Goal: Task Accomplishment & Management: Use online tool/utility

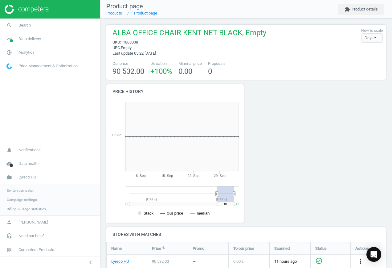
scroll to position [79, 285]
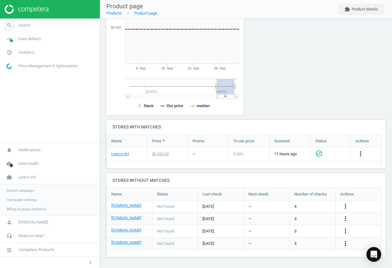
click at [16, 28] on span "search" at bounding box center [9, 26] width 19 height 14
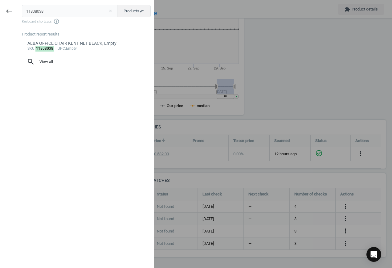
click at [110, 10] on button "close" at bounding box center [110, 11] width 9 height 6
click at [81, 14] on input "text" at bounding box center [70, 11] width 96 height 12
paste input "6670378"
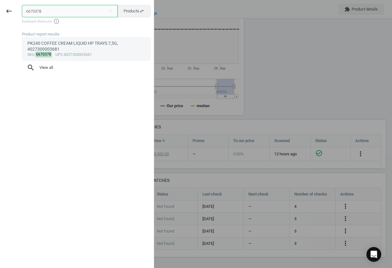
type input "6670378"
click at [85, 48] on div "PK240 COFFEE CREAM LIQUID HP TRAYS 7,5G, 4027300003681" at bounding box center [86, 46] width 118 height 12
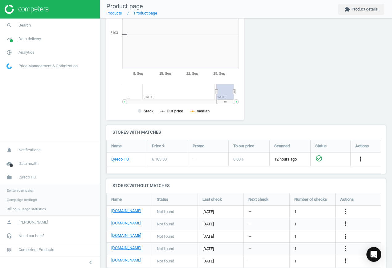
scroll to position [133, 145]
click at [347, 211] on icon "more_vert" at bounding box center [345, 211] width 7 height 7
click at [290, 209] on link "Edit URL/product option" at bounding box center [297, 212] width 85 height 10
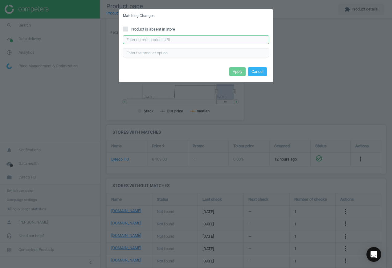
click at [164, 40] on input "text" at bounding box center [196, 39] width 146 height 9
paste input "[URL][DOMAIN_NAME]"
type input "[URL][DOMAIN_NAME]"
click at [241, 73] on button "Apply" at bounding box center [238, 71] width 16 height 9
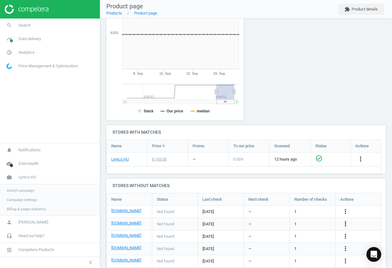
click at [346, 222] on icon "more_vert" at bounding box center [345, 223] width 7 height 7
click at [297, 224] on link "Edit URL/product option" at bounding box center [297, 224] width 85 height 10
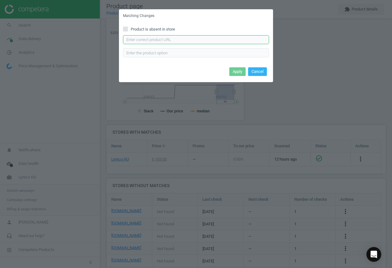
click at [174, 43] on input "text" at bounding box center [196, 39] width 146 height 9
paste input "[URL][DOMAIN_NAME]"
type input "[URL][DOMAIN_NAME]"
click at [235, 71] on button "Apply" at bounding box center [238, 71] width 16 height 9
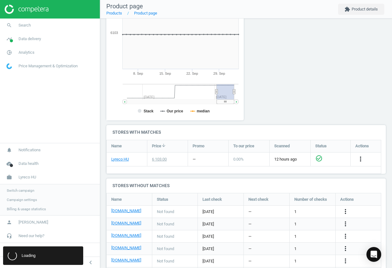
scroll to position [0, 0]
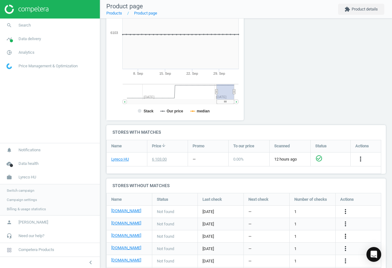
click at [346, 236] on icon "more_vert" at bounding box center [345, 235] width 7 height 7
click at [313, 235] on link "Edit URL/product option" at bounding box center [297, 236] width 85 height 10
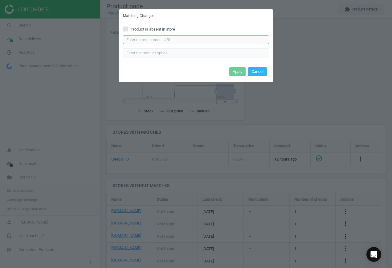
click at [207, 39] on input "text" at bounding box center [196, 39] width 146 height 9
paste input "[URL][DOMAIN_NAME]"
type input "[URL][DOMAIN_NAME]"
click at [235, 74] on button "Apply" at bounding box center [238, 71] width 16 height 9
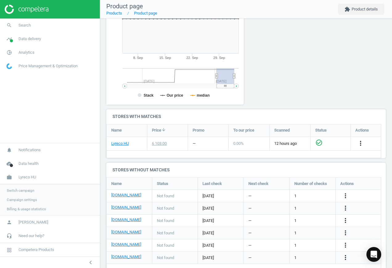
scroll to position [132, 0]
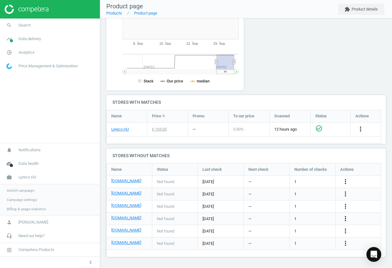
click at [346, 219] on icon "more_vert" at bounding box center [345, 218] width 7 height 7
click at [302, 218] on link "Edit URL/product option" at bounding box center [297, 219] width 85 height 10
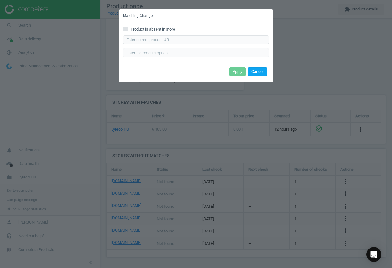
click at [264, 73] on button "Cancel" at bounding box center [257, 71] width 19 height 9
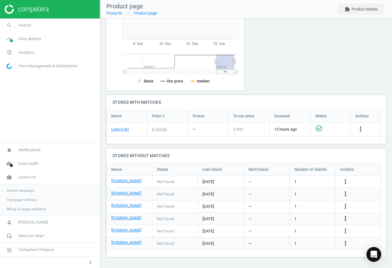
click at [346, 219] on icon "more_vert" at bounding box center [345, 218] width 7 height 7
click at [315, 219] on link "Edit URL/product option" at bounding box center [297, 219] width 85 height 10
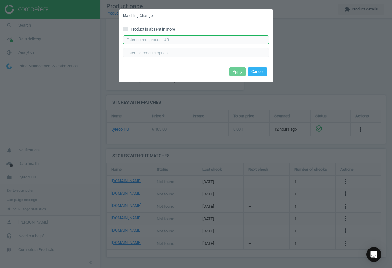
click at [206, 42] on input "text" at bounding box center [196, 39] width 146 height 9
paste input "[URL][DOMAIN_NAME]"
type input "[URL][DOMAIN_NAME]"
click at [242, 71] on button "Apply" at bounding box center [238, 71] width 16 height 9
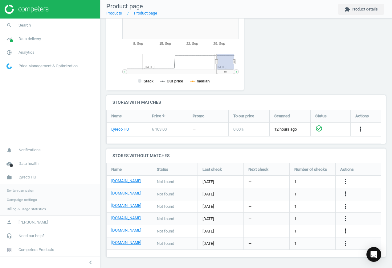
click at [345, 231] on icon "more_vert" at bounding box center [345, 230] width 7 height 7
click at [305, 230] on link "Edit URL/product option" at bounding box center [297, 231] width 85 height 10
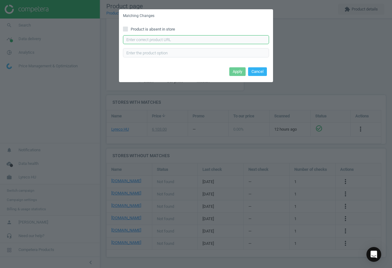
click at [221, 39] on input "text" at bounding box center [196, 39] width 146 height 9
paste input "[URL][DOMAIN_NAME]"
type input "[URL][DOMAIN_NAME]"
click at [239, 72] on button "Apply" at bounding box center [238, 71] width 16 height 9
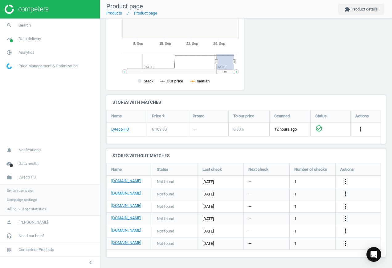
click at [348, 241] on icon "more_vert" at bounding box center [345, 242] width 7 height 7
click at [291, 240] on link "Edit URL/product option" at bounding box center [297, 244] width 85 height 10
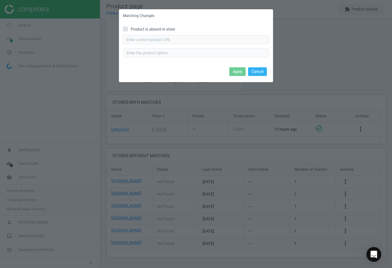
click at [159, 27] on span "Product is absent in store" at bounding box center [153, 30] width 47 height 6
click at [128, 27] on input "Product is absent in store" at bounding box center [126, 29] width 4 height 4
checkbox input "true"
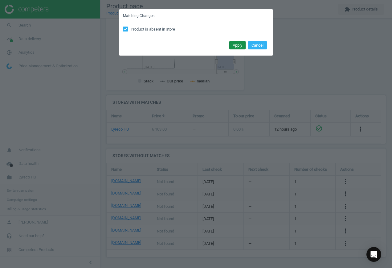
click at [239, 45] on button "Apply" at bounding box center [238, 45] width 16 height 9
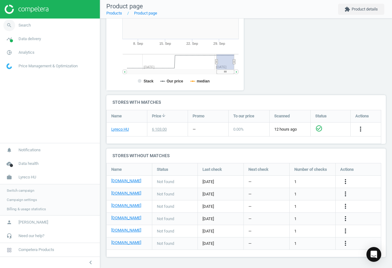
click at [8, 24] on icon "search" at bounding box center [9, 25] width 12 height 12
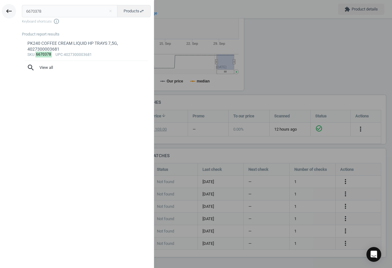
drag, startPoint x: 56, startPoint y: 11, endPoint x: 16, endPoint y: 11, distance: 40.7
click at [19, 11] on div "6670378 close Products swap_horiz Keyboard shortcuts info_outline Product repor…" at bounding box center [86, 135] width 136 height 268
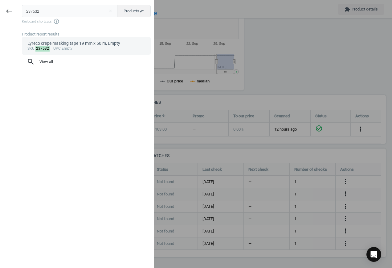
type input "237532"
click at [77, 51] on div "sku : 237532 upc :Empty" at bounding box center [86, 48] width 118 height 5
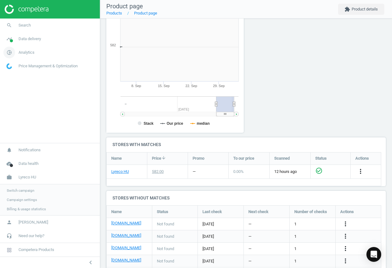
scroll to position [133, 145]
click at [343, 223] on icon "more_vert" at bounding box center [345, 223] width 7 height 7
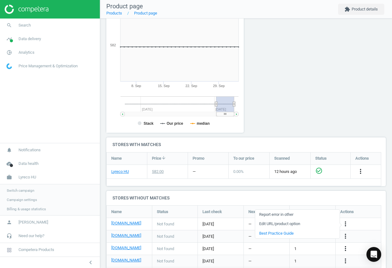
click at [301, 221] on link "Edit URL/product option" at bounding box center [297, 224] width 85 height 10
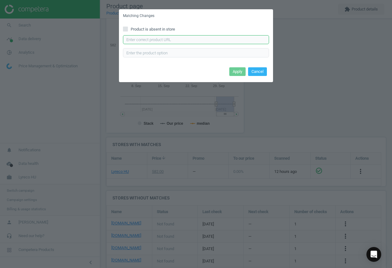
click at [206, 38] on input "text" at bounding box center [196, 39] width 146 height 9
paste input "[URL][DOMAIN_NAME]"
type input "[URL][DOMAIN_NAME]"
click at [239, 71] on button "Apply" at bounding box center [238, 71] width 16 height 9
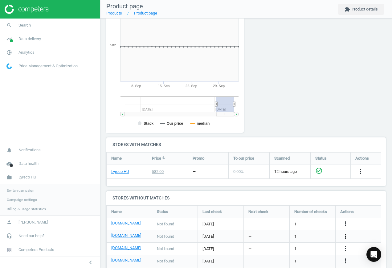
click at [346, 236] on icon "more_vert" at bounding box center [345, 235] width 7 height 7
click at [298, 233] on link "Edit URL/product option" at bounding box center [297, 236] width 85 height 10
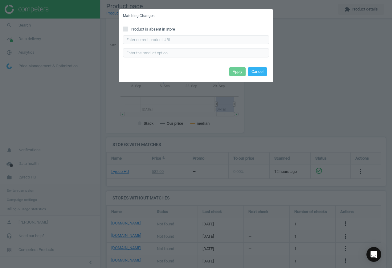
click at [137, 27] on span "Product is absent in store" at bounding box center [153, 30] width 47 height 6
click at [128, 27] on input "Product is absent in store" at bounding box center [126, 29] width 4 height 4
checkbox input "true"
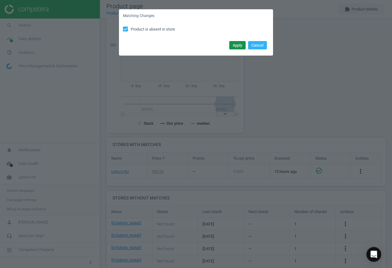
click at [237, 44] on button "Apply" at bounding box center [238, 45] width 16 height 9
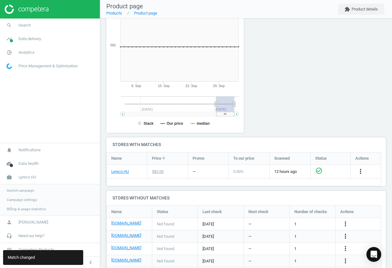
scroll to position [120, 0]
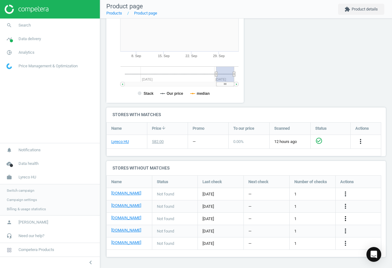
drag, startPoint x: 343, startPoint y: 217, endPoint x: 347, endPoint y: 218, distance: 3.9
click at [343, 217] on icon "more_vert" at bounding box center [345, 218] width 7 height 7
click at [307, 215] on link "Edit URL/product option" at bounding box center [297, 219] width 85 height 10
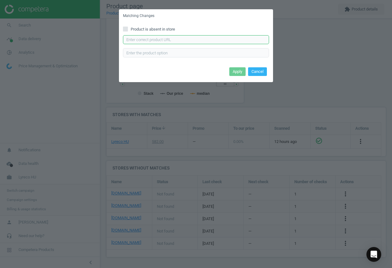
click at [217, 39] on input "text" at bounding box center [196, 39] width 146 height 9
paste input "[URL][DOMAIN_NAME]"
type input "[URL][DOMAIN_NAME]"
click at [237, 68] on button "Apply" at bounding box center [238, 71] width 16 height 9
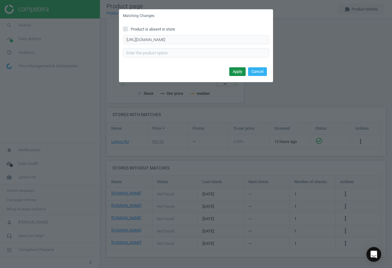
scroll to position [0, 0]
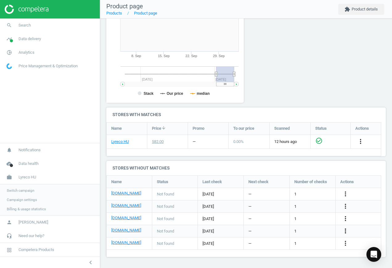
click at [344, 230] on icon "more_vert" at bounding box center [345, 230] width 7 height 7
click at [309, 227] on link "Edit URL/product option" at bounding box center [297, 231] width 85 height 10
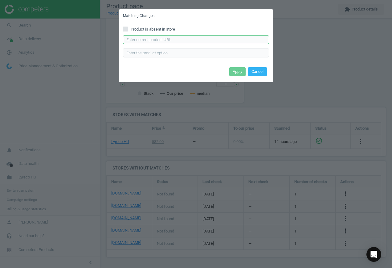
click at [164, 40] on input "text" at bounding box center [196, 39] width 146 height 9
paste input "[URL][DOMAIN_NAME][PERSON_NAME]"
type input "[URL][DOMAIN_NAME][PERSON_NAME]"
click at [239, 69] on button "Apply" at bounding box center [238, 71] width 16 height 9
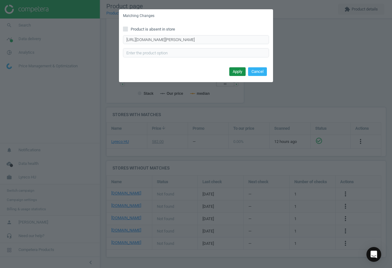
scroll to position [0, 0]
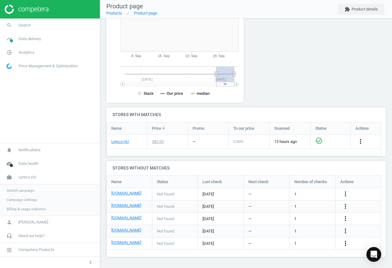
click at [349, 243] on icon "more_vert" at bounding box center [345, 242] width 7 height 7
click at [317, 240] on link "Edit URL/product option" at bounding box center [297, 244] width 85 height 10
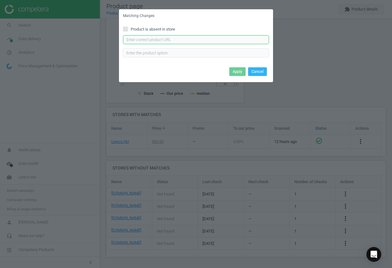
click at [177, 41] on input "text" at bounding box center [196, 39] width 146 height 9
paste input "[URL][DOMAIN_NAME]"
type input "[URL][DOMAIN_NAME]"
drag, startPoint x: 236, startPoint y: 73, endPoint x: 175, endPoint y: 73, distance: 60.5
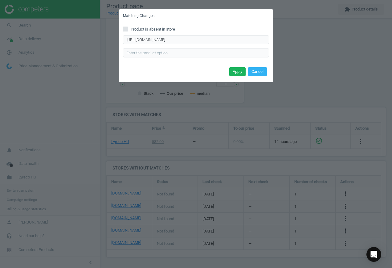
click at [236, 73] on button "Apply" at bounding box center [238, 71] width 16 height 9
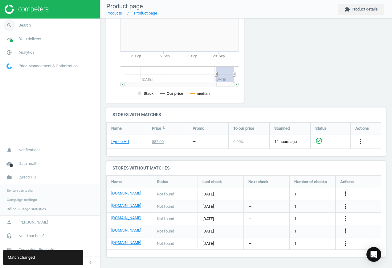
click at [17, 25] on span "search" at bounding box center [9, 26] width 19 height 14
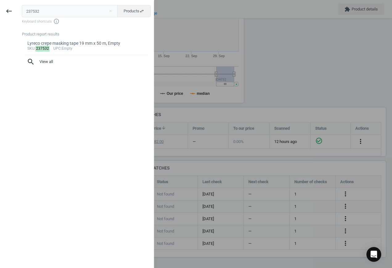
drag, startPoint x: 45, startPoint y: 7, endPoint x: -29, endPoint y: 8, distance: 74.1
click at [0, 8] on html "Group 2 Created with Sketch. ic/cloud_download/grey600 Created with Sketch. gra…" at bounding box center [196, 134] width 392 height 268
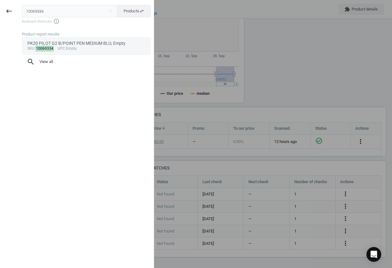
type input "10069334"
click at [88, 48] on div "sku : 10069334 upc :Empty" at bounding box center [86, 48] width 118 height 5
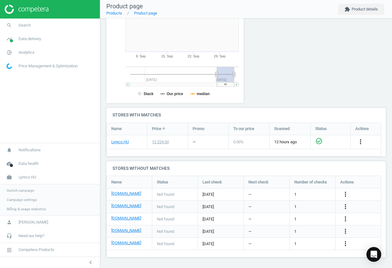
scroll to position [120, 0]
click at [346, 191] on icon "more_vert" at bounding box center [345, 193] width 7 height 7
click at [290, 193] on link "Edit URL/product option" at bounding box center [297, 194] width 85 height 10
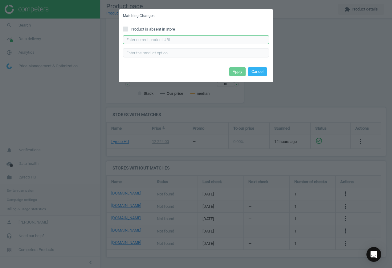
click at [189, 38] on input "text" at bounding box center [196, 39] width 146 height 9
paste input "[URL][DOMAIN_NAME]"
type input "[URL][DOMAIN_NAME]"
click at [236, 70] on button "Apply" at bounding box center [238, 71] width 16 height 9
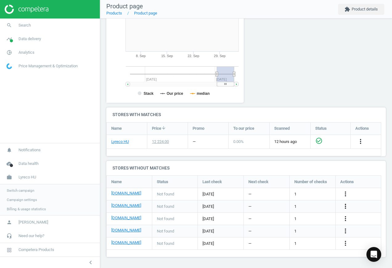
drag, startPoint x: 346, startPoint y: 206, endPoint x: 342, endPoint y: 205, distance: 4.1
click at [346, 206] on icon "more_vert" at bounding box center [345, 205] width 7 height 7
click at [302, 205] on link "Edit URL/product option" at bounding box center [297, 206] width 85 height 10
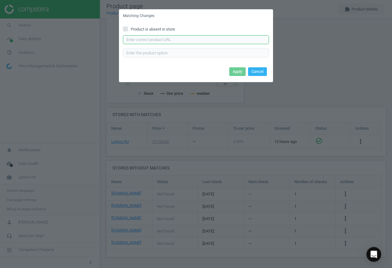
click at [176, 38] on input "text" at bounding box center [196, 39] width 146 height 9
paste input "[URL][DOMAIN_NAME]"
type input "[URL][DOMAIN_NAME]"
click at [235, 70] on button "Apply" at bounding box center [238, 71] width 16 height 9
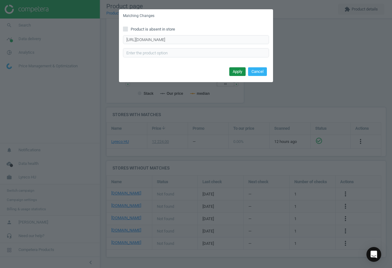
scroll to position [0, 0]
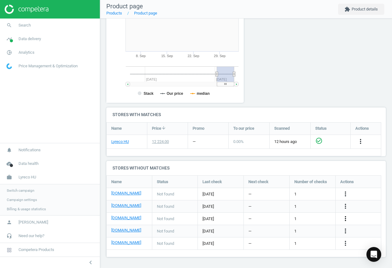
click at [346, 217] on icon "more_vert" at bounding box center [345, 218] width 7 height 7
click at [306, 217] on link "Edit URL/product option" at bounding box center [297, 219] width 85 height 10
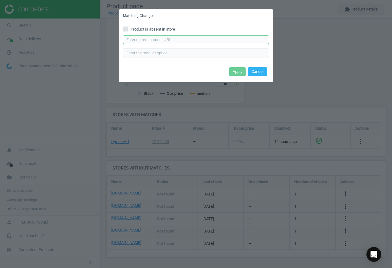
click at [224, 40] on input "text" at bounding box center [196, 39] width 146 height 9
paste input "[URL][DOMAIN_NAME]"
type input "[URL][DOMAIN_NAME]"
click at [240, 70] on button "Apply" at bounding box center [238, 71] width 16 height 9
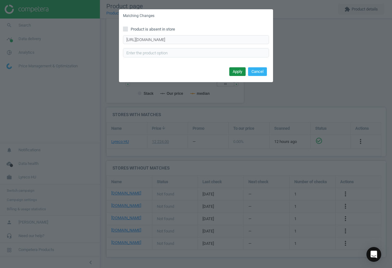
scroll to position [0, 0]
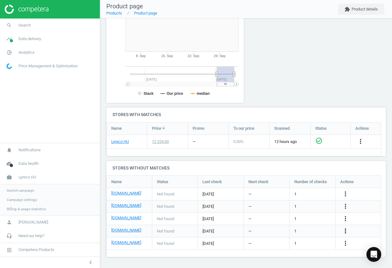
click at [345, 230] on icon "more_vert" at bounding box center [345, 230] width 7 height 7
click at [307, 231] on link "Edit URL/product option" at bounding box center [297, 231] width 85 height 10
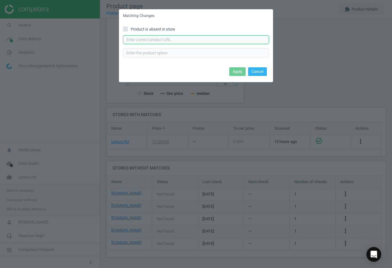
click at [172, 42] on input "text" at bounding box center [196, 39] width 146 height 9
paste input "[URL][DOMAIN_NAME]"
type input "[URL][DOMAIN_NAME]"
click at [238, 71] on button "Apply" at bounding box center [238, 71] width 16 height 9
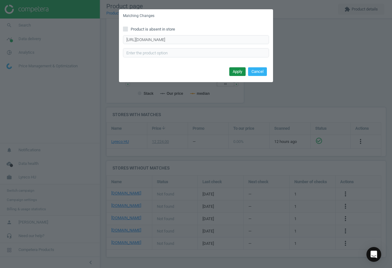
scroll to position [0, 0]
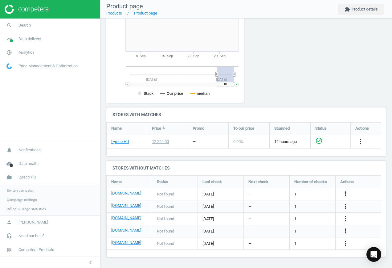
drag, startPoint x: 346, startPoint y: 243, endPoint x: 314, endPoint y: 258, distance: 35.1
click at [314, 258] on div "PK20 PILOT G2 B/POINT PEN MEDIUM BLU, Empty sku : 10069334 upc : Empty Last upd…" at bounding box center [246, 83] width 292 height 369
click at [346, 242] on icon "more_vert" at bounding box center [345, 242] width 7 height 7
click at [303, 240] on link "Edit URL/product option" at bounding box center [297, 244] width 85 height 10
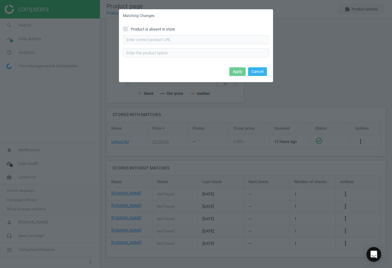
click at [166, 27] on span "Product is absent in store" at bounding box center [153, 30] width 47 height 6
click at [128, 27] on input "Product is absent in store" at bounding box center [126, 29] width 4 height 4
checkbox input "true"
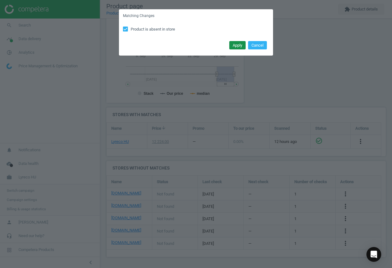
click at [239, 46] on button "Apply" at bounding box center [238, 45] width 16 height 9
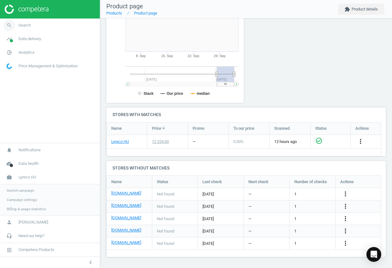
click at [5, 25] on icon "search" at bounding box center [9, 25] width 12 height 12
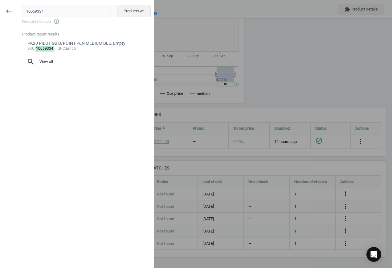
drag, startPoint x: 56, startPoint y: 13, endPoint x: -77, endPoint y: 10, distance: 133.0
click at [0, 10] on html "Group 2 Created with Sketch. ic/cloud_download/grey600 Created with Sketch. gra…" at bounding box center [196, 134] width 392 height 268
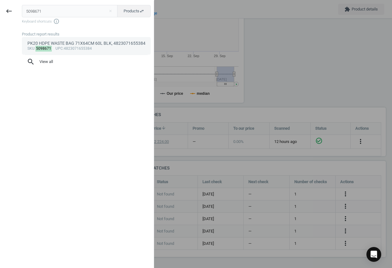
type input "5098671"
click at [90, 47] on div "sku : 5098671 upc :4823071655384" at bounding box center [86, 48] width 118 height 5
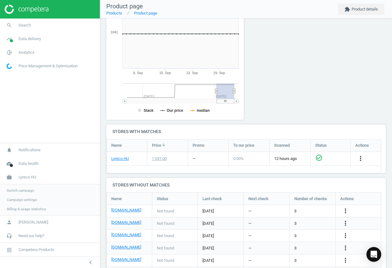
scroll to position [144, 0]
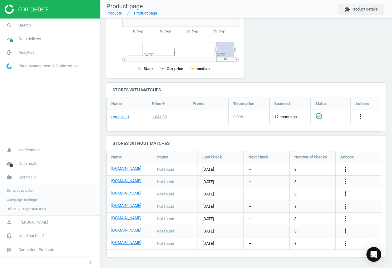
click at [346, 167] on icon "more_vert" at bounding box center [345, 168] width 7 height 7
click at [290, 171] on link "Edit URL/product option" at bounding box center [297, 169] width 85 height 10
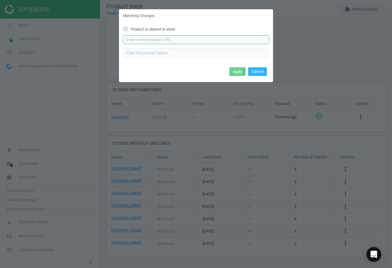
click at [159, 36] on input "text" at bounding box center [196, 39] width 146 height 9
paste input "[URL][DOMAIN_NAME]"
type input "[URL][DOMAIN_NAME]"
click at [232, 70] on button "Apply" at bounding box center [238, 71] width 16 height 9
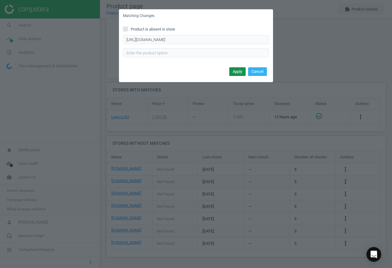
scroll to position [0, 0]
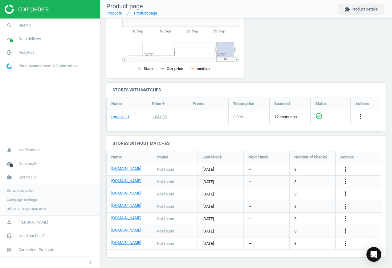
click at [344, 181] on icon "more_vert" at bounding box center [345, 181] width 7 height 7
click at [299, 181] on link "Edit URL/product option" at bounding box center [297, 182] width 85 height 10
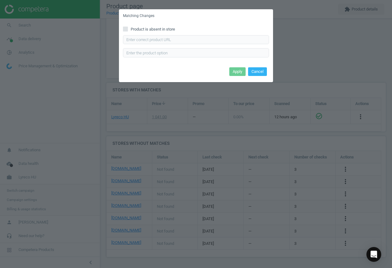
click at [163, 26] on div "Product is absent in store Enter correct product url" at bounding box center [196, 44] width 154 height 43
click at [165, 29] on span "Product is absent in store" at bounding box center [153, 30] width 47 height 6
click at [128, 29] on input "Product is absent in store" at bounding box center [126, 29] width 4 height 4
checkbox input "true"
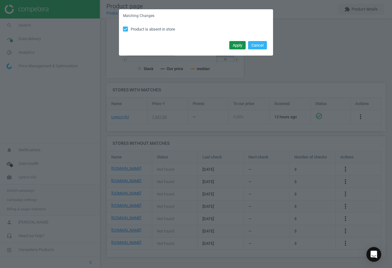
click at [238, 45] on button "Apply" at bounding box center [238, 45] width 16 height 9
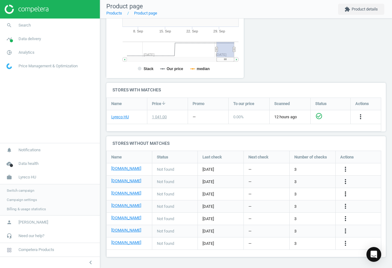
click at [346, 196] on icon "more_vert" at bounding box center [345, 193] width 7 height 7
click at [318, 195] on link "Edit URL/product option" at bounding box center [297, 194] width 85 height 10
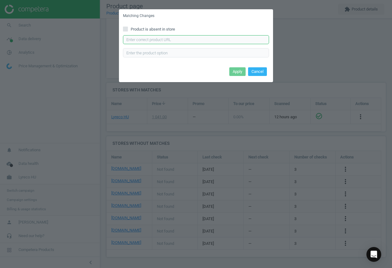
click at [159, 38] on input "text" at bounding box center [196, 39] width 146 height 9
paste input "[URL][DOMAIN_NAME]"
type input "[URL][DOMAIN_NAME]"
click at [238, 72] on button "Apply" at bounding box center [238, 71] width 16 height 9
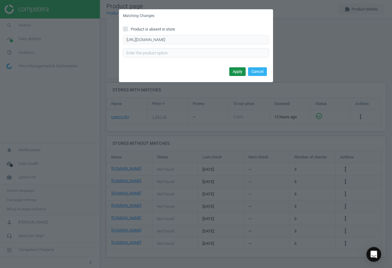
scroll to position [0, 0]
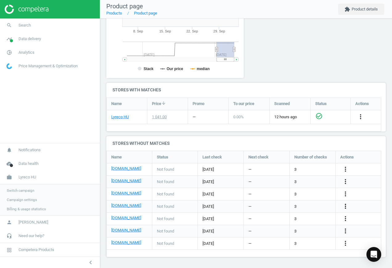
click at [344, 206] on icon "more_vert" at bounding box center [345, 205] width 7 height 7
click at [301, 206] on link "Edit URL/product option" at bounding box center [297, 206] width 85 height 10
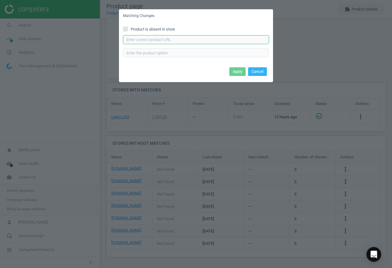
click at [174, 40] on input "text" at bounding box center [196, 39] width 146 height 9
paste input "[URL][DOMAIN_NAME][PERSON_NAME]"
type input "[URL][DOMAIN_NAME][PERSON_NAME]"
click at [239, 73] on button "Apply" at bounding box center [238, 71] width 16 height 9
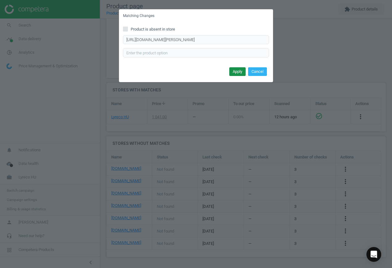
scroll to position [0, 0]
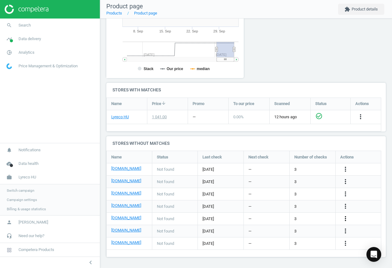
click at [348, 217] on icon "more_vert" at bounding box center [345, 218] width 7 height 7
click at [292, 217] on link "Edit URL/product option" at bounding box center [297, 219] width 85 height 10
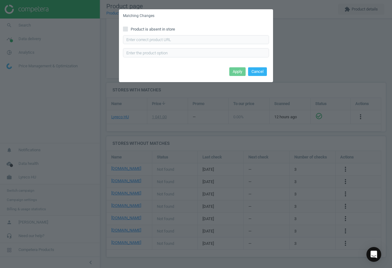
click at [137, 27] on span "Product is absent in store" at bounding box center [153, 30] width 47 height 6
click at [128, 27] on input "Product is absent in store" at bounding box center [126, 29] width 4 height 4
checkbox input "true"
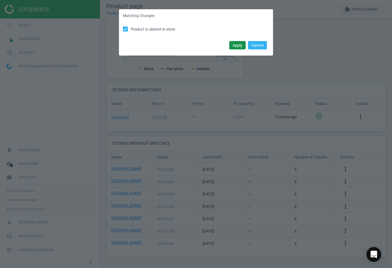
click at [233, 42] on button "Apply" at bounding box center [238, 45] width 16 height 9
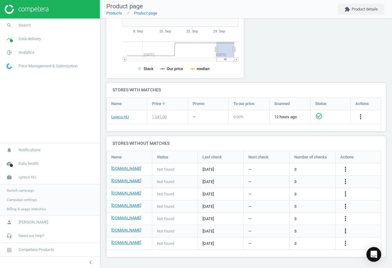
click at [345, 228] on icon "more_vert" at bounding box center [345, 230] width 7 height 7
click at [305, 229] on link "Edit URL/product option" at bounding box center [297, 231] width 85 height 10
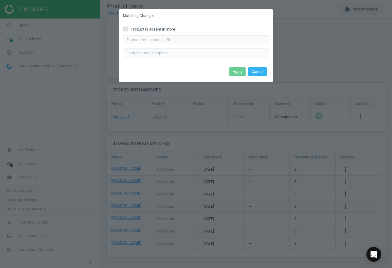
click at [146, 31] on span "Product is absent in store" at bounding box center [153, 30] width 47 height 6
click at [128, 31] on input "Product is absent in store" at bounding box center [126, 29] width 4 height 4
checkbox input "true"
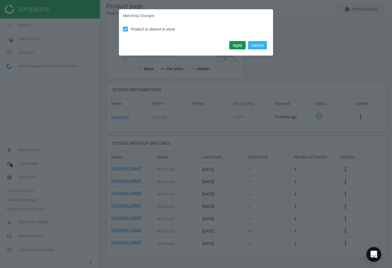
click at [237, 45] on button "Apply" at bounding box center [238, 45] width 16 height 9
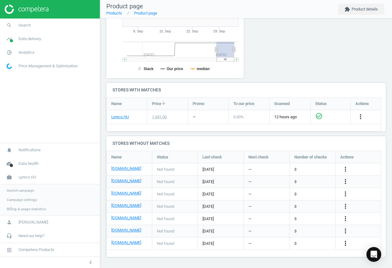
click at [344, 242] on icon "more_vert" at bounding box center [345, 242] width 7 height 7
click at [299, 240] on link "Edit URL/product option" at bounding box center [297, 244] width 85 height 10
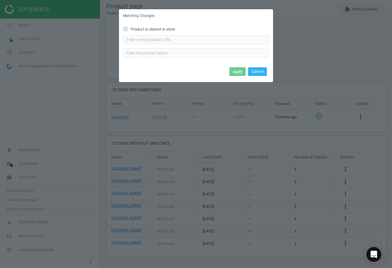
click at [150, 27] on span "Product is absent in store" at bounding box center [153, 30] width 47 height 6
click at [128, 27] on input "Product is absent in store" at bounding box center [126, 29] width 4 height 4
checkbox input "true"
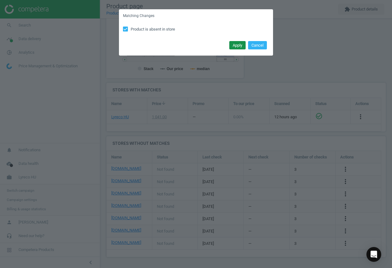
click at [235, 45] on button "Apply" at bounding box center [238, 45] width 16 height 9
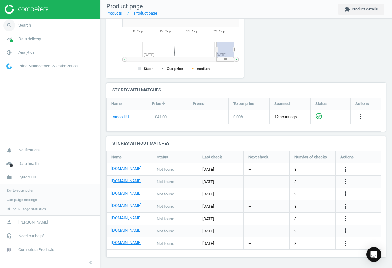
click at [22, 26] on span "Search" at bounding box center [25, 26] width 12 height 6
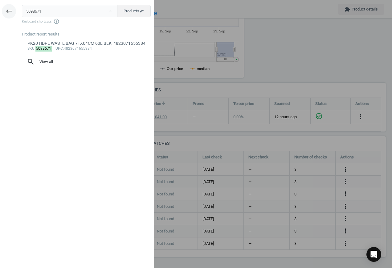
drag, startPoint x: 20, startPoint y: 9, endPoint x: 15, endPoint y: 9, distance: 4.9
click at [15, 9] on div "keyboard_backspace 5098671 close Products swap_horiz Keyboard shortcuts info_ou…" at bounding box center [77, 135] width 154 height 268
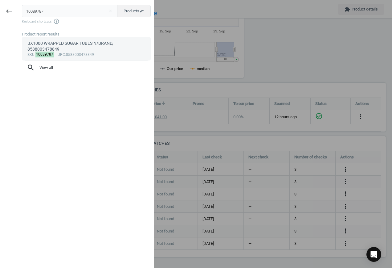
type input "10089787"
click at [67, 44] on div "BX1000 WRAPPED SUGAR TUBES N/BRAND, 8588003478849" at bounding box center [86, 46] width 118 height 12
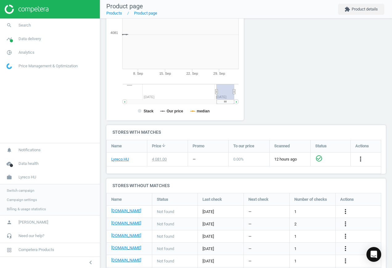
scroll to position [133, 145]
click at [343, 212] on icon "more_vert" at bounding box center [345, 211] width 7 height 7
click at [299, 211] on link "Edit URL/product option" at bounding box center [297, 212] width 85 height 10
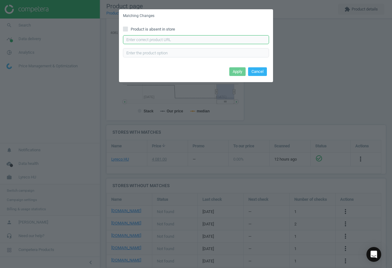
drag, startPoint x: 193, startPoint y: 35, endPoint x: 197, endPoint y: 39, distance: 5.5
click at [193, 37] on input "text" at bounding box center [196, 39] width 146 height 9
paste input "[URL][DOMAIN_NAME]"
type input "[URL][DOMAIN_NAME]"
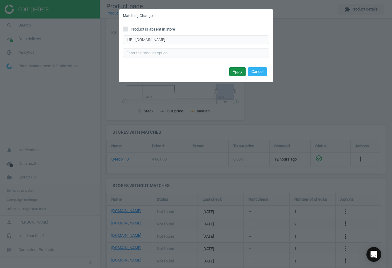
click at [238, 70] on button "Apply" at bounding box center [238, 71] width 16 height 9
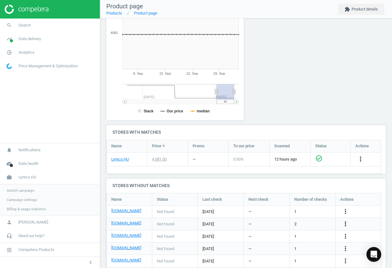
click at [346, 223] on icon "more_vert" at bounding box center [345, 223] width 7 height 7
click at [298, 222] on link "Edit URL/product option" at bounding box center [297, 224] width 85 height 10
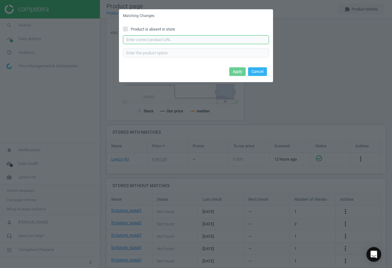
click at [177, 41] on input "text" at bounding box center [196, 39] width 146 height 9
paste input "[URL][DOMAIN_NAME][PERSON_NAME][PERSON_NAME]"
type input "[URL][DOMAIN_NAME][PERSON_NAME][PERSON_NAME]"
click at [237, 69] on button "Apply" at bounding box center [238, 71] width 16 height 9
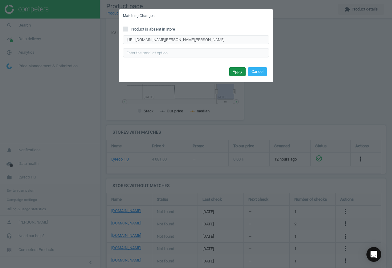
scroll to position [0, 0]
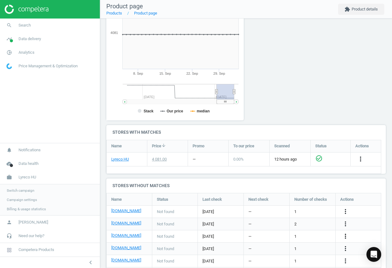
click at [347, 237] on icon "more_vert" at bounding box center [345, 235] width 7 height 7
click at [303, 234] on link "Edit URL/product option" at bounding box center [297, 236] width 85 height 10
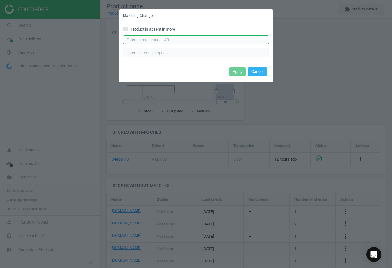
click at [172, 41] on input "text" at bounding box center [196, 39] width 146 height 9
paste input "[URL][DOMAIN_NAME][PERSON_NAME]"
type input "[URL][DOMAIN_NAME][PERSON_NAME]"
click at [237, 70] on button "Apply" at bounding box center [238, 71] width 16 height 9
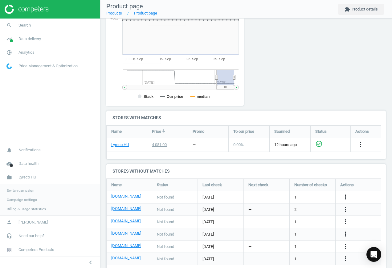
scroll to position [132, 0]
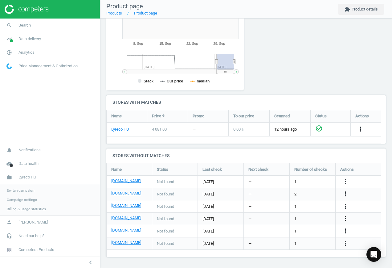
click at [347, 218] on icon "more_vert" at bounding box center [345, 218] width 7 height 7
click at [301, 216] on link "Edit URL/product option" at bounding box center [297, 219] width 85 height 10
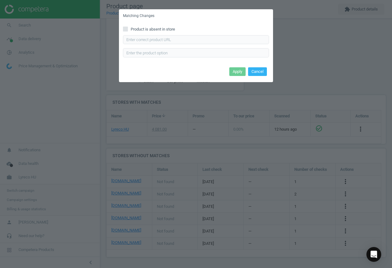
click at [162, 27] on span "Product is absent in store" at bounding box center [153, 30] width 47 height 6
click at [128, 27] on input "Product is absent in store" at bounding box center [126, 29] width 4 height 4
checkbox input "true"
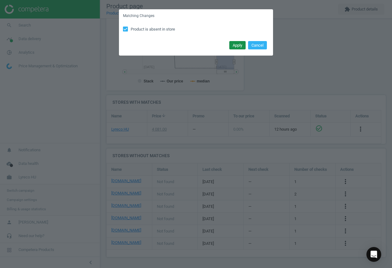
click at [236, 47] on button "Apply" at bounding box center [238, 45] width 16 height 9
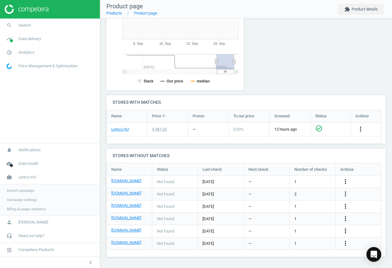
click at [344, 230] on icon "more_vert" at bounding box center [345, 230] width 7 height 7
click at [300, 229] on link "Edit URL/product option" at bounding box center [297, 231] width 85 height 10
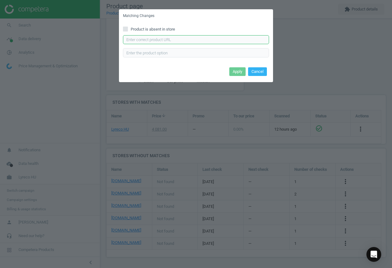
click at [176, 39] on input "text" at bounding box center [196, 39] width 146 height 9
paste input "[URL][DOMAIN_NAME]"
type input "[URL][DOMAIN_NAME]"
click at [236, 72] on button "Apply" at bounding box center [238, 71] width 16 height 9
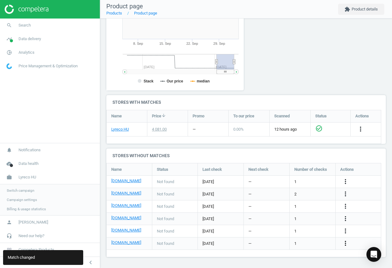
click at [348, 243] on icon "more_vert" at bounding box center [345, 242] width 7 height 7
click at [289, 242] on link "Edit URL/product option" at bounding box center [297, 244] width 85 height 10
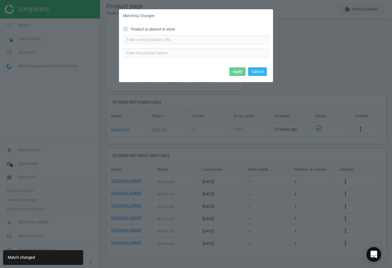
click at [145, 31] on span "Product is absent in store" at bounding box center [153, 30] width 47 height 6
click at [128, 31] on input "Product is absent in store" at bounding box center [126, 29] width 4 height 4
checkbox input "true"
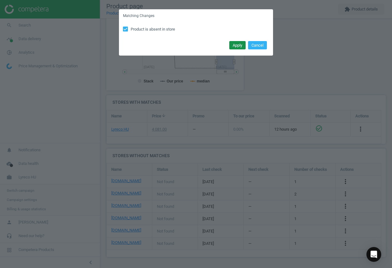
click at [235, 44] on button "Apply" at bounding box center [238, 45] width 16 height 9
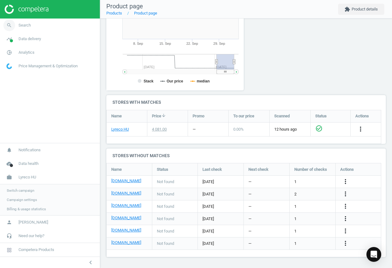
click at [30, 26] on span "Search" at bounding box center [25, 26] width 12 height 6
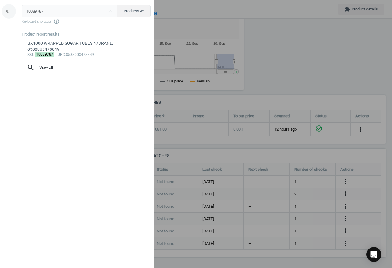
drag, startPoint x: 54, startPoint y: 8, endPoint x: 13, endPoint y: 11, distance: 41.8
click at [9, 11] on div "keyboard_backspace 10089787 close Products swap_horiz Keyboard shortcuts info_o…" at bounding box center [77, 135] width 154 height 268
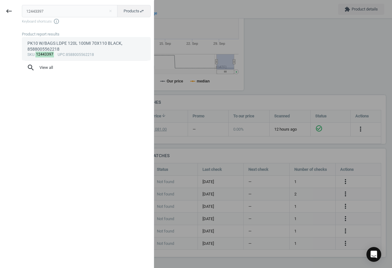
type input "12443397"
click at [90, 48] on div "PK10 W/BAGS LDPE 120L 100MI 70X110 BLACK, 8588005562218" at bounding box center [86, 46] width 118 height 12
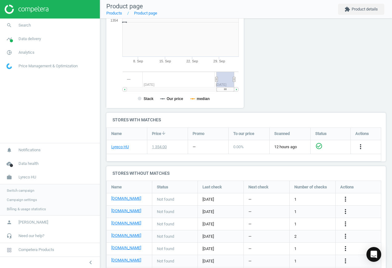
scroll to position [133, 145]
click at [347, 198] on icon "more_vert" at bounding box center [345, 198] width 7 height 7
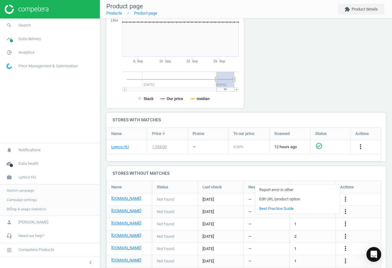
click at [296, 197] on link "Edit URL/product option" at bounding box center [297, 199] width 85 height 10
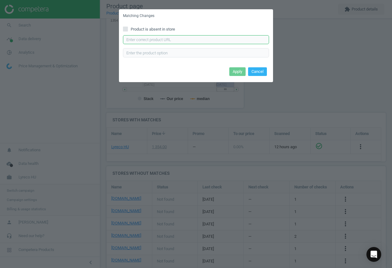
click at [176, 36] on input "text" at bounding box center [196, 39] width 146 height 9
paste input "[URL][DOMAIN_NAME]"
type input "[URL][DOMAIN_NAME]"
click at [239, 70] on button "Apply" at bounding box center [238, 71] width 16 height 9
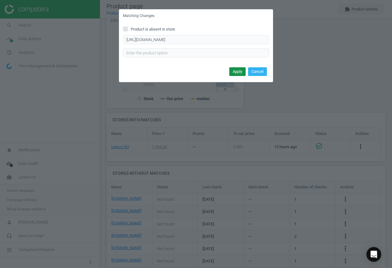
scroll to position [0, 0]
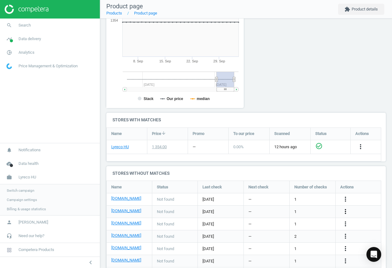
click at [348, 212] on icon "more_vert" at bounding box center [345, 211] width 7 height 7
click at [299, 213] on link "Edit URL/product option" at bounding box center [297, 212] width 85 height 10
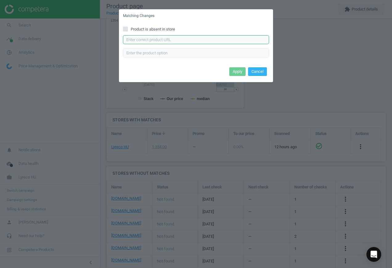
click at [198, 38] on input "text" at bounding box center [196, 39] width 146 height 9
paste input "[URL][DOMAIN_NAME][PERSON_NAME]"
type input "[URL][DOMAIN_NAME][PERSON_NAME]"
click at [235, 71] on button "Apply" at bounding box center [238, 71] width 16 height 9
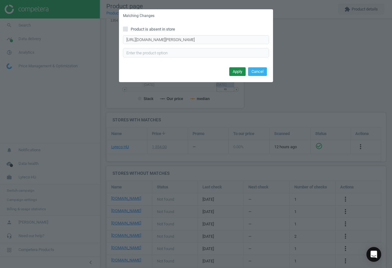
scroll to position [0, 0]
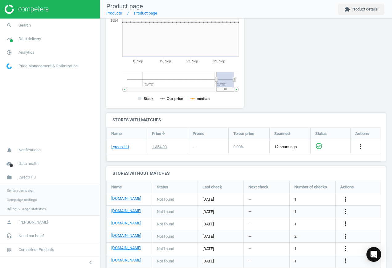
click at [346, 223] on icon "more_vert" at bounding box center [345, 223] width 7 height 7
click at [311, 222] on link "Edit URL/product option" at bounding box center [297, 224] width 85 height 10
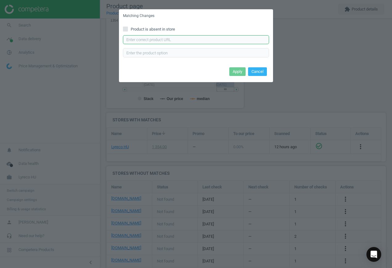
click at [203, 35] on input "text" at bounding box center [196, 39] width 146 height 9
paste input "[URL][DOMAIN_NAME]"
type input "[URL][DOMAIN_NAME]"
click at [234, 71] on button "Apply" at bounding box center [238, 71] width 16 height 9
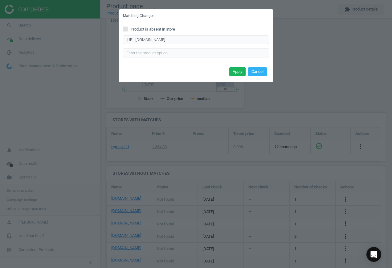
scroll to position [0, 0]
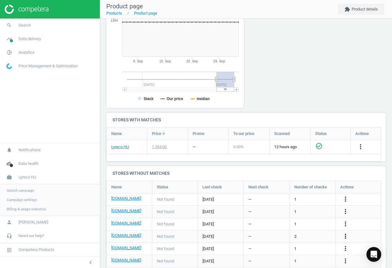
click at [345, 235] on icon "more_vert" at bounding box center [345, 235] width 7 height 7
click at [312, 234] on link "Edit URL/product option" at bounding box center [297, 236] width 85 height 10
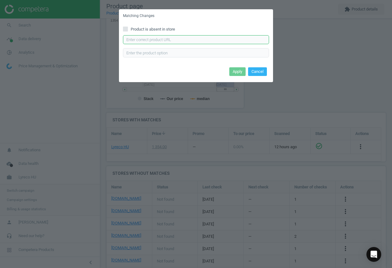
click at [191, 39] on input "text" at bounding box center [196, 39] width 146 height 9
paste input "[URL][DOMAIN_NAME]"
type input "[URL][DOMAIN_NAME]"
click at [240, 71] on button "Apply" at bounding box center [238, 71] width 16 height 9
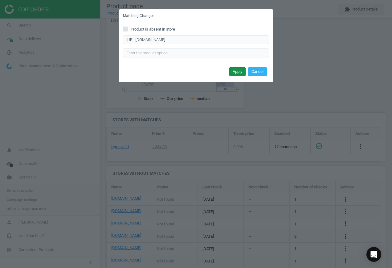
scroll to position [0, 0]
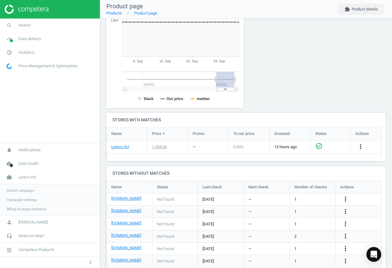
click at [347, 249] on icon "more_vert" at bounding box center [345, 248] width 7 height 7
click at [304, 245] on link "Edit URL/product option" at bounding box center [297, 249] width 85 height 10
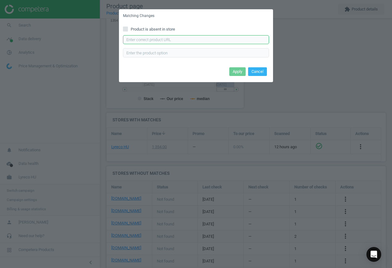
click at [175, 43] on input "text" at bounding box center [196, 39] width 146 height 9
paste input "[URL][DOMAIN_NAME][PERSON_NAME][PERSON_NAME][PERSON_NAME]"
type input "[URL][DOMAIN_NAME][PERSON_NAME][PERSON_NAME][PERSON_NAME]"
click at [236, 73] on button "Apply" at bounding box center [238, 71] width 16 height 9
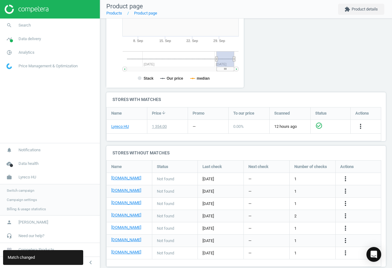
scroll to position [144, 0]
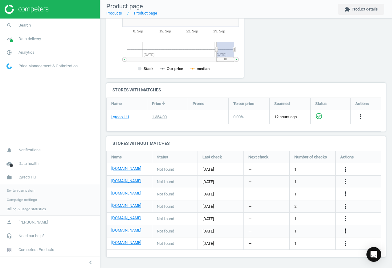
drag, startPoint x: 349, startPoint y: 229, endPoint x: 343, endPoint y: 229, distance: 6.2
click at [349, 229] on icon "more_vert" at bounding box center [345, 230] width 7 height 7
click at [302, 230] on link "Edit URL/product option" at bounding box center [297, 231] width 85 height 10
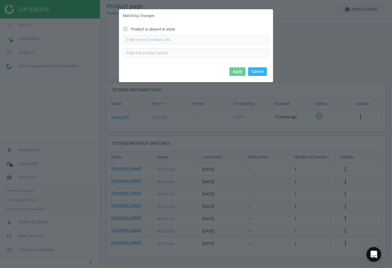
click at [159, 27] on span "Product is absent in store" at bounding box center [153, 30] width 47 height 6
click at [128, 27] on input "Product is absent in store" at bounding box center [126, 29] width 4 height 4
checkbox input "true"
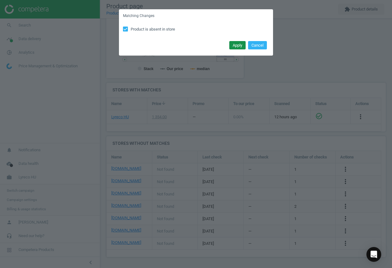
click at [232, 44] on button "Apply" at bounding box center [238, 45] width 16 height 9
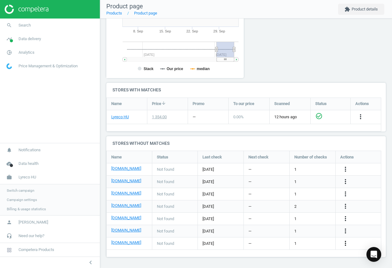
click at [346, 244] on icon "more_vert" at bounding box center [345, 242] width 7 height 7
click at [301, 241] on link "Edit URL/product option" at bounding box center [297, 244] width 85 height 10
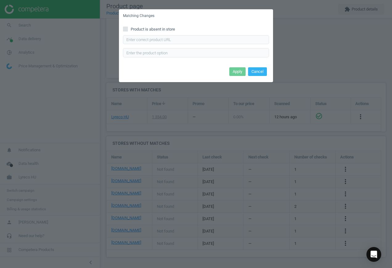
click at [136, 29] on span "Product is absent in store" at bounding box center [153, 30] width 47 height 6
click at [128, 29] on input "Product is absent in store" at bounding box center [126, 29] width 4 height 4
checkbox input "true"
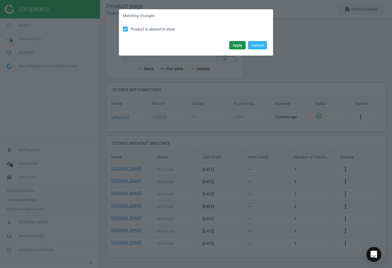
click at [235, 46] on button "Apply" at bounding box center [238, 45] width 16 height 9
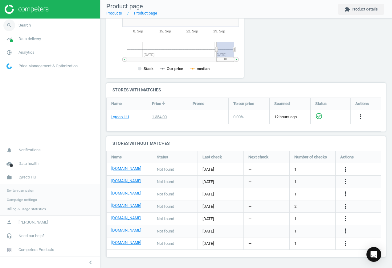
click at [23, 26] on span "Search" at bounding box center [25, 26] width 12 height 6
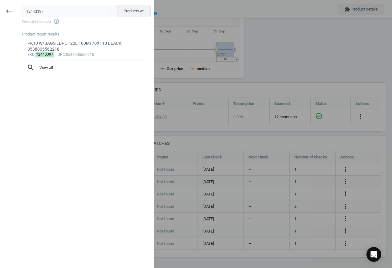
drag, startPoint x: 46, startPoint y: 10, endPoint x: -11, endPoint y: 6, distance: 56.9
click at [0, 6] on html "Group 2 Created with Sketch. ic/cloud_download/grey600 Created with Sketch. gra…" at bounding box center [196, 134] width 392 height 268
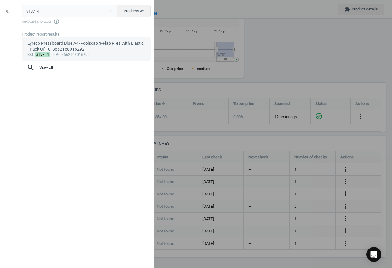
type input "318714"
click at [85, 49] on div "Lyreco Pressboard Blue A4/Foolscap 3-Flap Files With Elastic - Pack Of 10, 3662…" at bounding box center [86, 46] width 118 height 12
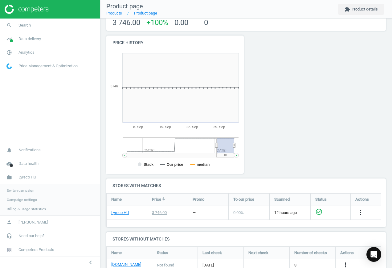
scroll to position [62, 0]
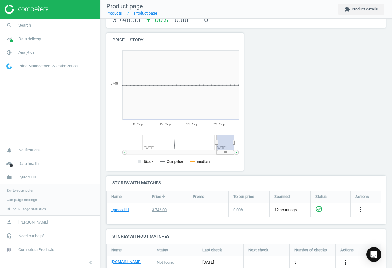
click at [345, 260] on icon "more_vert" at bounding box center [345, 261] width 7 height 7
click at [289, 254] on link "Edit URL/product option" at bounding box center [297, 253] width 85 height 10
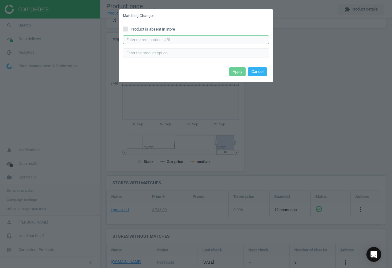
click at [183, 41] on input "text" at bounding box center [196, 39] width 146 height 9
paste input "[URL][DOMAIN_NAME]"
type input "[URL][DOMAIN_NAME]"
click at [236, 71] on button "Apply" at bounding box center [238, 71] width 16 height 9
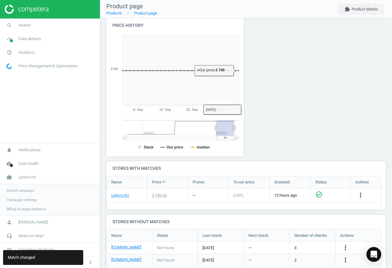
scroll to position [103, 0]
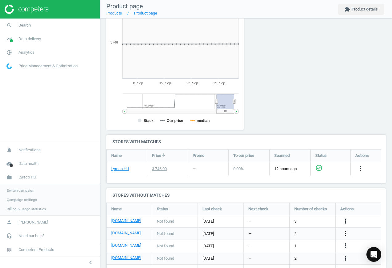
click at [346, 231] on icon "more_vert" at bounding box center [345, 233] width 7 height 7
click at [309, 232] on link "Edit URL/product option" at bounding box center [297, 234] width 85 height 10
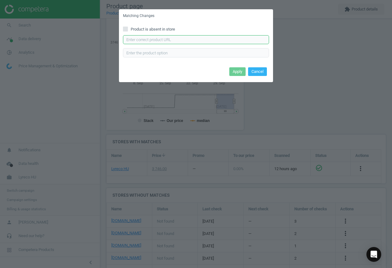
click at [197, 40] on input "text" at bounding box center [196, 39] width 146 height 9
paste input "[URL][DOMAIN_NAME]"
type input "[URL][DOMAIN_NAME]"
click at [239, 70] on button "Apply" at bounding box center [238, 71] width 16 height 9
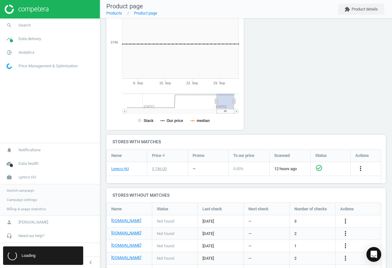
scroll to position [0, 0]
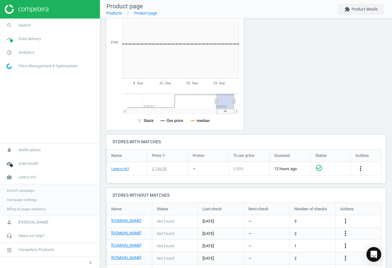
click at [346, 244] on icon "more_vert" at bounding box center [345, 245] width 7 height 7
click at [321, 244] on link "Edit URL/product option" at bounding box center [297, 246] width 85 height 10
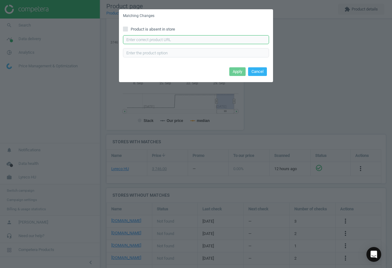
click at [219, 40] on input "text" at bounding box center [196, 39] width 146 height 9
paste input "[URL][DOMAIN_NAME]"
type input "[URL][DOMAIN_NAME]"
click at [235, 70] on button "Apply" at bounding box center [238, 71] width 16 height 9
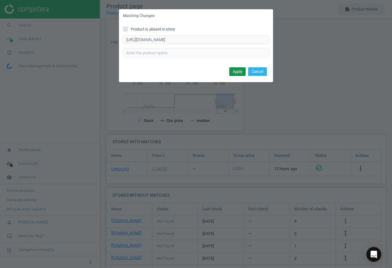
scroll to position [0, 0]
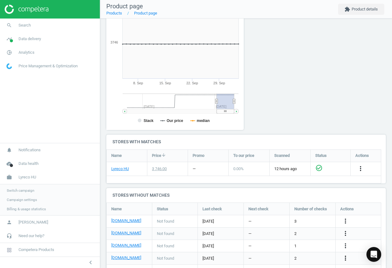
click at [347, 256] on icon "more_vert" at bounding box center [345, 257] width 7 height 7
click at [309, 251] on link "Edit URL/product option" at bounding box center [297, 253] width 85 height 10
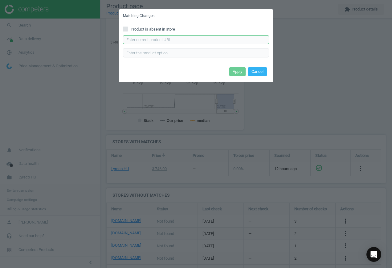
click at [196, 36] on input "text" at bounding box center [196, 39] width 146 height 9
paste input "[URL][DOMAIN_NAME]"
type input "[URL][DOMAIN_NAME]"
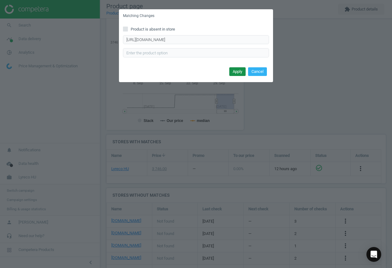
click at [237, 73] on button "Apply" at bounding box center [238, 71] width 16 height 9
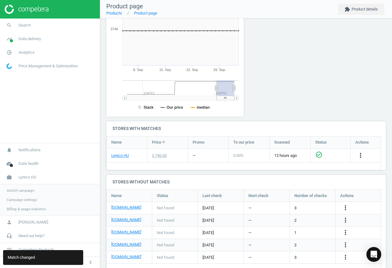
scroll to position [130, 0]
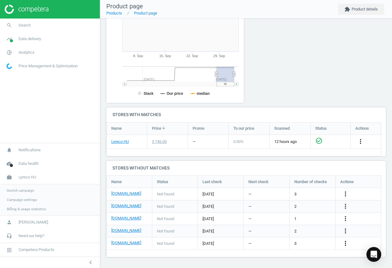
click at [347, 243] on icon "more_vert" at bounding box center [345, 242] width 7 height 7
click at [300, 243] on link "Edit URL/product option" at bounding box center [297, 244] width 85 height 10
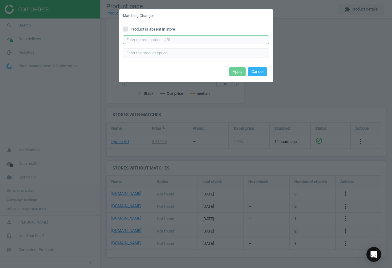
click at [183, 38] on input "text" at bounding box center [196, 39] width 146 height 9
paste input "[URL][DOMAIN_NAME]"
type input "[URL][DOMAIN_NAME]"
click at [239, 73] on button "Apply" at bounding box center [238, 71] width 16 height 9
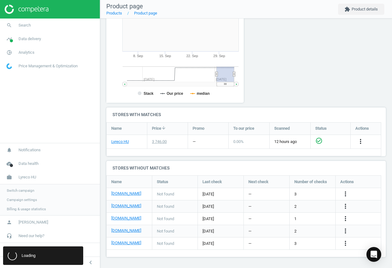
scroll to position [0, 0]
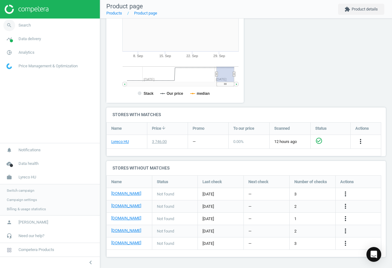
click at [27, 23] on span "Search" at bounding box center [25, 26] width 12 height 6
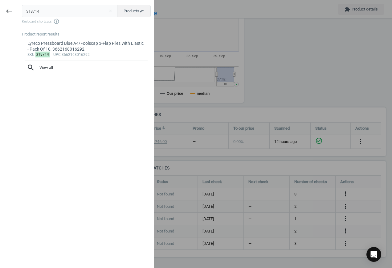
drag, startPoint x: -33, startPoint y: 6, endPoint x: -49, endPoint y: 4, distance: 15.9
click at [0, 4] on html "Group 2 Created with Sketch. ic/cloud_download/grey600 Created with Sketch. gra…" at bounding box center [196, 134] width 392 height 268
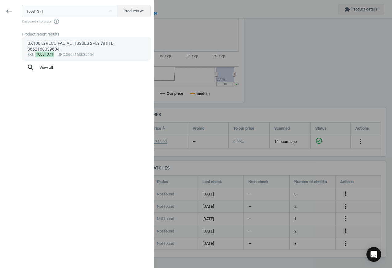
type input "10081371"
click at [78, 45] on div "BX100 LYRECO FACIAL TISSUES 2PLY WHITE, 3662168039604" at bounding box center [86, 46] width 118 height 12
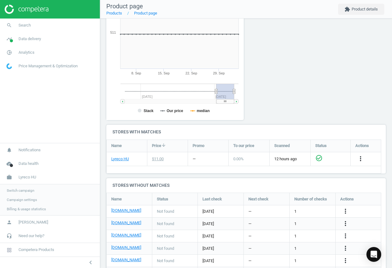
scroll to position [103, 0]
click at [348, 210] on icon "more_vert" at bounding box center [345, 210] width 7 height 7
click at [298, 210] on link "Edit URL/product option" at bounding box center [297, 211] width 85 height 10
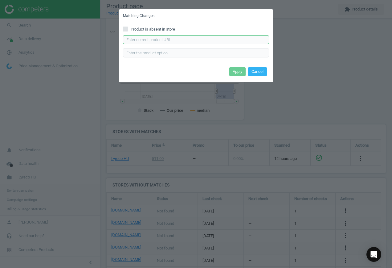
click at [159, 39] on input "text" at bounding box center [196, 39] width 146 height 9
paste input "[URL][DOMAIN_NAME]"
drag, startPoint x: 125, startPoint y: 38, endPoint x: 377, endPoint y: 54, distance: 253.2
click at [377, 54] on div "Matching Changes Product is absent in store [URL][DOMAIN_NAME] Enter correct pr…" at bounding box center [196, 134] width 392 height 268
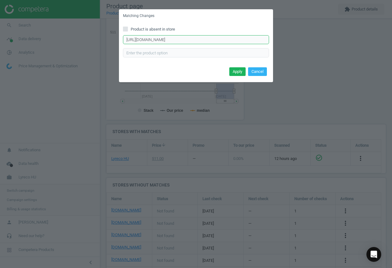
paste input "kozmetikai-kendo-100db-cs-p289397"
type input "[URL][DOMAIN_NAME]"
click at [238, 70] on button "Apply" at bounding box center [238, 71] width 16 height 9
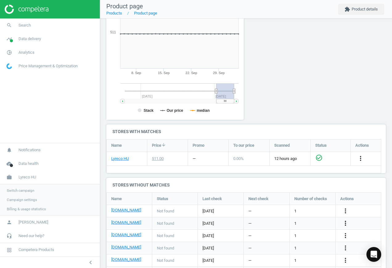
click at [347, 222] on icon "more_vert" at bounding box center [345, 222] width 7 height 7
click at [280, 222] on link "Edit URL/product option" at bounding box center [297, 223] width 85 height 10
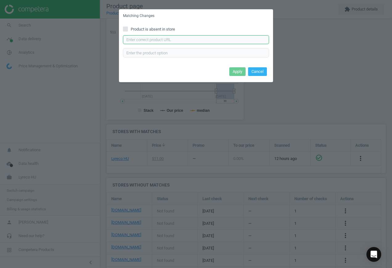
click at [184, 41] on input "text" at bounding box center [196, 39] width 146 height 9
paste input "[URL][DOMAIN_NAME]"
type input "[URL][DOMAIN_NAME]"
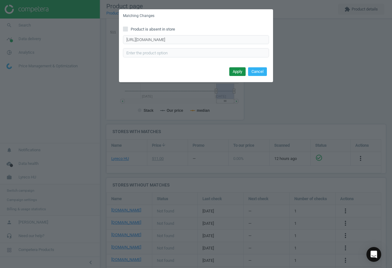
click at [235, 71] on button "Apply" at bounding box center [238, 71] width 16 height 9
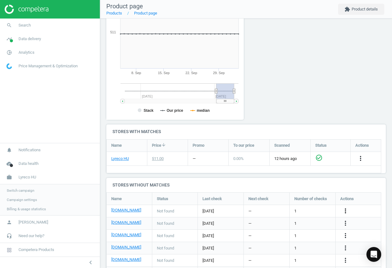
drag, startPoint x: 346, startPoint y: 211, endPoint x: 343, endPoint y: 209, distance: 4.0
click at [346, 211] on icon "more_vert" at bounding box center [345, 210] width 7 height 7
click at [310, 210] on link "Edit packaging coefficient" at bounding box center [297, 211] width 85 height 10
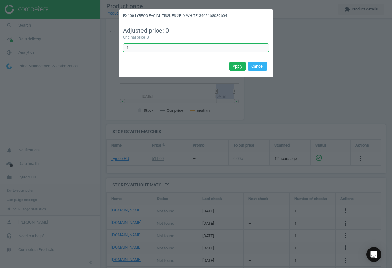
drag, startPoint x: 194, startPoint y: 45, endPoint x: 68, endPoint y: 42, distance: 125.3
click at [68, 42] on div "BX100 LYRECO FACIAL TISSUES 2PLY WHITE, 3662168039604 Adjusted price: 0 Origina…" at bounding box center [196, 134] width 392 height 268
click at [261, 66] on button "Cancel" at bounding box center [257, 66] width 19 height 9
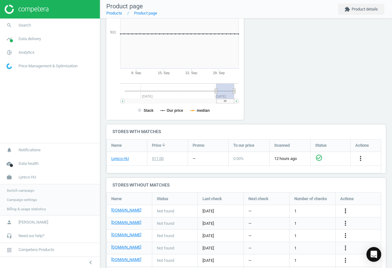
click at [346, 210] on icon "more_vert" at bounding box center [345, 210] width 7 height 7
click at [278, 201] on link "Edit URL/product option" at bounding box center [297, 202] width 85 height 10
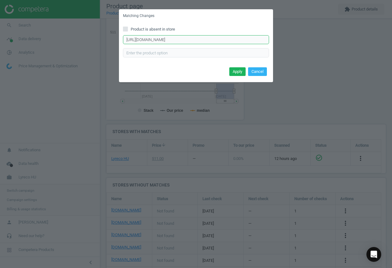
drag, startPoint x: 124, startPoint y: 40, endPoint x: 362, endPoint y: 48, distance: 237.7
click at [362, 48] on div "Matching Changes Product is absent in store [URL][DOMAIN_NAME] Enter correct pr…" at bounding box center [196, 134] width 392 height 268
paste input "lucart-strong-100v-kozmetikai-kendo-p381852"
type input "[URL][DOMAIN_NAME]"
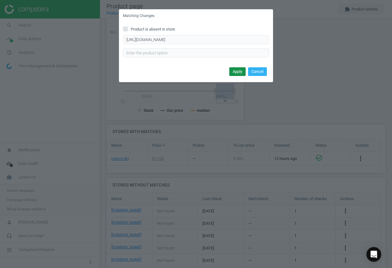
click at [241, 72] on button "Apply" at bounding box center [238, 71] width 16 height 9
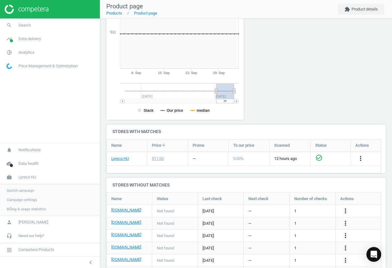
scroll to position [144, 0]
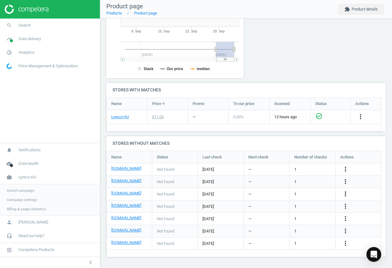
click at [347, 194] on icon "more_vert" at bounding box center [345, 193] width 7 height 7
click at [307, 194] on link "Edit URL/product option" at bounding box center [297, 194] width 85 height 10
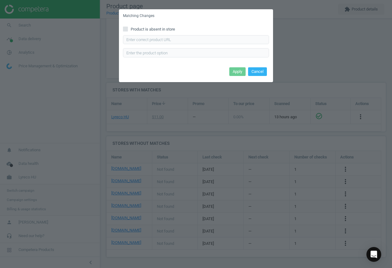
click at [145, 28] on span "Product is absent in store" at bounding box center [153, 30] width 47 height 6
click at [128, 28] on input "Product is absent in store" at bounding box center [126, 29] width 4 height 4
checkbox input "true"
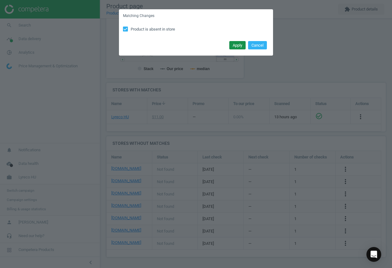
click at [237, 46] on button "Apply" at bounding box center [238, 45] width 16 height 9
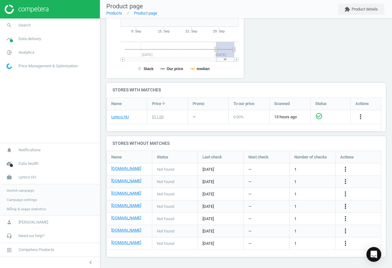
click at [345, 205] on icon "more_vert" at bounding box center [345, 205] width 7 height 7
click at [305, 206] on link "Edit URL/product option" at bounding box center [297, 206] width 85 height 10
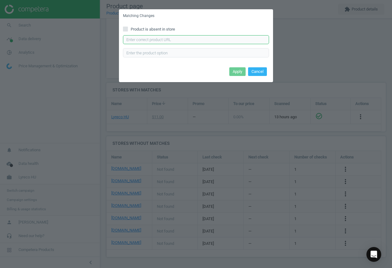
click at [161, 40] on input "text" at bounding box center [196, 39] width 146 height 9
paste input "[URL][DOMAIN_NAME][PERSON_NAME][PERSON_NAME]"
type input "[URL][DOMAIN_NAME][PERSON_NAME][PERSON_NAME]"
click at [241, 73] on button "Apply" at bounding box center [238, 71] width 16 height 9
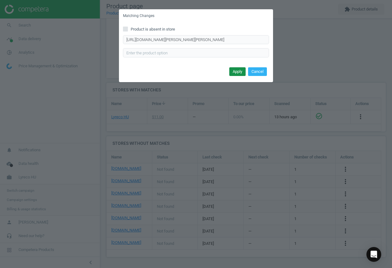
scroll to position [0, 0]
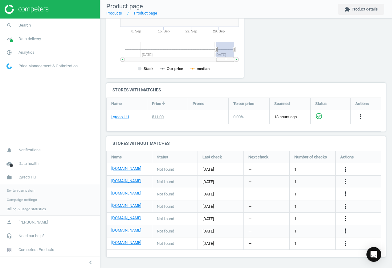
click at [345, 218] on icon "more_vert" at bounding box center [345, 218] width 7 height 7
click at [295, 218] on link "Edit URL/product option" at bounding box center [297, 219] width 85 height 10
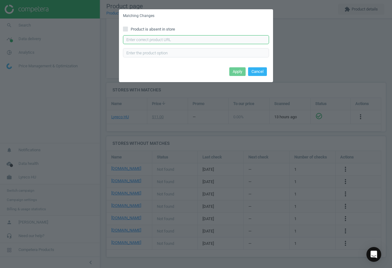
click at [188, 44] on input "text" at bounding box center [196, 39] width 146 height 9
paste input "[URL][DOMAIN_NAME]"
type input "[URL][DOMAIN_NAME]"
click at [241, 70] on button "Apply" at bounding box center [238, 71] width 16 height 9
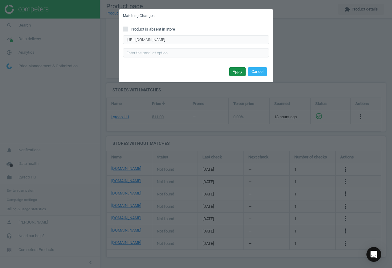
scroll to position [0, 0]
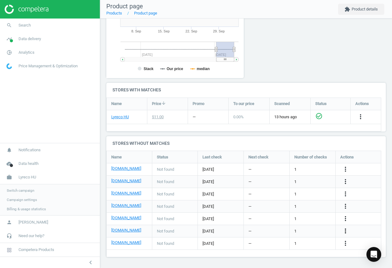
click at [344, 232] on icon "more_vert" at bounding box center [345, 230] width 7 height 7
click at [308, 231] on link "Edit URL/product option" at bounding box center [297, 231] width 85 height 10
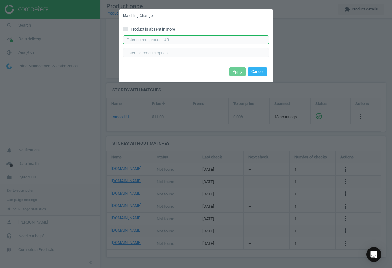
click at [173, 41] on input "text" at bounding box center [196, 39] width 146 height 9
paste input "[URL][DOMAIN_NAME]"
type input "[URL][DOMAIN_NAME]"
click at [240, 70] on button "Apply" at bounding box center [238, 71] width 16 height 9
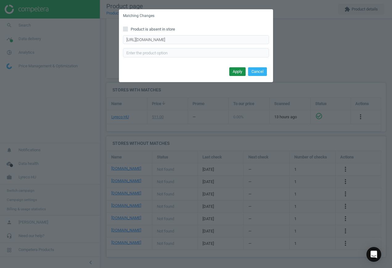
scroll to position [0, 0]
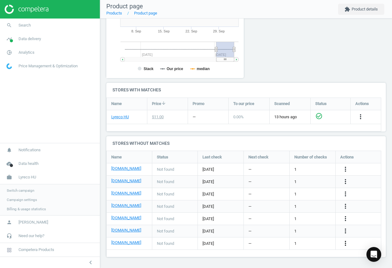
click at [347, 243] on icon "more_vert" at bounding box center [345, 242] width 7 height 7
click at [298, 240] on link "Edit URL/product option" at bounding box center [297, 244] width 85 height 10
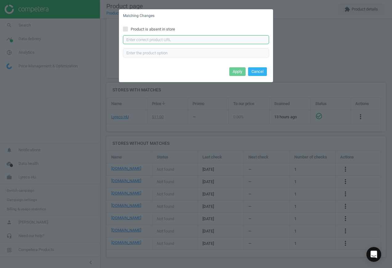
click at [162, 40] on input "text" at bounding box center [196, 39] width 146 height 9
paste input "[URL][DOMAIN_NAME][PERSON_NAME]"
type input "[URL][DOMAIN_NAME][PERSON_NAME]"
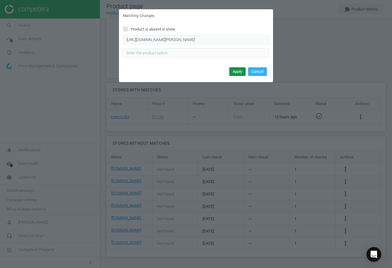
click at [243, 71] on button "Apply" at bounding box center [238, 71] width 16 height 9
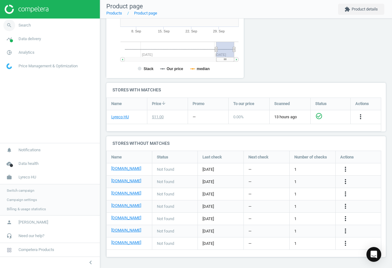
click at [26, 25] on span "Search" at bounding box center [25, 26] width 12 height 6
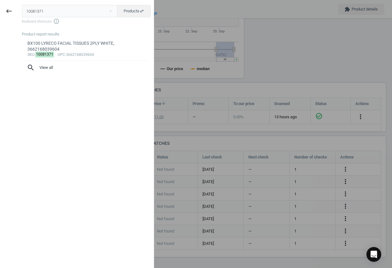
drag, startPoint x: 68, startPoint y: 12, endPoint x: -47, endPoint y: 3, distance: 114.5
click at [0, 3] on html "Group 2 Created with Sketch. ic/cloud_download/grey600 Created with Sketch. gra…" at bounding box center [196, 134] width 392 height 268
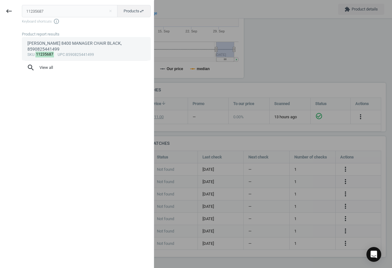
type input "11235687"
click at [73, 52] on div "[PERSON_NAME] 8400 MANAGER CHAIR BLACK, 8590825441499" at bounding box center [86, 46] width 118 height 12
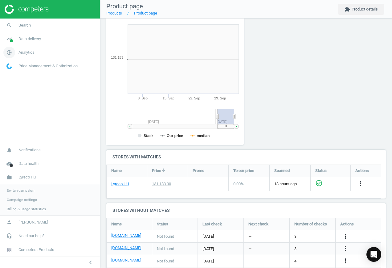
scroll to position [133, 145]
click at [346, 235] on icon "more_vert" at bounding box center [345, 235] width 7 height 7
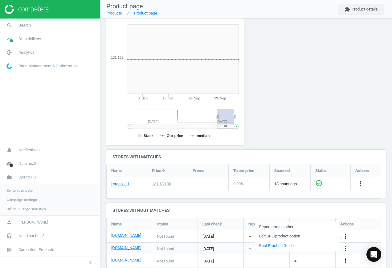
click at [309, 234] on link "Edit URL/product option" at bounding box center [297, 236] width 85 height 10
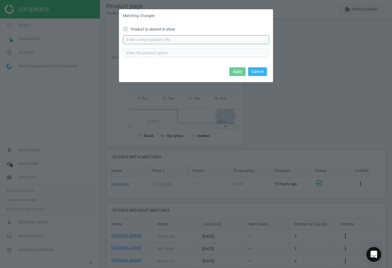
click at [199, 41] on input "text" at bounding box center [196, 39] width 146 height 9
paste input "[URL][DOMAIN_NAME][PERSON_NAME]"
type input "[URL][DOMAIN_NAME][PERSON_NAME]"
click at [236, 73] on button "Apply" at bounding box center [238, 71] width 16 height 9
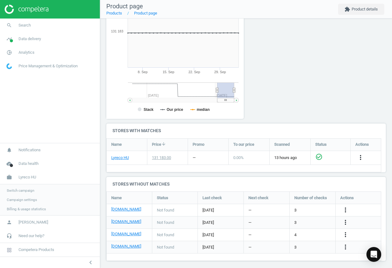
scroll to position [107, 0]
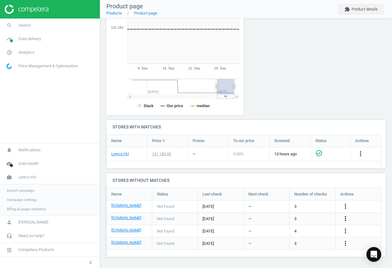
click at [347, 219] on icon "more_vert" at bounding box center [345, 218] width 7 height 7
click at [313, 217] on link "Edit URL/product option" at bounding box center [297, 219] width 85 height 10
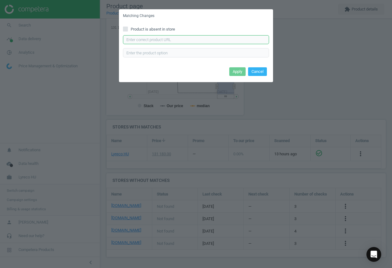
click at [203, 40] on input "text" at bounding box center [196, 39] width 146 height 9
paste input "[URL][DOMAIN_NAME][PERSON_NAME]"
type input "[URL][DOMAIN_NAME][PERSON_NAME]"
click at [237, 75] on button "Apply" at bounding box center [238, 71] width 16 height 9
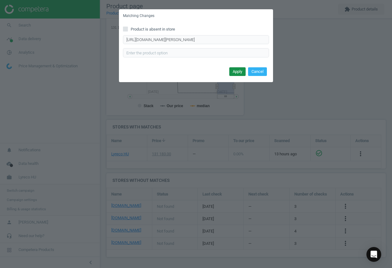
scroll to position [0, 0]
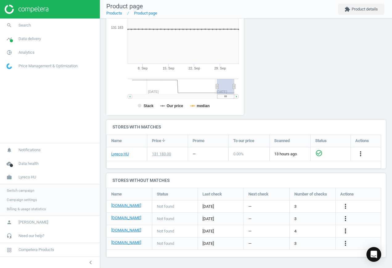
click at [347, 231] on icon "more_vert" at bounding box center [345, 230] width 7 height 7
click at [346, 230] on icon "more_vert" at bounding box center [345, 230] width 7 height 7
click at [350, 232] on div "more_vert" at bounding box center [347, 231] width 12 height 8
click at [345, 231] on icon "more_vert" at bounding box center [345, 230] width 7 height 7
click at [303, 228] on link "Edit URL/product option" at bounding box center [297, 231] width 85 height 10
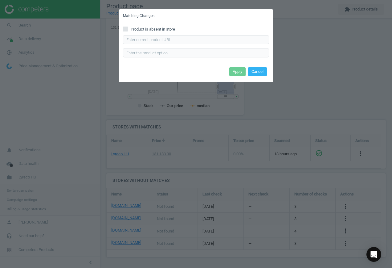
click at [161, 29] on span "Product is absent in store" at bounding box center [153, 30] width 47 height 6
click at [128, 29] on input "Product is absent in store" at bounding box center [126, 29] width 4 height 4
checkbox input "true"
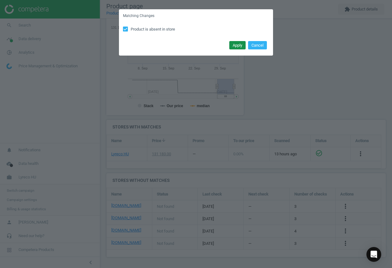
click at [234, 47] on button "Apply" at bounding box center [238, 45] width 16 height 9
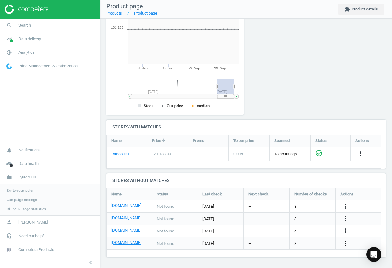
click at [345, 243] on icon "more_vert" at bounding box center [345, 242] width 7 height 7
click at [306, 243] on link "Edit URL/product option" at bounding box center [297, 244] width 85 height 10
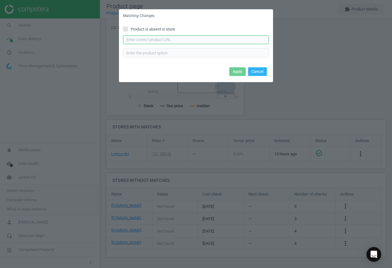
click at [161, 39] on input "text" at bounding box center [196, 39] width 146 height 9
paste input "[URL][DOMAIN_NAME]"
type input "[URL][DOMAIN_NAME]"
click at [239, 71] on button "Apply" at bounding box center [238, 71] width 16 height 9
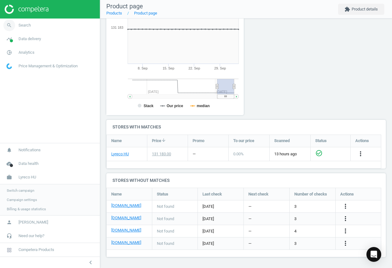
click at [21, 25] on span "Search" at bounding box center [25, 26] width 12 height 6
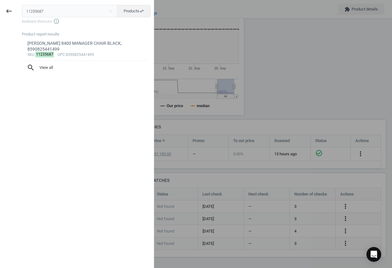
drag, startPoint x: 52, startPoint y: 14, endPoint x: -15, endPoint y: 7, distance: 66.4
click at [0, 7] on html "Group 2 Created with Sketch. ic/cloud_download/grey600 Created with Sketch. gra…" at bounding box center [196, 134] width 392 height 268
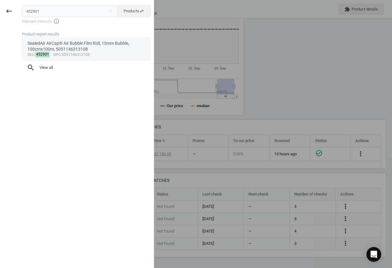
type input "452901"
click at [78, 50] on div "SealedAir AirCap® Air Bubble Film Roll, 10mm Bubble, 100cmx100m, 5051146313108" at bounding box center [86, 46] width 118 height 12
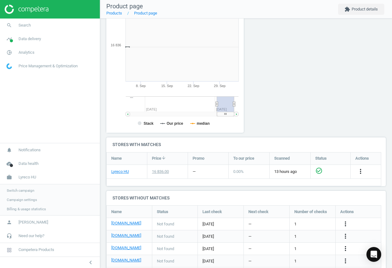
scroll to position [133, 145]
click at [347, 224] on icon "more_vert" at bounding box center [345, 223] width 7 height 7
click at [310, 221] on link "Edit URL/product option" at bounding box center [297, 224] width 85 height 10
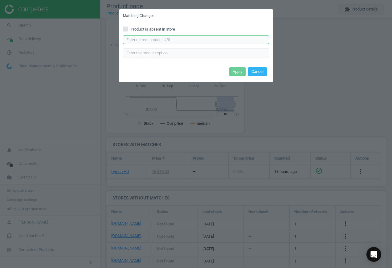
click at [199, 38] on input "text" at bounding box center [196, 39] width 146 height 9
paste input "[URL][DOMAIN_NAME]"
type input "[URL][DOMAIN_NAME]"
click at [237, 71] on button "Apply" at bounding box center [238, 71] width 16 height 9
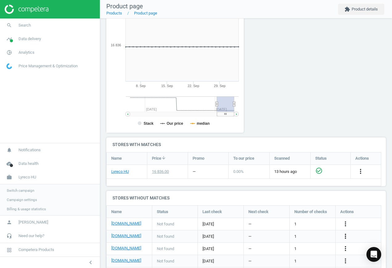
click at [346, 235] on icon "more_vert" at bounding box center [345, 235] width 7 height 7
click at [298, 235] on link "Edit URL/product option" at bounding box center [297, 237] width 85 height 10
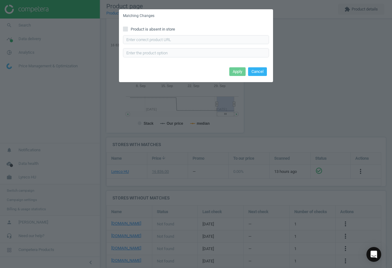
click at [133, 30] on span "Product is absent in store" at bounding box center [153, 30] width 47 height 6
click at [128, 30] on input "Product is absent in store" at bounding box center [126, 29] width 4 height 4
checkbox input "true"
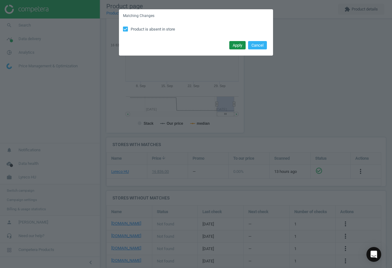
click at [239, 44] on button "Apply" at bounding box center [238, 45] width 16 height 9
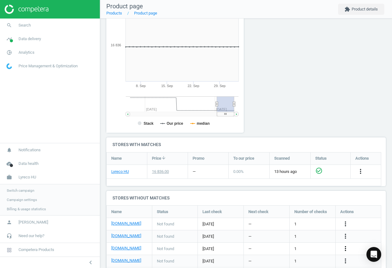
click at [344, 249] on icon "more_vert" at bounding box center [345, 248] width 7 height 7
click at [313, 246] on link "Edit URL/product option" at bounding box center [297, 249] width 85 height 10
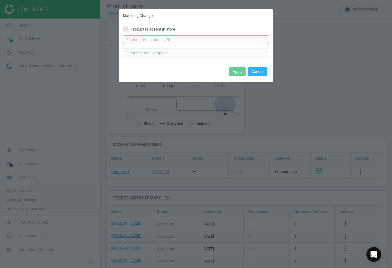
click at [179, 35] on input "text" at bounding box center [196, 39] width 146 height 9
paste input "[URL][DOMAIN_NAME]"
type input "[URL][DOMAIN_NAME]"
click at [240, 70] on button "Apply" at bounding box center [238, 71] width 16 height 9
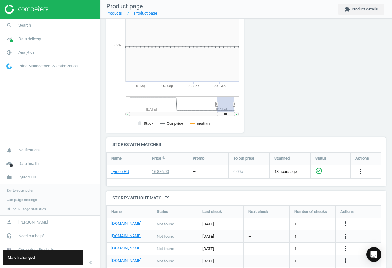
scroll to position [130, 0]
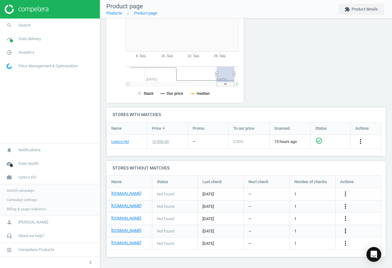
click at [345, 228] on icon "more_vert" at bounding box center [345, 230] width 7 height 7
click at [284, 228] on link "Edit URL/product option" at bounding box center [297, 231] width 85 height 10
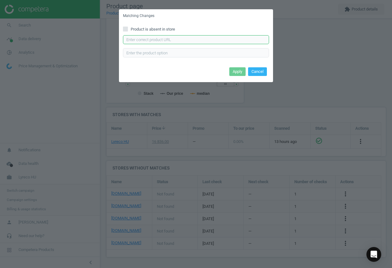
click at [163, 38] on input "text" at bounding box center [196, 39] width 146 height 9
paste input "[URL][DOMAIN_NAME]"
type input "[URL][DOMAIN_NAME]"
click at [239, 68] on button "Apply" at bounding box center [238, 71] width 16 height 9
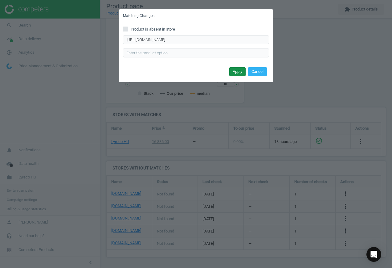
scroll to position [0, 0]
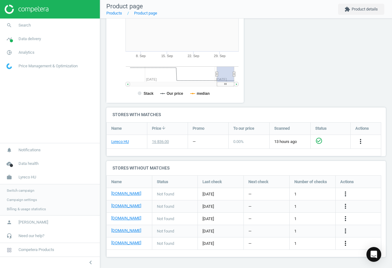
click at [346, 244] on icon "more_vert" at bounding box center [345, 242] width 7 height 7
click at [292, 245] on link "Edit URL/product option" at bounding box center [297, 244] width 85 height 10
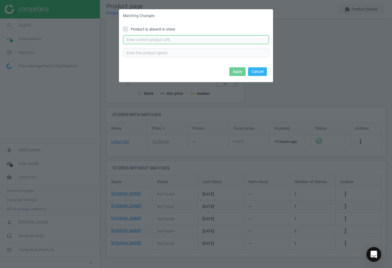
click at [172, 43] on input "text" at bounding box center [196, 39] width 146 height 9
paste input "[URL][DOMAIN_NAME]"
type input "[URL][DOMAIN_NAME]"
click at [236, 71] on button "Apply" at bounding box center [238, 71] width 16 height 9
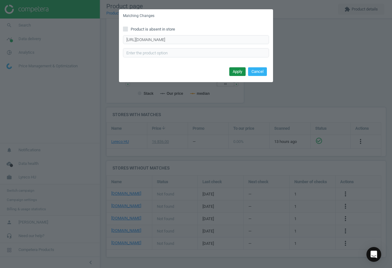
scroll to position [0, 0]
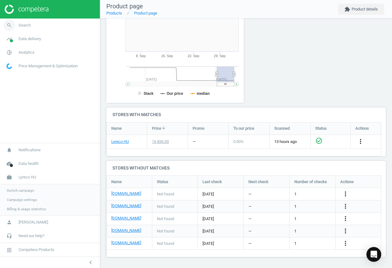
click at [26, 23] on span "Search" at bounding box center [25, 26] width 12 height 6
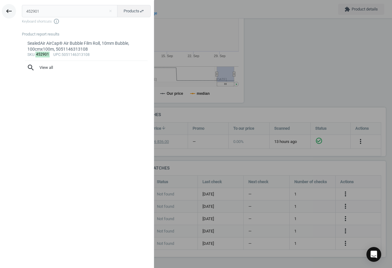
drag, startPoint x: 26, startPoint y: 23, endPoint x: 11, endPoint y: 8, distance: 21.2
click at [11, 8] on div "keyboard_backspace 452901 close Products swap_horiz Keyboard shortcuts info_out…" at bounding box center [77, 135] width 154 height 268
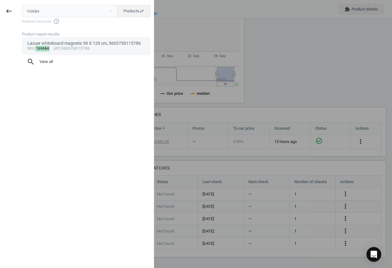
type input "169684"
click at [44, 42] on div "Lacuer whiteboard magnetic 90 X 120 cm, 5603750115786" at bounding box center [86, 43] width 118 height 6
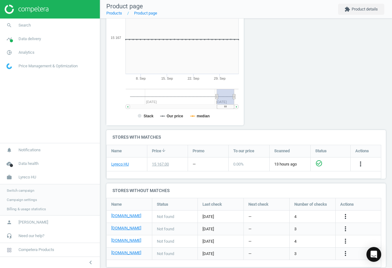
scroll to position [103, 0]
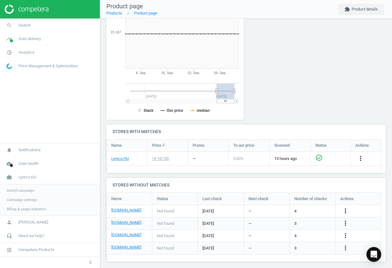
click at [345, 212] on icon "more_vert" at bounding box center [345, 210] width 7 height 7
click at [296, 210] on link "Edit URL/product option" at bounding box center [297, 211] width 85 height 10
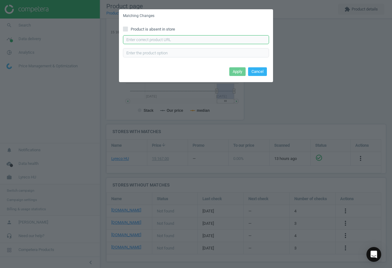
click at [180, 41] on input "text" at bounding box center [196, 39] width 146 height 9
paste input "[URL][DOMAIN_NAME]"
type input "[URL][DOMAIN_NAME]"
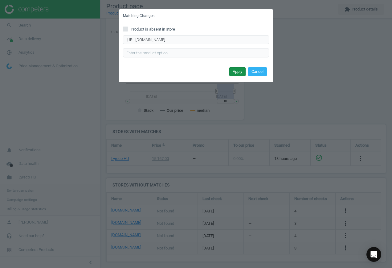
click at [237, 71] on button "Apply" at bounding box center [238, 71] width 16 height 9
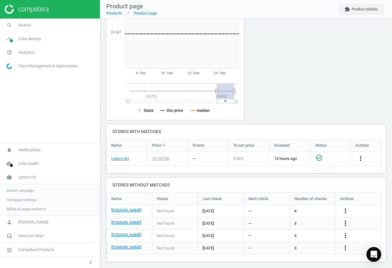
click at [347, 222] on icon "more_vert" at bounding box center [345, 222] width 7 height 7
click at [304, 220] on link "Edit URL/product option" at bounding box center [297, 223] width 85 height 10
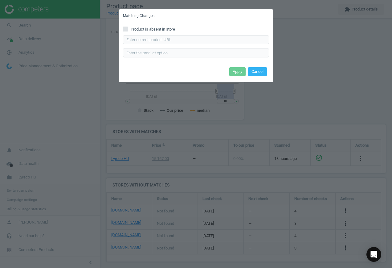
click at [127, 29] on input "Product is absent in store" at bounding box center [126, 29] width 4 height 4
checkbox input "true"
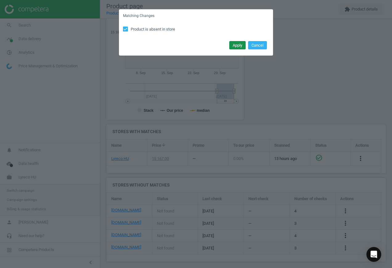
click at [237, 46] on button "Apply" at bounding box center [238, 45] width 16 height 9
click at [237, 46] on div "Apply Cancel" at bounding box center [196, 47] width 154 height 17
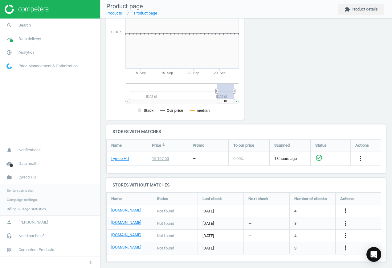
click at [345, 233] on icon "more_vert" at bounding box center [345, 235] width 7 height 7
click at [301, 232] on link "Edit URL/product option" at bounding box center [297, 236] width 85 height 10
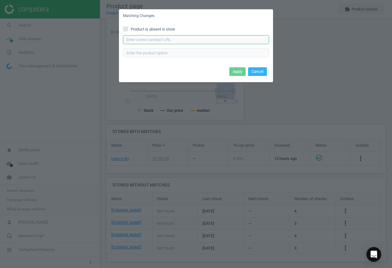
click at [165, 40] on input "text" at bounding box center [196, 39] width 146 height 9
paste input "[URL][DOMAIN_NAME]"
type input "[URL][DOMAIN_NAME]"
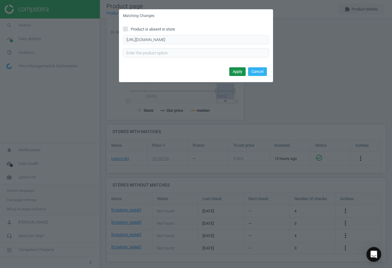
click at [238, 71] on button "Apply" at bounding box center [238, 71] width 16 height 9
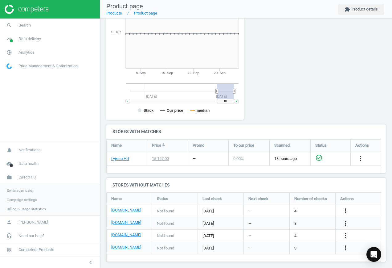
click at [341, 248] on div "more_vert" at bounding box center [347, 248] width 12 height 8
click at [345, 249] on icon "more_vert" at bounding box center [345, 247] width 7 height 7
click at [290, 244] on link "Edit URL/product option" at bounding box center [297, 248] width 85 height 10
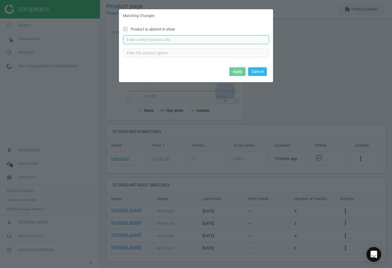
click at [158, 37] on input "text" at bounding box center [196, 39] width 146 height 9
paste input "[URL][DOMAIN_NAME][PERSON_NAME]"
type input "[URL][DOMAIN_NAME][PERSON_NAME]"
click at [238, 72] on button "Apply" at bounding box center [238, 71] width 16 height 9
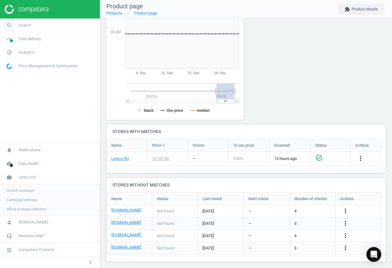
click at [27, 24] on span "Search" at bounding box center [25, 26] width 12 height 6
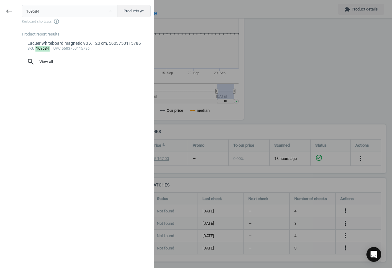
drag, startPoint x: 49, startPoint y: 13, endPoint x: -70, endPoint y: 10, distance: 119.1
click at [0, 10] on html "Group 2 Created with Sketch. ic/cloud_download/grey600 Created with Sketch. gra…" at bounding box center [196, 134] width 392 height 268
type input "14327184"
click at [75, 46] on div "sku : 14327184 upc :00000000" at bounding box center [86, 48] width 118 height 5
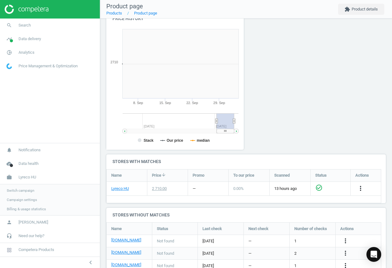
scroll to position [133, 145]
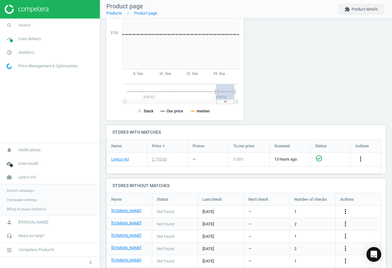
click at [346, 213] on icon "more_vert" at bounding box center [345, 211] width 7 height 7
click at [297, 211] on link "Edit URL/product option" at bounding box center [297, 212] width 85 height 10
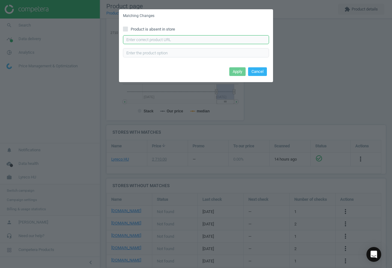
click at [205, 39] on input "text" at bounding box center [196, 39] width 146 height 9
paste input "[URL][DOMAIN_NAME]"
type input "[URL][DOMAIN_NAME]"
click at [240, 74] on button "Apply" at bounding box center [238, 71] width 16 height 9
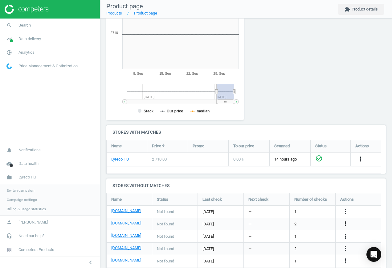
click at [347, 223] on icon "more_vert" at bounding box center [345, 223] width 7 height 7
click at [289, 221] on link "Edit URL/product option" at bounding box center [297, 224] width 85 height 10
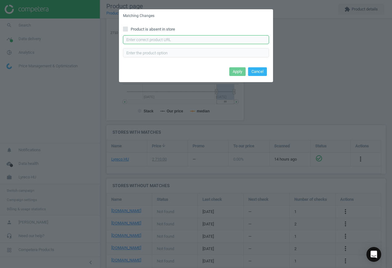
click at [196, 37] on input "text" at bounding box center [196, 39] width 146 height 9
paste input "[URL][DOMAIN_NAME]"
type input "[URL][DOMAIN_NAME]"
click at [238, 70] on button "Apply" at bounding box center [238, 71] width 16 height 9
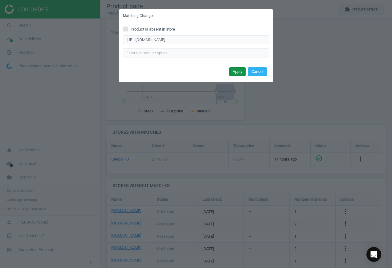
scroll to position [0, 0]
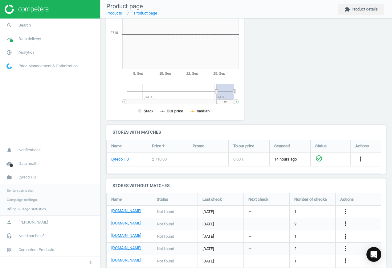
click at [344, 235] on icon "more_vert" at bounding box center [345, 235] width 7 height 7
click at [316, 238] on link "Edit URL/product option" at bounding box center [297, 236] width 85 height 10
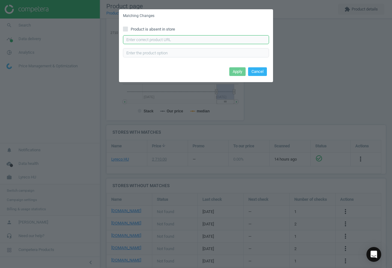
click at [187, 39] on input "text" at bounding box center [196, 39] width 146 height 9
paste input "[URL][DOMAIN_NAME]"
type input "[URL][DOMAIN_NAME]"
click at [239, 71] on button "Apply" at bounding box center [238, 71] width 16 height 9
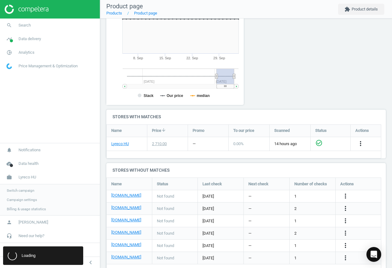
scroll to position [132, 0]
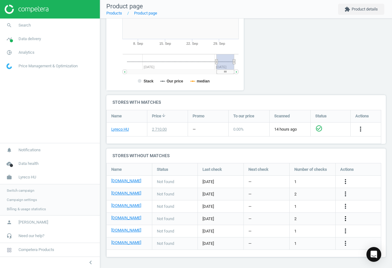
click at [347, 218] on icon "more_vert" at bounding box center [345, 218] width 7 height 7
click at [301, 217] on link "Edit URL/product option" at bounding box center [297, 219] width 85 height 10
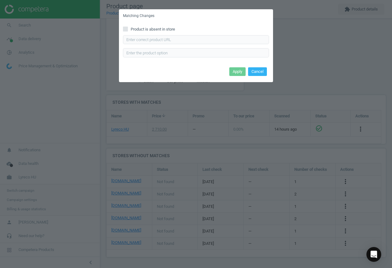
click at [145, 27] on span "Product is absent in store" at bounding box center [153, 30] width 47 height 6
click at [128, 27] on input "Product is absent in store" at bounding box center [126, 29] width 4 height 4
checkbox input "true"
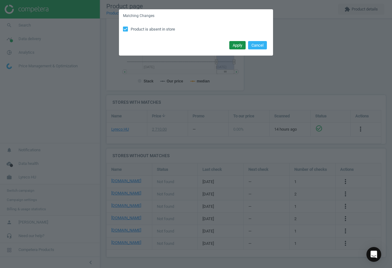
click at [238, 44] on button "Apply" at bounding box center [238, 45] width 16 height 9
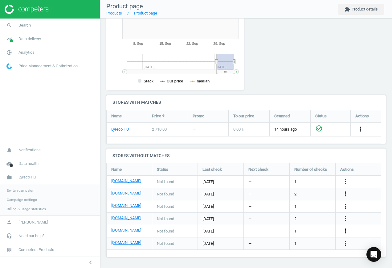
click at [346, 230] on icon "more_vert" at bounding box center [345, 230] width 7 height 7
click at [302, 231] on link "Edit URL/product option" at bounding box center [297, 231] width 85 height 10
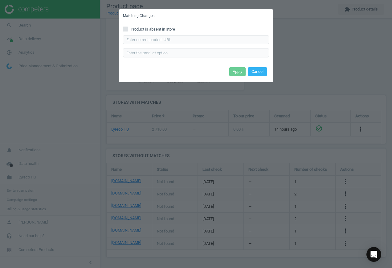
click at [131, 29] on span "Product is absent in store" at bounding box center [153, 30] width 47 height 6
click at [128, 29] on input "Product is absent in store" at bounding box center [126, 29] width 4 height 4
checkbox input "true"
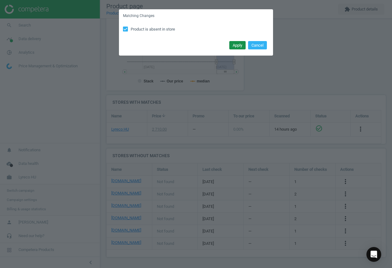
click at [241, 44] on button "Apply" at bounding box center [238, 45] width 16 height 9
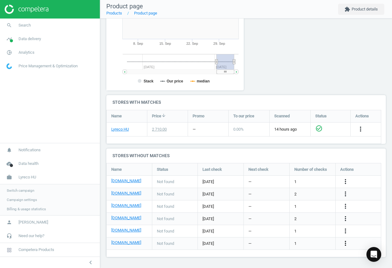
click at [346, 242] on icon "more_vert" at bounding box center [345, 242] width 7 height 7
click at [288, 241] on link "Edit URL/product option" at bounding box center [297, 244] width 85 height 10
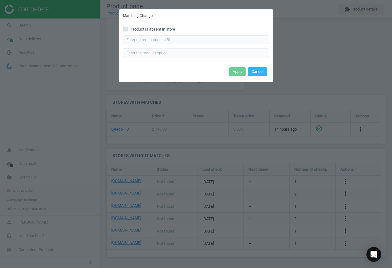
click at [141, 30] on span "Product is absent in store" at bounding box center [153, 30] width 47 height 6
click at [128, 30] on input "Product is absent in store" at bounding box center [126, 29] width 4 height 4
checkbox input "true"
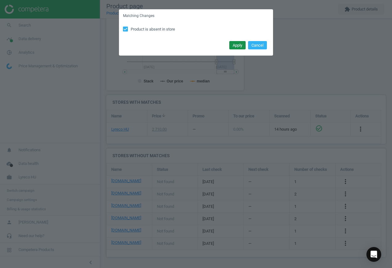
click at [236, 47] on button "Apply" at bounding box center [238, 45] width 16 height 9
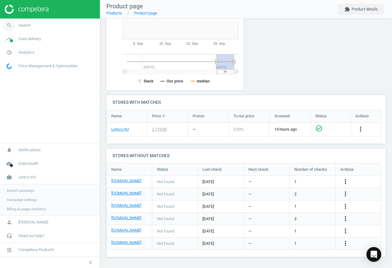
click at [23, 22] on link "search Search" at bounding box center [50, 26] width 100 height 14
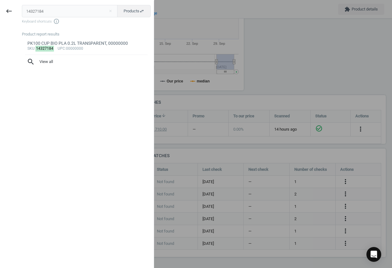
drag, startPoint x: 50, startPoint y: 11, endPoint x: -25, endPoint y: 6, distance: 75.2
click at [0, 6] on html "Group 2 Created with Sketch. ic/cloud_download/grey600 Created with Sketch. gra…" at bounding box center [196, 134] width 392 height 268
type input "3336044"
click at [88, 48] on div "sku : 3336044 upc :Empty" at bounding box center [86, 48] width 118 height 5
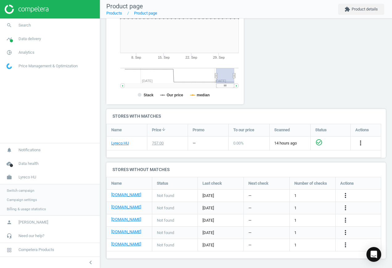
scroll to position [120, 0]
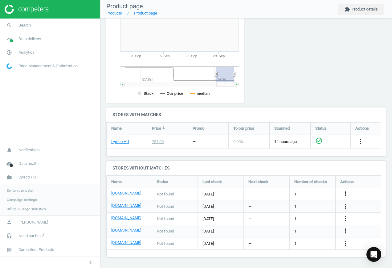
click at [346, 194] on icon "more_vert" at bounding box center [345, 193] width 7 height 7
click at [330, 77] on div at bounding box center [353, 36] width 71 height 143
click at [344, 190] on div "more_vert" at bounding box center [359, 194] width 46 height 12
click at [345, 192] on icon "more_vert" at bounding box center [345, 193] width 7 height 7
click at [300, 193] on link "Edit URL/product option" at bounding box center [297, 194] width 85 height 10
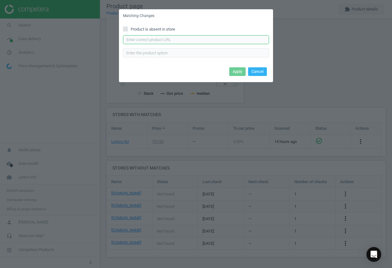
click at [197, 40] on input "text" at bounding box center [196, 39] width 146 height 9
paste input "[URL][DOMAIN_NAME][PERSON_NAME]"
type input "[URL][DOMAIN_NAME][PERSON_NAME]"
click at [236, 72] on button "Apply" at bounding box center [238, 71] width 16 height 9
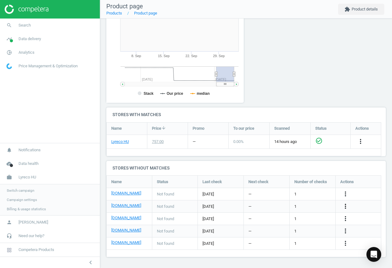
click at [346, 205] on icon "more_vert" at bounding box center [345, 205] width 7 height 7
click at [303, 203] on link "Edit URL/product option" at bounding box center [297, 206] width 85 height 10
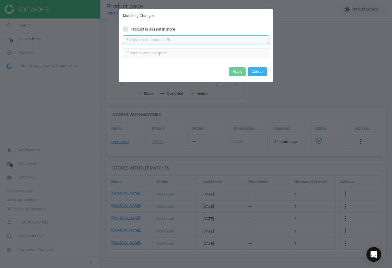
click at [161, 41] on input "text" at bounding box center [196, 39] width 146 height 9
paste input "[URL][DOMAIN_NAME][PERSON_NAME]"
type input "[URL][DOMAIN_NAME][PERSON_NAME]"
click at [237, 70] on button "Apply" at bounding box center [238, 71] width 16 height 9
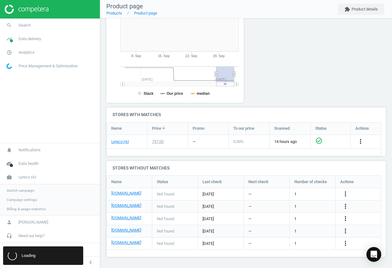
scroll to position [0, 0]
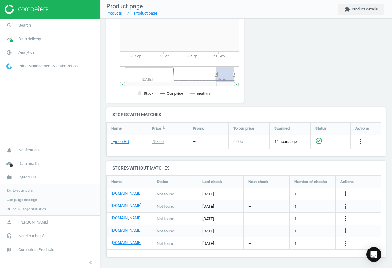
click at [346, 218] on icon "more_vert" at bounding box center [345, 218] width 7 height 7
click at [300, 216] on link "Edit URL/product option" at bounding box center [297, 219] width 85 height 10
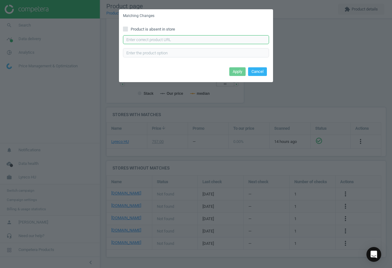
click at [173, 36] on input "text" at bounding box center [196, 39] width 146 height 9
paste input "[URL][DOMAIN_NAME][PERSON_NAME]"
type input "[URL][DOMAIN_NAME][PERSON_NAME]"
click at [238, 71] on button "Apply" at bounding box center [238, 71] width 16 height 9
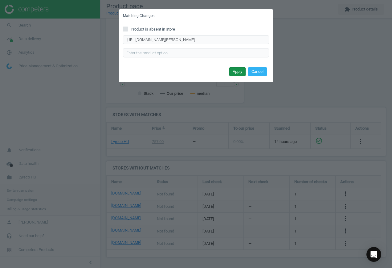
scroll to position [0, 0]
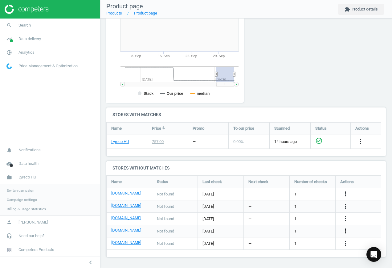
click at [346, 231] on icon "more_vert" at bounding box center [345, 230] width 7 height 7
click at [312, 231] on link "Edit URL/product option" at bounding box center [297, 231] width 85 height 10
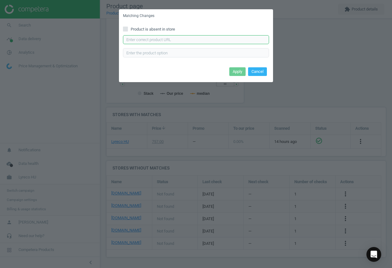
click at [178, 39] on input "text" at bounding box center [196, 39] width 146 height 9
paste input "[URL][DOMAIN_NAME]"
type input "[URL][DOMAIN_NAME]"
click at [238, 70] on button "Apply" at bounding box center [238, 71] width 16 height 9
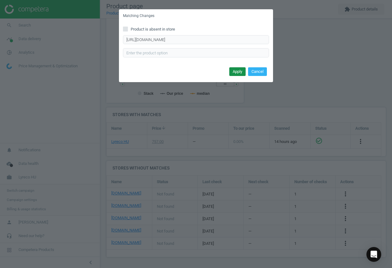
scroll to position [0, 0]
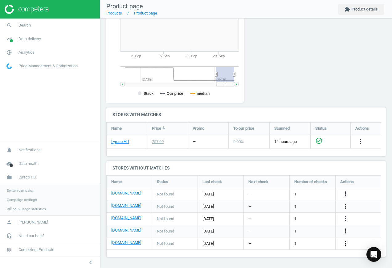
click at [345, 241] on icon "more_vert" at bounding box center [345, 242] width 7 height 7
click at [302, 245] on link "Edit URL/product option" at bounding box center [297, 244] width 85 height 10
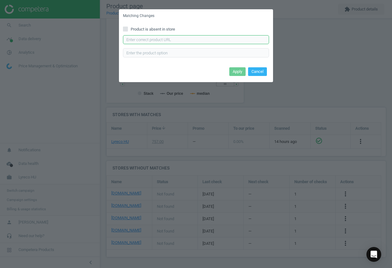
click at [173, 40] on input "text" at bounding box center [196, 39] width 146 height 9
paste input "[URL][DOMAIN_NAME]"
type input "[URL][DOMAIN_NAME]"
click at [241, 71] on button "Apply" at bounding box center [238, 71] width 16 height 9
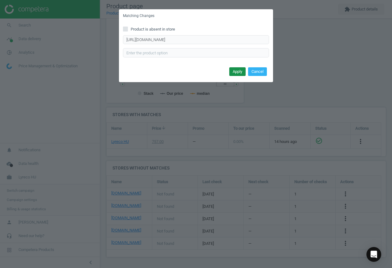
scroll to position [0, 0]
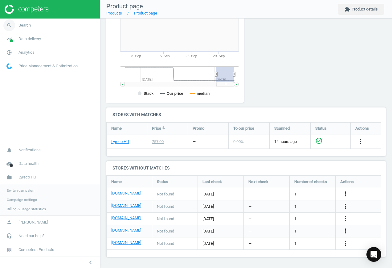
click at [19, 25] on span "Search" at bounding box center [25, 26] width 12 height 6
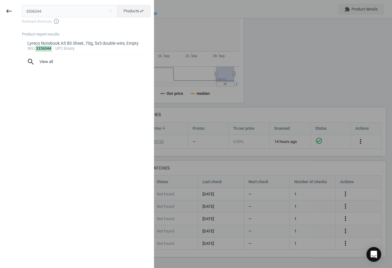
drag, startPoint x: 56, startPoint y: 8, endPoint x: -16, endPoint y: 9, distance: 72.5
click at [0, 9] on html "Group 2 Created with Sketch. ic/cloud_download/grey600 Created with Sketch. gra…" at bounding box center [196, 134] width 392 height 268
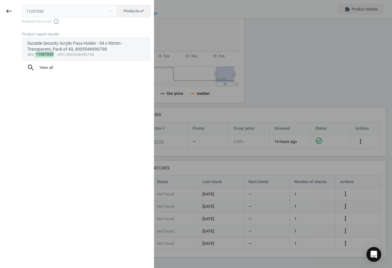
type input "11057033"
click at [82, 49] on div "Durable Security Acrylic Pass Holder - 54 x 90mm - Transparent, Pack of 40, 400…" at bounding box center [86, 46] width 118 height 12
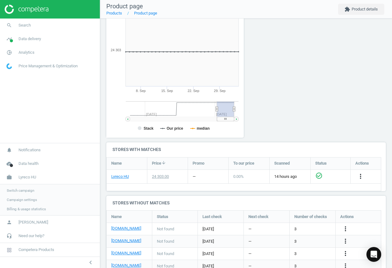
scroll to position [118, 0]
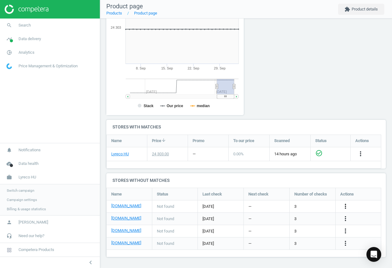
click at [346, 206] on icon "more_vert" at bounding box center [345, 205] width 7 height 7
click at [304, 204] on link "Edit URL/product option" at bounding box center [297, 207] width 85 height 10
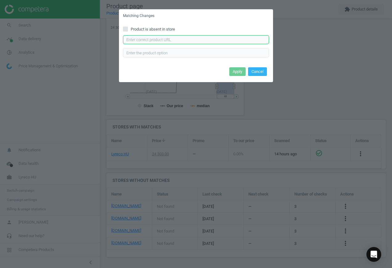
click at [179, 41] on input "text" at bounding box center [196, 39] width 146 height 9
paste input "[URL][DOMAIN_NAME]"
type input "[URL][DOMAIN_NAME]"
click at [239, 73] on button "Apply" at bounding box center [238, 71] width 16 height 9
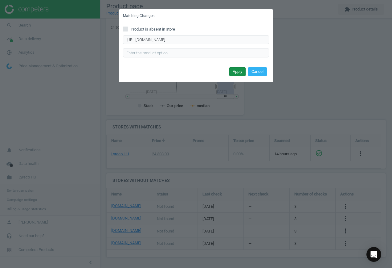
scroll to position [0, 0]
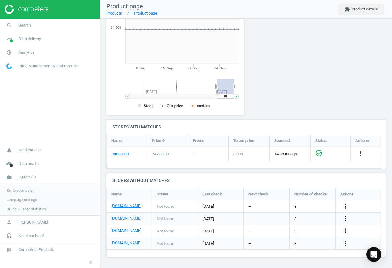
click at [345, 217] on icon "more_vert" at bounding box center [345, 218] width 7 height 7
click at [282, 219] on link "Edit URL/product option" at bounding box center [297, 219] width 85 height 10
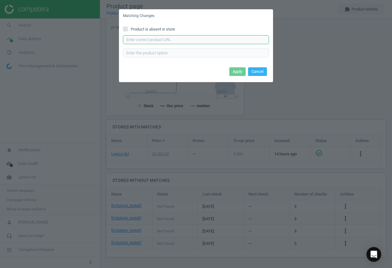
click at [167, 42] on input "text" at bounding box center [196, 39] width 146 height 9
paste input "[URL][DOMAIN_NAME][PERSON_NAME]"
type input "[URL][DOMAIN_NAME][PERSON_NAME]"
click at [236, 71] on button "Apply" at bounding box center [238, 71] width 16 height 9
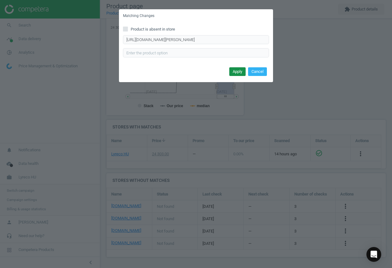
scroll to position [0, 0]
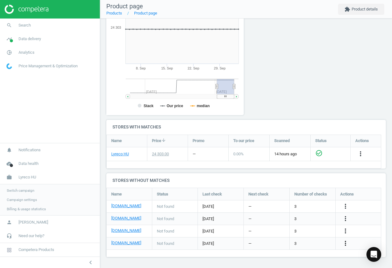
click at [345, 241] on icon "more_vert" at bounding box center [345, 242] width 7 height 7
click at [305, 242] on link "Edit URL/product option" at bounding box center [297, 244] width 85 height 10
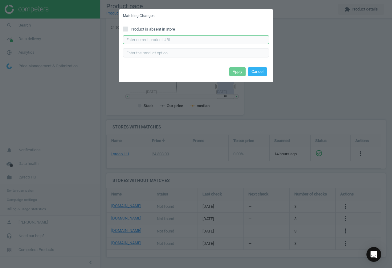
click at [172, 42] on input "text" at bounding box center [196, 39] width 146 height 9
paste input "[URL][DOMAIN_NAME]"
type input "[URL][DOMAIN_NAME]"
click at [240, 70] on button "Apply" at bounding box center [238, 71] width 16 height 9
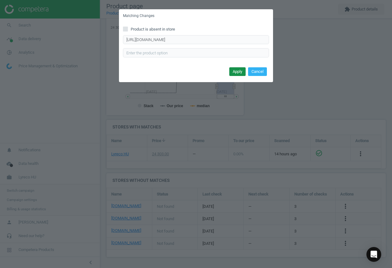
scroll to position [0, 0]
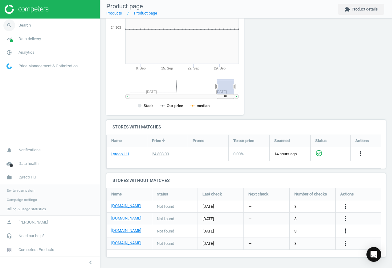
click at [16, 24] on span "search" at bounding box center [9, 26] width 19 height 14
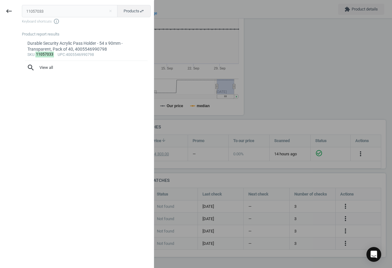
drag, startPoint x: 24, startPoint y: 5, endPoint x: -29, endPoint y: -2, distance: 53.6
click at [0, 0] on html "Group 2 Created with Sketch. ic/cloud_download/grey600 Created with Sketch. gra…" at bounding box center [196, 134] width 392 height 268
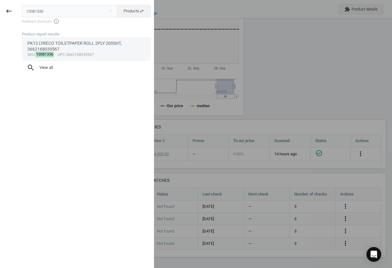
type input "10081336"
click at [74, 51] on div "PK12 LYRECO TOILETPAPER ROLL 2PLY 200SHT, 3662168039567" at bounding box center [86, 46] width 118 height 12
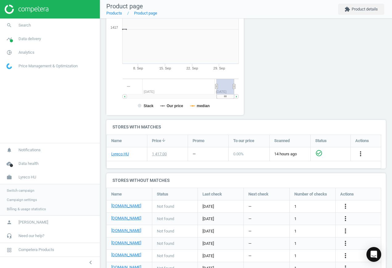
scroll to position [133, 145]
click at [347, 205] on icon "more_vert" at bounding box center [345, 205] width 7 height 7
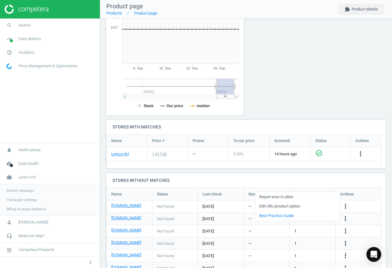
click at [299, 205] on link "Edit URL/product option" at bounding box center [297, 206] width 85 height 10
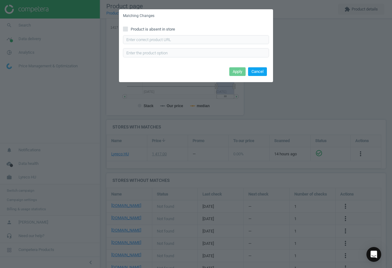
click at [259, 70] on button "Cancel" at bounding box center [257, 71] width 19 height 9
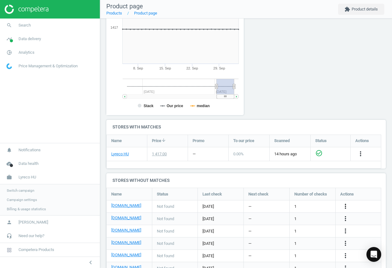
click at [346, 204] on icon "more_vert" at bounding box center [345, 205] width 7 height 7
click at [316, 205] on link "Edit URL/product option" at bounding box center [297, 206] width 85 height 10
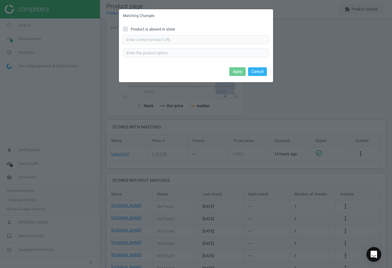
click at [207, 45] on div "Enter correct product url" at bounding box center [196, 46] width 146 height 22
click at [207, 41] on input "text" at bounding box center [196, 39] width 146 height 9
paste input "[URL][DOMAIN_NAME]"
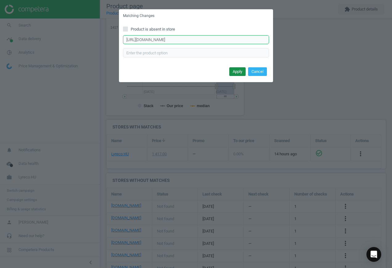
type input "[URL][DOMAIN_NAME]"
click at [238, 70] on button "Apply" at bounding box center [238, 71] width 16 height 9
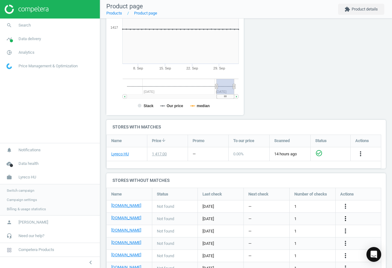
click at [346, 220] on icon "more_vert" at bounding box center [345, 218] width 7 height 7
click at [303, 216] on link "Edit URL/product option" at bounding box center [297, 219] width 85 height 10
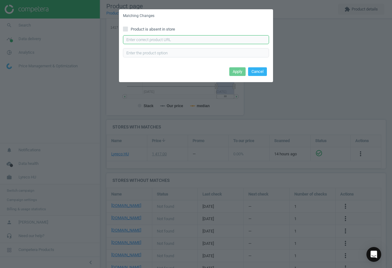
click at [218, 42] on input "text" at bounding box center [196, 39] width 146 height 9
paste input "[URL][DOMAIN_NAME]"
type input "[URL][DOMAIN_NAME]"
click at [241, 71] on button "Apply" at bounding box center [238, 71] width 16 height 9
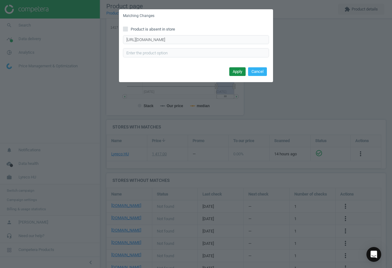
scroll to position [0, 0]
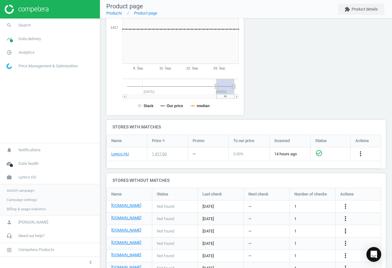
click at [346, 229] on icon "more_vert" at bounding box center [345, 230] width 7 height 7
click at [308, 230] on link "Edit URL/product option" at bounding box center [297, 231] width 85 height 10
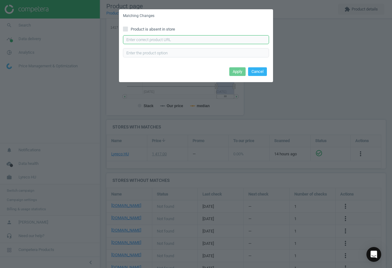
click at [194, 38] on input "text" at bounding box center [196, 39] width 146 height 9
paste input "[URL][DOMAIN_NAME]"
type input "[URL][DOMAIN_NAME]"
click at [236, 72] on button "Apply" at bounding box center [238, 71] width 16 height 9
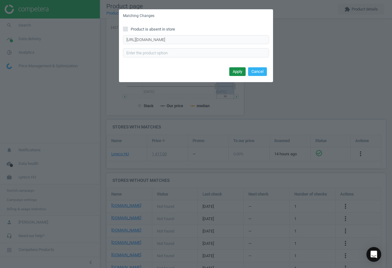
scroll to position [0, 0]
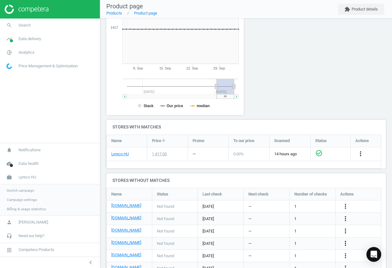
click at [346, 244] on icon "more_vert" at bounding box center [345, 242] width 7 height 7
click at [309, 243] on link "Edit URL/product option" at bounding box center [297, 244] width 85 height 10
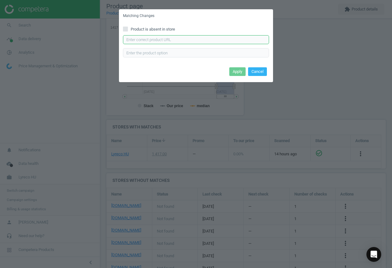
click at [186, 39] on input "text" at bounding box center [196, 39] width 146 height 9
paste input "[URL][DOMAIN_NAME][PERSON_NAME][PERSON_NAME]"
type input "[URL][DOMAIN_NAME][PERSON_NAME][PERSON_NAME]"
click at [239, 70] on button "Apply" at bounding box center [238, 71] width 16 height 9
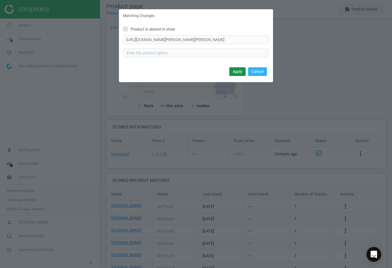
scroll to position [0, 0]
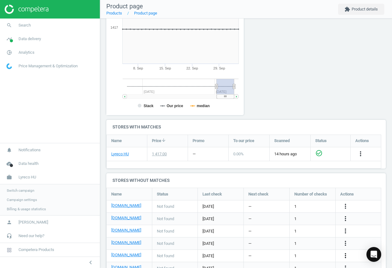
click at [346, 253] on icon "more_vert" at bounding box center [345, 255] width 7 height 7
click at [313, 250] on link "Edit URL/product option" at bounding box center [297, 253] width 85 height 10
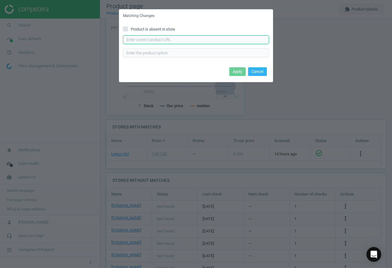
click at [189, 40] on input "text" at bounding box center [196, 39] width 146 height 9
paste input "[URL][DOMAIN_NAME][PERSON_NAME]"
type input "[URL][DOMAIN_NAME][PERSON_NAME]"
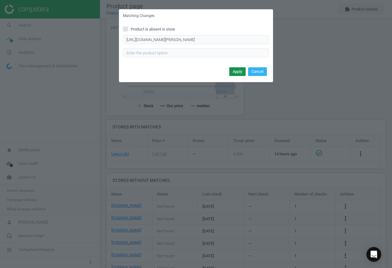
click at [238, 70] on button "Apply" at bounding box center [238, 71] width 16 height 9
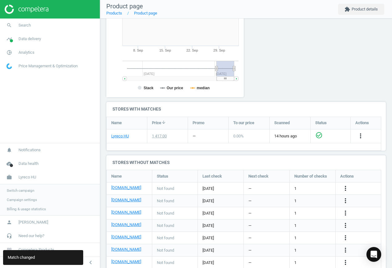
scroll to position [144, 0]
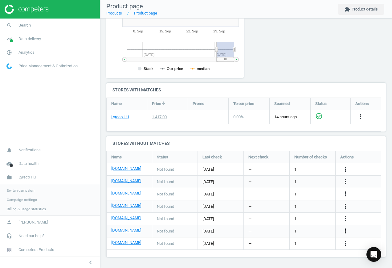
click at [345, 231] on icon "more_vert" at bounding box center [345, 230] width 7 height 7
click at [312, 231] on link "Edit URL/product option" at bounding box center [297, 231] width 85 height 10
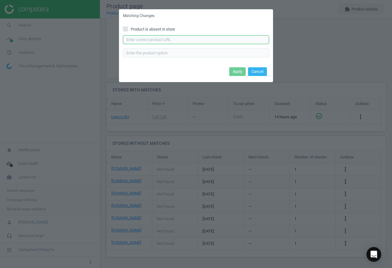
click at [210, 38] on input "text" at bounding box center [196, 39] width 146 height 9
paste input "[URL][DOMAIN_NAME]"
type input "[URL][DOMAIN_NAME]"
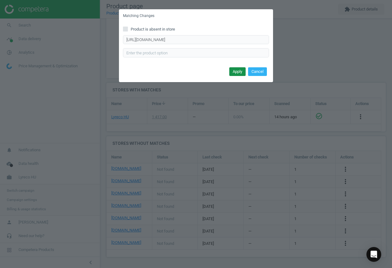
click at [232, 68] on button "Apply" at bounding box center [238, 71] width 16 height 9
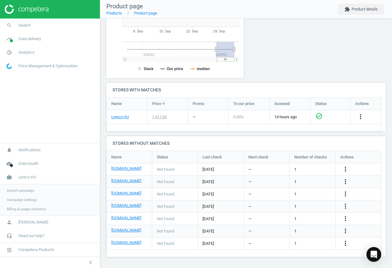
click at [345, 243] on icon "more_vert" at bounding box center [345, 242] width 7 height 7
click at [314, 242] on link "Edit URL/product option" at bounding box center [297, 244] width 85 height 10
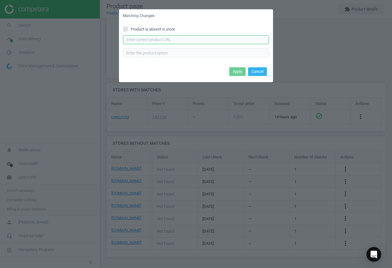
click at [205, 42] on input "text" at bounding box center [196, 39] width 146 height 9
paste input "[URL][DOMAIN_NAME][PERSON_NAME]"
type input "[URL][DOMAIN_NAME][PERSON_NAME]"
click at [239, 75] on button "Apply" at bounding box center [238, 71] width 16 height 9
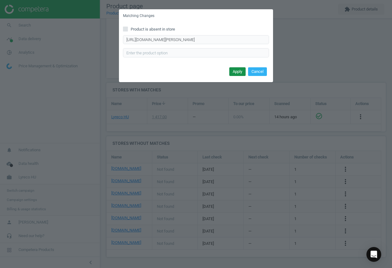
scroll to position [0, 0]
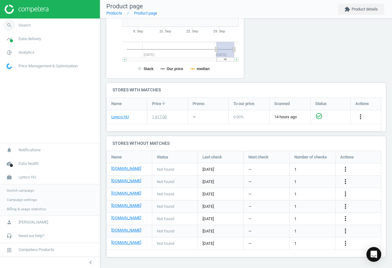
click at [23, 25] on span "Search" at bounding box center [25, 26] width 12 height 6
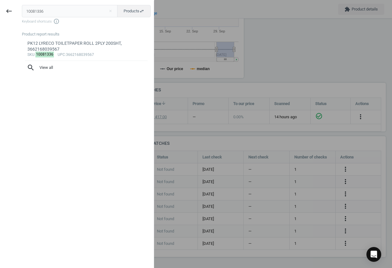
drag, startPoint x: 58, startPoint y: 12, endPoint x: -41, endPoint y: 6, distance: 99.9
click at [0, 6] on html "Group 2 Created with Sketch. ic/cloud_download/grey600 Created with Sketch. gra…" at bounding box center [196, 134] width 392 height 268
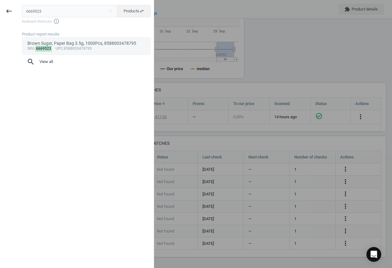
type input "6669523"
click at [76, 46] on div "sku : 6669523 upc :8588003478795" at bounding box center [86, 48] width 118 height 5
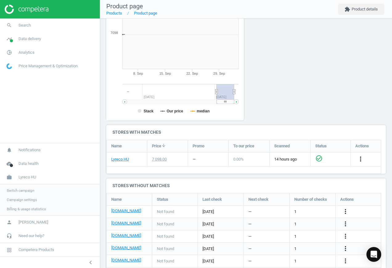
scroll to position [133, 145]
click at [345, 211] on icon "more_vert" at bounding box center [345, 211] width 7 height 7
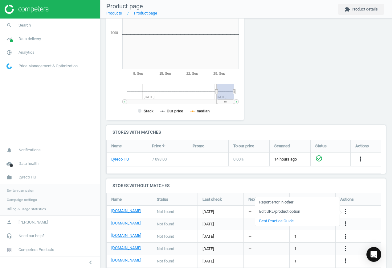
click at [290, 211] on link "Edit URL/product option" at bounding box center [297, 212] width 85 height 10
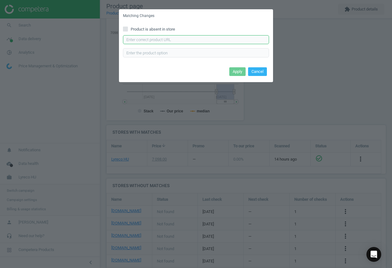
click at [183, 41] on input "text" at bounding box center [196, 39] width 146 height 9
paste input "[URL][DOMAIN_NAME][PERSON_NAME]"
type input "[URL][DOMAIN_NAME][PERSON_NAME]"
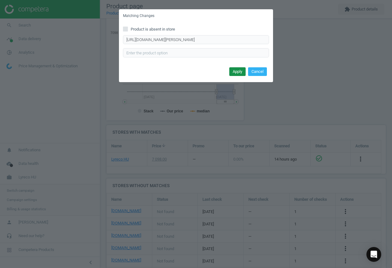
click at [235, 71] on button "Apply" at bounding box center [238, 71] width 16 height 9
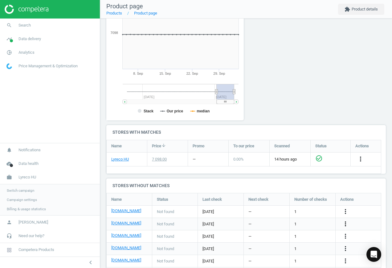
click at [346, 225] on icon "more_vert" at bounding box center [345, 223] width 7 height 7
click at [291, 220] on link "Edit URL/product option" at bounding box center [297, 224] width 85 height 10
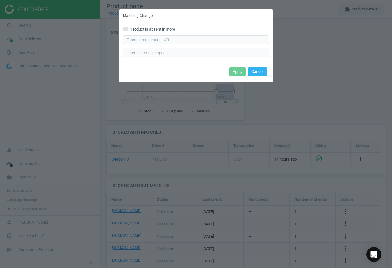
click at [145, 30] on span "Product is absent in store" at bounding box center [153, 30] width 47 height 6
click at [128, 30] on input "Product is absent in store" at bounding box center [126, 29] width 4 height 4
checkbox input "true"
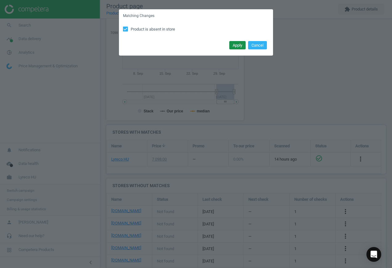
click at [239, 45] on button "Apply" at bounding box center [238, 45] width 16 height 9
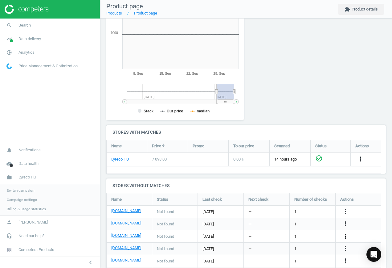
click at [346, 235] on icon "more_vert" at bounding box center [345, 235] width 7 height 7
click at [292, 235] on link "Edit URL/product option" at bounding box center [297, 236] width 85 height 10
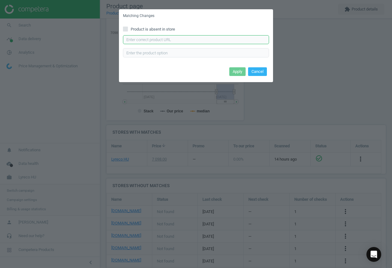
click at [151, 41] on input "text" at bounding box center [196, 39] width 146 height 9
paste input "[URL][DOMAIN_NAME]"
type input "[URL][DOMAIN_NAME]"
click at [236, 72] on button "Apply" at bounding box center [238, 71] width 16 height 9
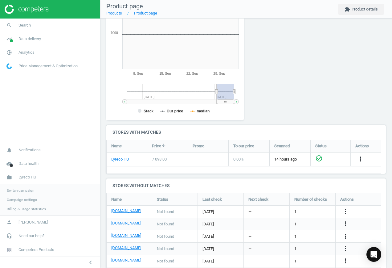
scroll to position [132, 0]
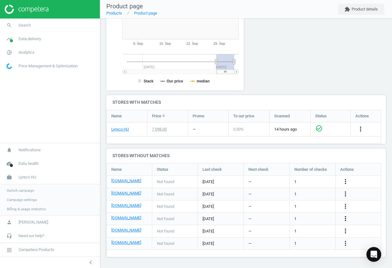
click at [346, 220] on icon "more_vert" at bounding box center [345, 218] width 7 height 7
click at [305, 218] on link "Edit URL/product option" at bounding box center [297, 219] width 85 height 10
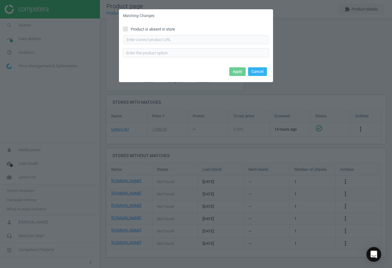
click at [125, 28] on input "Product is absent in store" at bounding box center [126, 29] width 4 height 4
checkbox input "true"
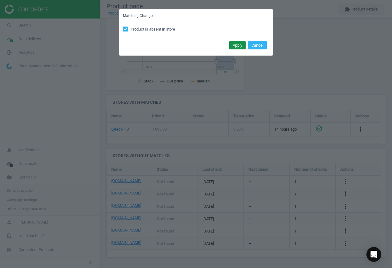
click at [240, 46] on button "Apply" at bounding box center [238, 45] width 16 height 9
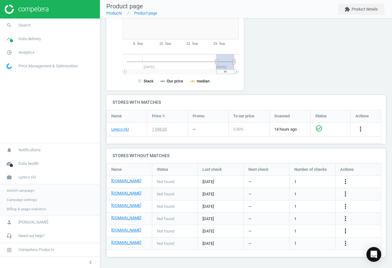
click at [346, 230] on icon "more_vert" at bounding box center [345, 230] width 7 height 7
click at [290, 230] on link "Edit URL/product option" at bounding box center [297, 231] width 85 height 10
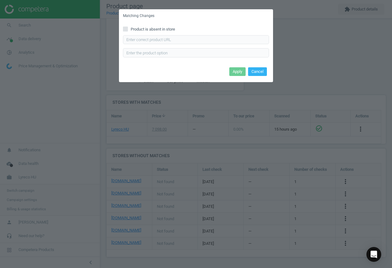
click at [126, 29] on input "Product is absent in store" at bounding box center [126, 29] width 4 height 4
checkbox input "true"
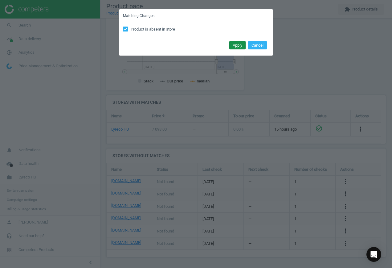
click at [239, 46] on button "Apply" at bounding box center [238, 45] width 16 height 9
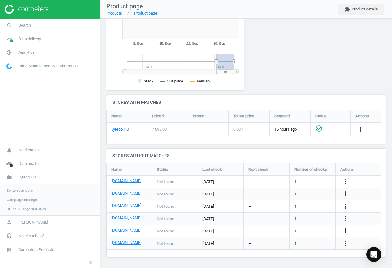
click at [348, 231] on icon "more_vert" at bounding box center [345, 230] width 7 height 7
click at [294, 231] on link "Edit URL/product option" at bounding box center [297, 231] width 85 height 10
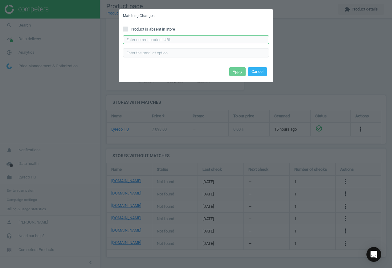
drag, startPoint x: 191, startPoint y: 42, endPoint x: -19, endPoint y: 27, distance: 209.7
click at [0, 27] on html "Group 2 Created with Sketch. ic/cloud_download/grey600 Created with Sketch. gra…" at bounding box center [196, 134] width 392 height 268
paste input "[URL][DOMAIN_NAME]"
type input "[URL][DOMAIN_NAME]"
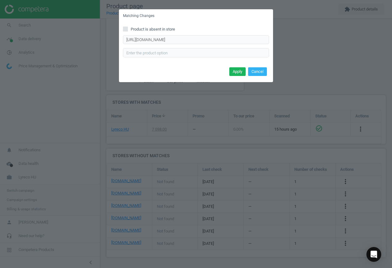
click at [124, 29] on input "Product is absent in store" at bounding box center [126, 29] width 4 height 4
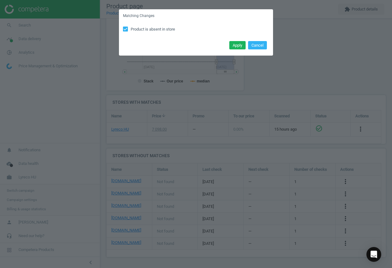
click at [125, 29] on input "Product is absent in store" at bounding box center [126, 29] width 4 height 4
checkbox input "false"
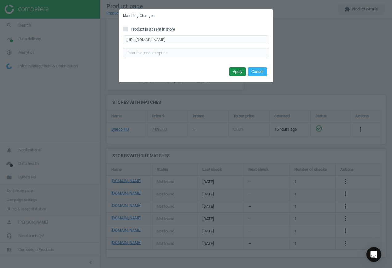
click at [239, 72] on button "Apply" at bounding box center [238, 71] width 16 height 9
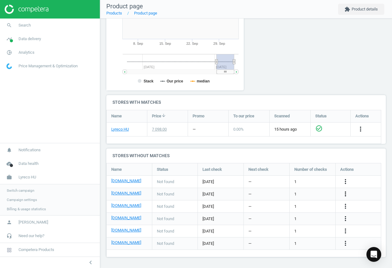
click at [345, 193] on icon "more_vert" at bounding box center [345, 193] width 7 height 7
click at [299, 194] on link "Edit URL/product option" at bounding box center [297, 194] width 85 height 10
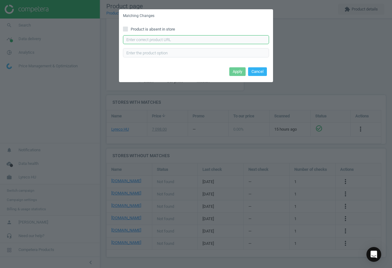
click at [185, 39] on input "text" at bounding box center [196, 39] width 146 height 9
paste input "[URL][DOMAIN_NAME][PERSON_NAME][PERSON_NAME]"
type input "[URL][DOMAIN_NAME][PERSON_NAME][PERSON_NAME]"
click at [236, 70] on button "Apply" at bounding box center [238, 71] width 16 height 9
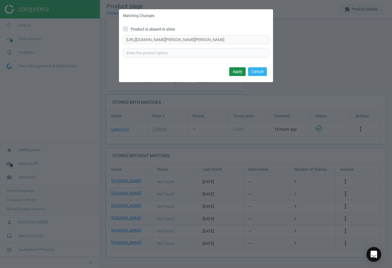
scroll to position [0, 0]
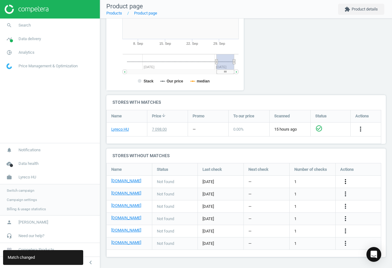
click at [347, 181] on icon "more_vert" at bounding box center [345, 181] width 7 height 7
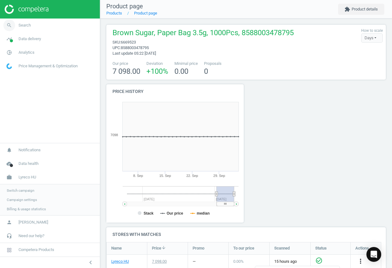
click at [26, 27] on span "Search" at bounding box center [25, 26] width 12 height 6
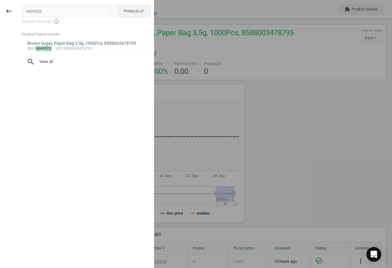
drag, startPoint x: 51, startPoint y: 10, endPoint x: -80, endPoint y: 5, distance: 130.3
click at [0, 5] on html "Group 2 Created with Sketch. ic/cloud_download/grey600 Created with Sketch. gra…" at bounding box center [196, 134] width 392 height 268
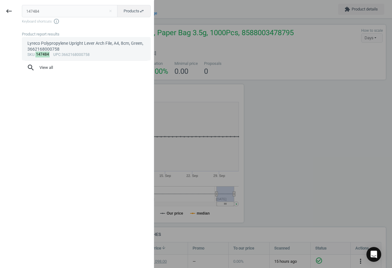
type input "147484"
click at [74, 55] on div "sku : 147484 upc :3662168000758" at bounding box center [86, 54] width 118 height 5
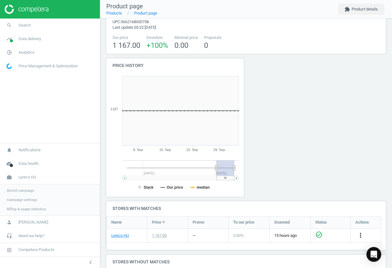
scroll to position [103, 0]
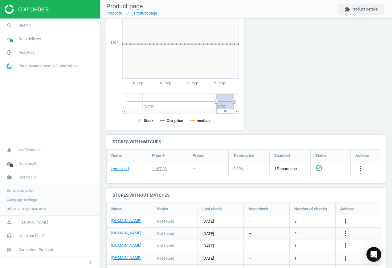
drag, startPoint x: 346, startPoint y: 219, endPoint x: 342, endPoint y: 218, distance: 4.1
click at [346, 219] on icon "more_vert" at bounding box center [345, 220] width 7 height 7
click at [290, 220] on link "Edit URL/product option" at bounding box center [297, 222] width 85 height 10
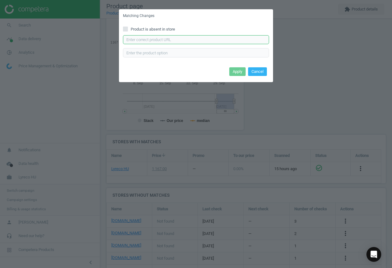
click at [198, 43] on input "text" at bounding box center [196, 39] width 146 height 9
paste input "[URL][DOMAIN_NAME][PERSON_NAME]"
type input "[URL][DOMAIN_NAME][PERSON_NAME]"
click at [237, 71] on button "Apply" at bounding box center [238, 71] width 16 height 9
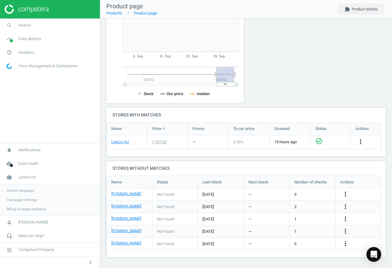
scroll to position [130, 0]
click at [346, 206] on icon "more_vert" at bounding box center [345, 205] width 7 height 7
click at [297, 204] on link "Edit URL/product option" at bounding box center [297, 207] width 85 height 10
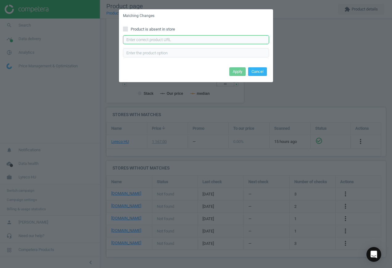
click at [171, 40] on input "text" at bounding box center [196, 39] width 146 height 9
paste input "[URL][DOMAIN_NAME]"
type input "[URL][DOMAIN_NAME]"
click at [242, 71] on button "Apply" at bounding box center [238, 71] width 16 height 9
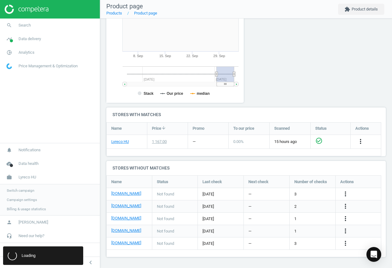
scroll to position [0, 0]
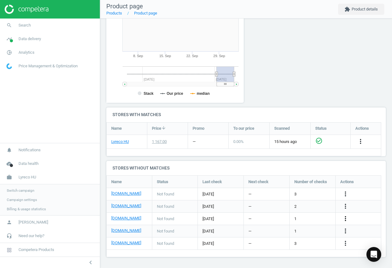
click at [347, 218] on icon "more_vert" at bounding box center [345, 218] width 7 height 7
click at [308, 216] on link "Edit URL/product option" at bounding box center [297, 219] width 85 height 10
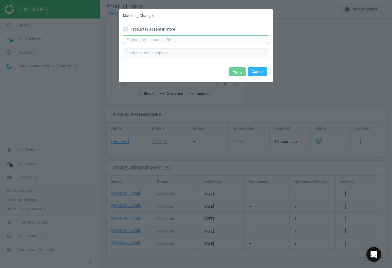
click at [204, 40] on input "text" at bounding box center [196, 39] width 146 height 9
paste input "atr"
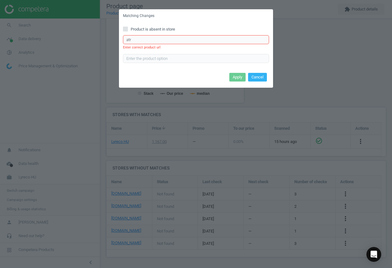
drag, startPoint x: 144, startPoint y: 38, endPoint x: 74, endPoint y: 38, distance: 70.4
click at [74, 38] on div "Matching Changes Product is absent in store atr Enter correct product url Apply…" at bounding box center [196, 134] width 392 height 268
drag, startPoint x: 139, startPoint y: 40, endPoint x: 97, endPoint y: 38, distance: 42.9
click at [97, 38] on div "Matching Changes Product is absent in store atr Enter correct product url Apply…" at bounding box center [196, 134] width 392 height 268
drag, startPoint x: 136, startPoint y: 39, endPoint x: 92, endPoint y: 34, distance: 44.1
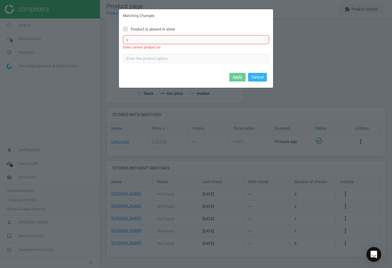
click at [94, 34] on div "Matching Changes Product is absent in store v Enter correct product url Apply C…" at bounding box center [196, 134] width 392 height 268
paste input "[URL][DOMAIN_NAME]"
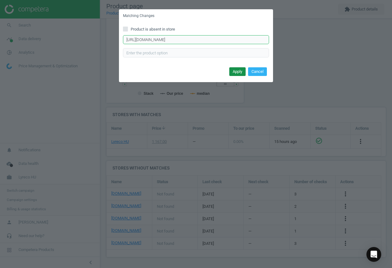
type input "[URL][DOMAIN_NAME]"
click at [239, 73] on button "Apply" at bounding box center [238, 71] width 16 height 9
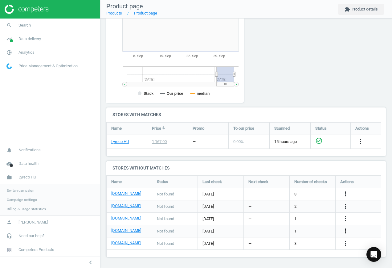
click at [346, 230] on icon "more_vert" at bounding box center [345, 230] width 7 height 7
click at [307, 227] on link "Edit URL/product option" at bounding box center [297, 231] width 85 height 10
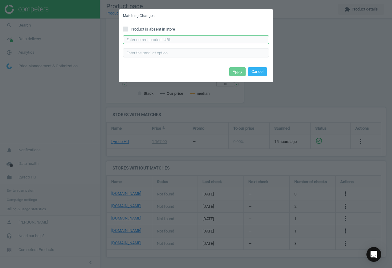
click at [188, 37] on input "text" at bounding box center [196, 39] width 146 height 9
paste input "[URL][DOMAIN_NAME]"
type input "[URL][DOMAIN_NAME]"
click at [232, 69] on button "Apply" at bounding box center [238, 71] width 16 height 9
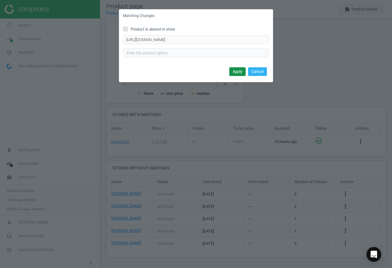
scroll to position [0, 0]
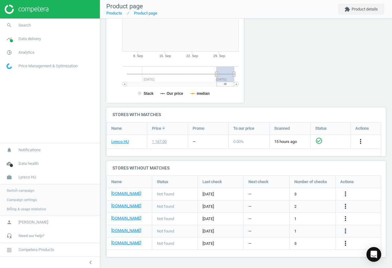
click at [347, 242] on icon "more_vert" at bounding box center [345, 242] width 7 height 7
click at [304, 241] on link "Edit URL/product option" at bounding box center [297, 244] width 85 height 10
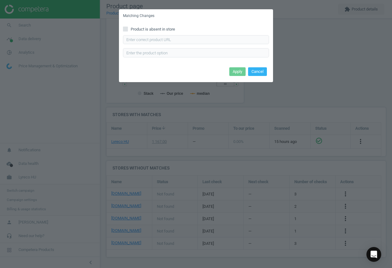
click at [146, 27] on span "Product is absent in store" at bounding box center [153, 30] width 47 height 6
click at [128, 27] on input "Product is absent in store" at bounding box center [126, 29] width 4 height 4
checkbox input "true"
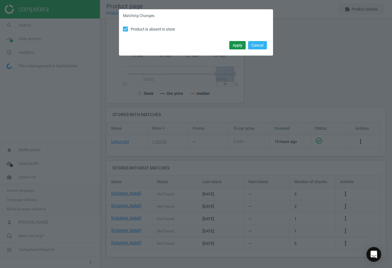
click at [239, 41] on button "Apply" at bounding box center [238, 45] width 16 height 9
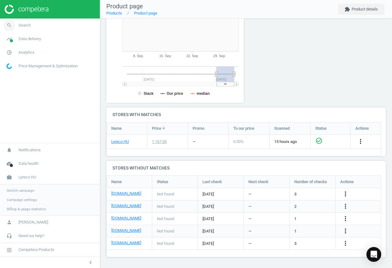
click at [24, 25] on span "Search" at bounding box center [25, 26] width 12 height 6
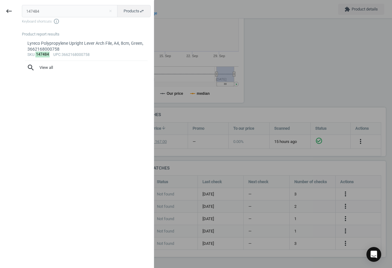
drag, startPoint x: 50, startPoint y: 11, endPoint x: -41, endPoint y: -6, distance: 92.0
click at [0, 0] on html "Group 2 Created with Sketch. ic/cloud_download/grey600 Created with Sketch. gra…" at bounding box center [196, 134] width 392 height 268
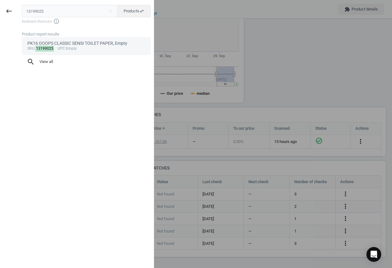
type input "13199025"
click at [54, 46] on div "PK16 OOOPS CLASSIC SENSI TOILET PAPER, Empty" at bounding box center [86, 43] width 118 height 6
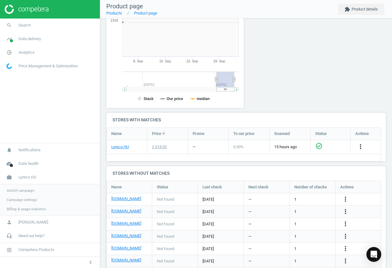
scroll to position [133, 145]
click at [345, 198] on icon "more_vert" at bounding box center [345, 198] width 7 height 7
click at [312, 198] on link "Edit URL/product option" at bounding box center [297, 199] width 85 height 10
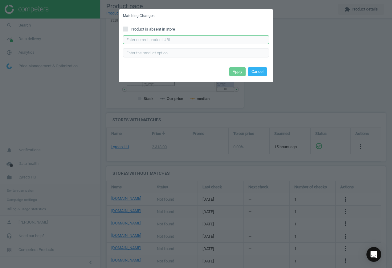
click at [192, 40] on input "text" at bounding box center [196, 39] width 146 height 9
paste input "[URL][DOMAIN_NAME][PERSON_NAME][PERSON_NAME]"
type input "[URL][DOMAIN_NAME][PERSON_NAME][PERSON_NAME]"
click at [239, 73] on button "Apply" at bounding box center [238, 71] width 16 height 9
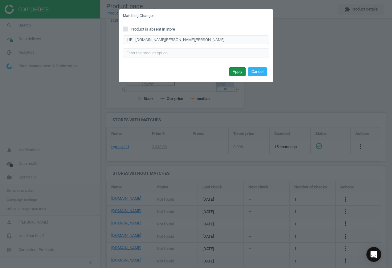
scroll to position [0, 0]
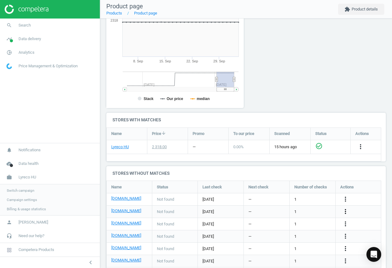
drag, startPoint x: 347, startPoint y: 211, endPoint x: 343, endPoint y: 210, distance: 3.8
click at [347, 211] on icon "more_vert" at bounding box center [345, 211] width 7 height 7
click at [284, 209] on link "Edit URL/product option" at bounding box center [297, 212] width 85 height 10
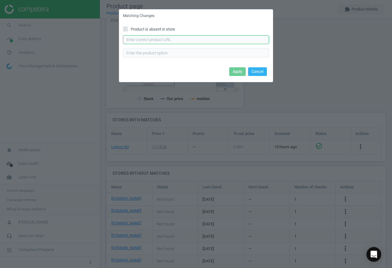
click at [183, 42] on input "text" at bounding box center [196, 39] width 146 height 9
paste input "[URL][DOMAIN_NAME]"
type input "[URL][DOMAIN_NAME]"
click at [240, 71] on button "Apply" at bounding box center [238, 71] width 16 height 9
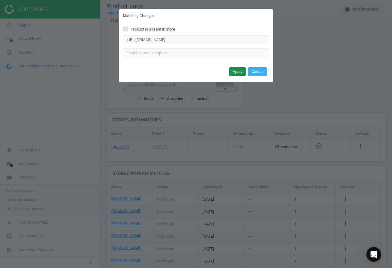
scroll to position [0, 0]
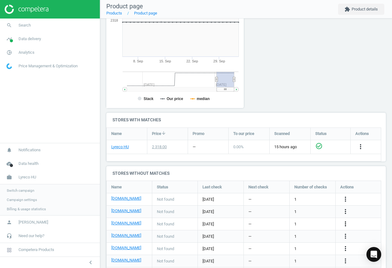
click at [347, 223] on icon "more_vert" at bounding box center [345, 223] width 7 height 7
click at [301, 222] on link "Edit URL/product option" at bounding box center [297, 224] width 85 height 10
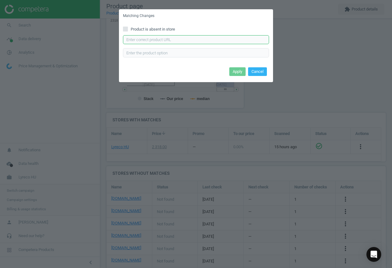
click at [176, 42] on input "text" at bounding box center [196, 39] width 146 height 9
paste input "[URL][DOMAIN_NAME]"
type input "[URL][DOMAIN_NAME]"
click at [234, 69] on button "Apply" at bounding box center [238, 71] width 16 height 9
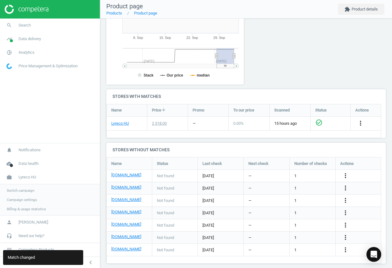
scroll to position [144, 0]
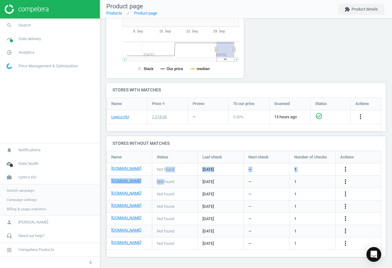
drag, startPoint x: 167, startPoint y: 173, endPoint x: 163, endPoint y: 186, distance: 14.1
click at [163, 151] on div "[DOMAIN_NAME] Not found [DATE] — 1 more_vert [DOMAIN_NAME] Not found [DATE] — 1…" at bounding box center [244, 151] width 275 height 0
click at [346, 208] on icon "more_vert" at bounding box center [345, 205] width 7 height 7
click at [285, 207] on link "Edit URL/product option" at bounding box center [297, 206] width 85 height 10
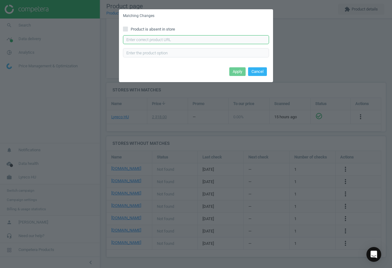
drag, startPoint x: 174, startPoint y: 40, endPoint x: 181, endPoint y: 43, distance: 7.0
click at [175, 40] on input "text" at bounding box center [196, 39] width 146 height 9
paste input "[URL][DOMAIN_NAME]"
type input "[URL][DOMAIN_NAME]"
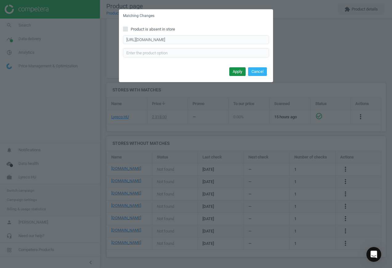
click at [239, 73] on button "Apply" at bounding box center [238, 71] width 16 height 9
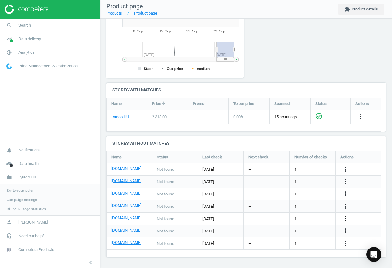
click at [347, 218] on icon "more_vert" at bounding box center [345, 218] width 7 height 7
click at [297, 221] on link "Edit URL/product option" at bounding box center [297, 219] width 85 height 10
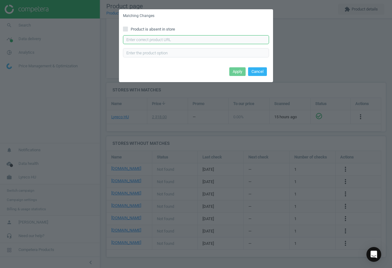
drag, startPoint x: 173, startPoint y: 35, endPoint x: 192, endPoint y: 50, distance: 23.8
click at [172, 36] on input "text" at bounding box center [196, 39] width 146 height 9
paste input "[URL][DOMAIN_NAME][PERSON_NAME]"
type input "[URL][DOMAIN_NAME][PERSON_NAME]"
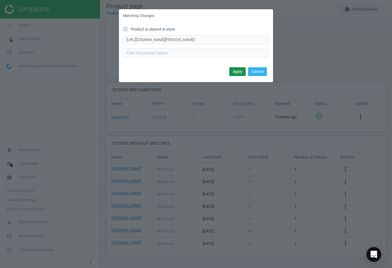
click at [235, 71] on button "Apply" at bounding box center [238, 71] width 16 height 9
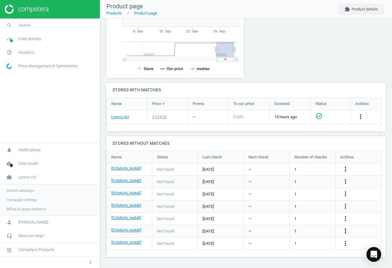
click at [347, 231] on icon "more_vert" at bounding box center [345, 230] width 7 height 7
click at [297, 231] on link "Edit URL/product option" at bounding box center [297, 231] width 85 height 10
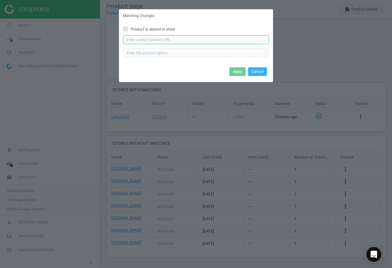
click at [174, 38] on input "text" at bounding box center [196, 39] width 146 height 9
paste input "[URL][DOMAIN_NAME]"
type input "[URL][DOMAIN_NAME]"
click at [235, 71] on button "Apply" at bounding box center [238, 71] width 16 height 9
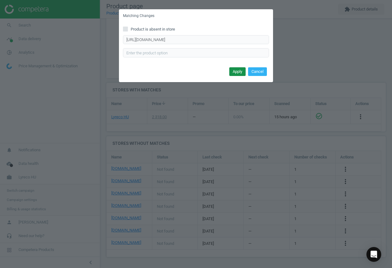
scroll to position [0, 0]
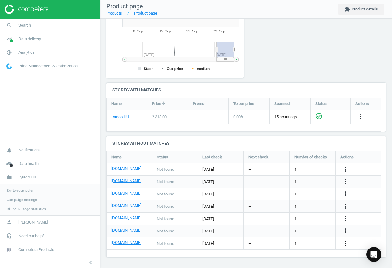
click at [344, 243] on icon "more_vert" at bounding box center [345, 242] width 7 height 7
click at [303, 241] on link "Edit URL/product option" at bounding box center [297, 244] width 85 height 10
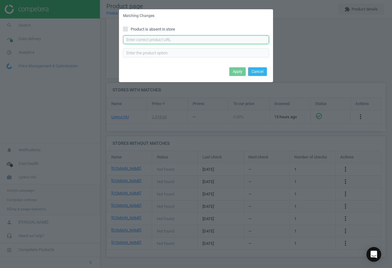
click at [189, 39] on input "text" at bounding box center [196, 39] width 146 height 9
paste input "[URL][DOMAIN_NAME][PERSON_NAME]"
type input "[URL][DOMAIN_NAME][PERSON_NAME]"
drag, startPoint x: 236, startPoint y: 72, endPoint x: 194, endPoint y: 72, distance: 42.0
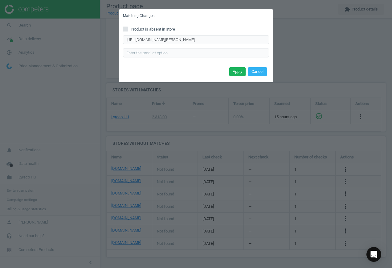
click at [237, 72] on button "Apply" at bounding box center [238, 71] width 16 height 9
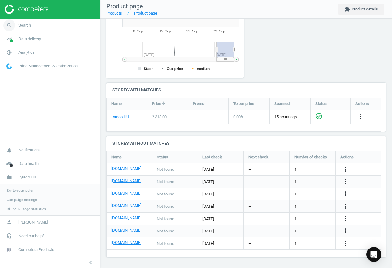
click at [33, 24] on link "search Search" at bounding box center [50, 26] width 100 height 14
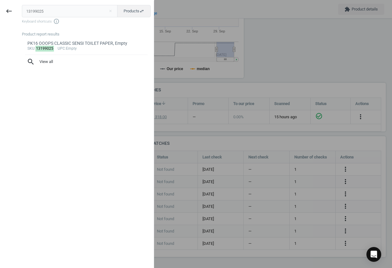
click at [0, 4] on html "Group 2 Created with Sketch. ic/cloud_download/grey600 Created with Sketch. gra…" at bounding box center [196, 134] width 392 height 268
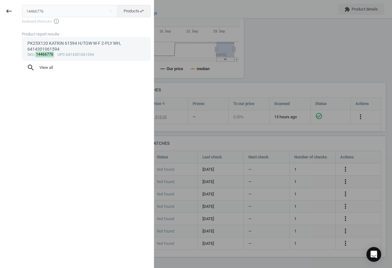
type input "14466776"
click at [76, 48] on div "PK25X120 KATRIN 61594 H/TOW W-F 2-PLY WH, 6414301061594" at bounding box center [86, 46] width 118 height 12
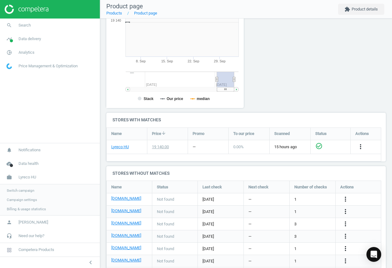
scroll to position [133, 145]
click at [345, 198] on icon "more_vert" at bounding box center [345, 198] width 7 height 7
click at [307, 196] on link "Edit URL/product option" at bounding box center [297, 199] width 85 height 10
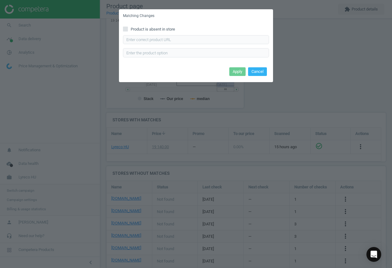
click at [148, 30] on span "Product is absent in store" at bounding box center [153, 30] width 47 height 6
click at [128, 30] on input "Product is absent in store" at bounding box center [126, 29] width 4 height 4
checkbox input "true"
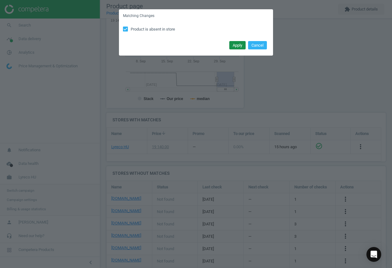
click at [237, 45] on button "Apply" at bounding box center [238, 45] width 16 height 9
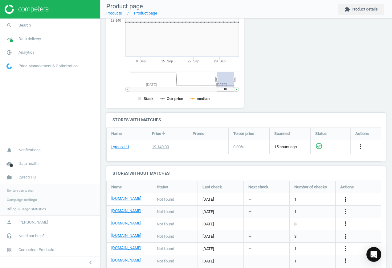
click at [347, 200] on icon "more_vert" at bounding box center [345, 198] width 7 height 7
click at [346, 211] on icon "more_vert" at bounding box center [345, 211] width 7 height 7
click at [299, 209] on link "Edit URL/product option" at bounding box center [297, 212] width 85 height 10
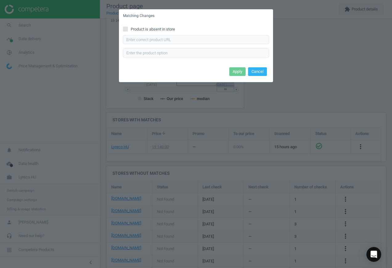
click at [164, 27] on span "Product is absent in store" at bounding box center [153, 30] width 47 height 6
click at [128, 27] on input "Product is absent in store" at bounding box center [126, 29] width 4 height 4
checkbox input "true"
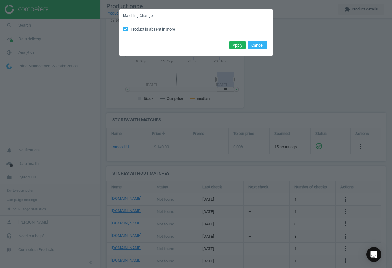
click at [239, 47] on button "Apply" at bounding box center [238, 45] width 16 height 9
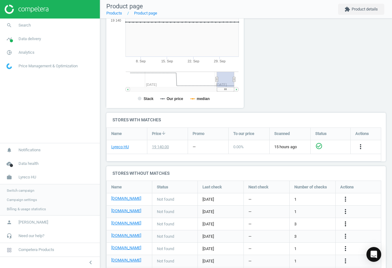
click at [342, 221] on icon "more_vert" at bounding box center [345, 223] width 7 height 7
click at [304, 221] on link "Edit URL/product option" at bounding box center [297, 224] width 85 height 10
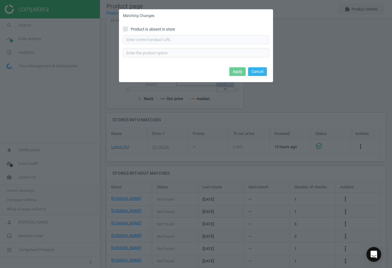
click at [158, 29] on span "Product is absent in store" at bounding box center [153, 30] width 47 height 6
click at [128, 29] on input "Product is absent in store" at bounding box center [126, 29] width 4 height 4
checkbox input "true"
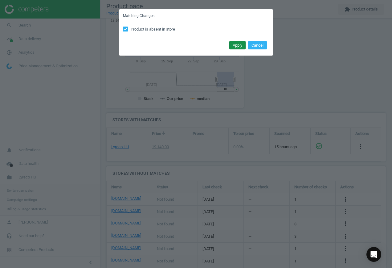
click at [239, 44] on button "Apply" at bounding box center [238, 45] width 16 height 9
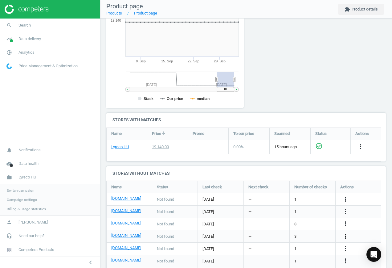
drag, startPoint x: 348, startPoint y: 236, endPoint x: 344, endPoint y: 236, distance: 4.0
click at [348, 236] on icon "more_vert" at bounding box center [345, 235] width 7 height 7
click at [293, 234] on link "Edit URL/product option" at bounding box center [297, 236] width 85 height 10
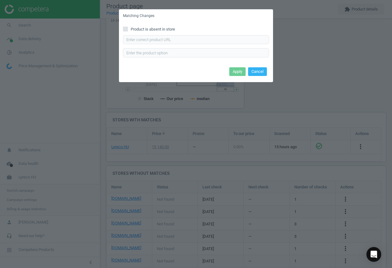
click at [145, 29] on span "Product is absent in store" at bounding box center [153, 30] width 47 height 6
click at [128, 29] on input "Product is absent in store" at bounding box center [126, 29] width 4 height 4
checkbox input "true"
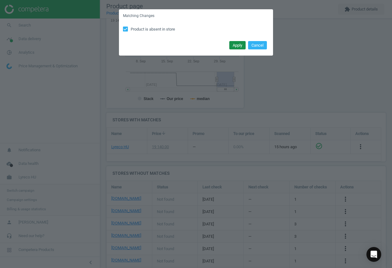
click at [241, 44] on button "Apply" at bounding box center [238, 45] width 16 height 9
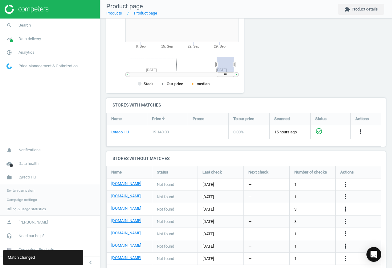
scroll to position [144, 0]
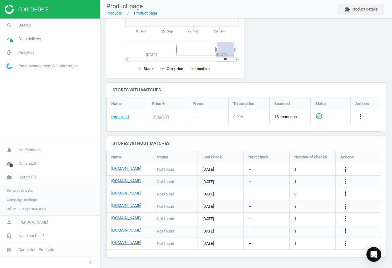
click at [346, 217] on icon "more_vert" at bounding box center [345, 218] width 7 height 7
click at [308, 217] on link "Edit URL/product option" at bounding box center [297, 219] width 85 height 10
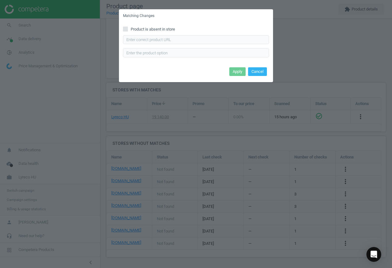
click at [168, 31] on span "Product is absent in store" at bounding box center [153, 30] width 47 height 6
click at [128, 31] on input "Product is absent in store" at bounding box center [126, 29] width 4 height 4
checkbox input "true"
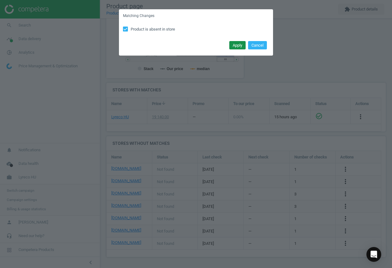
click at [234, 45] on button "Apply" at bounding box center [238, 45] width 16 height 9
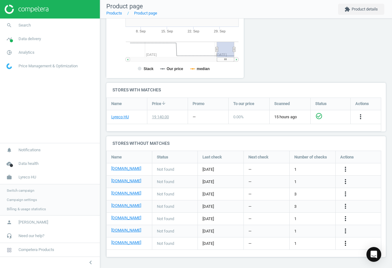
click at [346, 242] on icon "more_vert" at bounding box center [345, 242] width 7 height 7
click at [298, 242] on link "Edit URL/product option" at bounding box center [297, 244] width 85 height 10
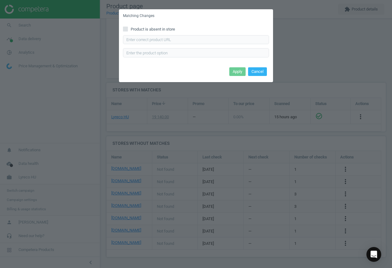
click at [151, 25] on div "Product is absent in store Enter correct product url" at bounding box center [196, 44] width 154 height 43
click at [158, 29] on span "Product is absent in store" at bounding box center [153, 30] width 47 height 6
click at [128, 29] on input "Product is absent in store" at bounding box center [126, 29] width 4 height 4
checkbox input "true"
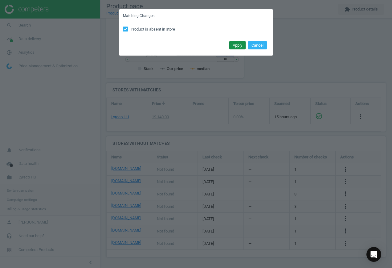
click at [240, 45] on button "Apply" at bounding box center [238, 45] width 16 height 9
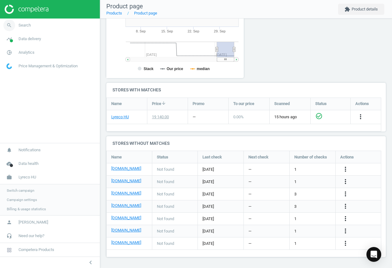
click at [19, 24] on span "Search" at bounding box center [25, 26] width 12 height 6
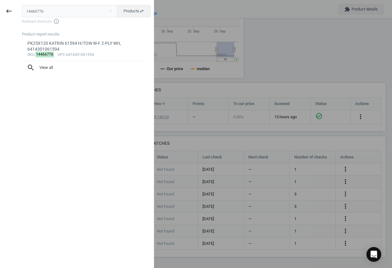
drag, startPoint x: 57, startPoint y: 11, endPoint x: -14, endPoint y: 8, distance: 71.0
click at [0, 8] on html "Group 2 Created with Sketch. ic/cloud_download/grey600 Created with Sketch. gra…" at bounding box center [196, 134] width 392 height 268
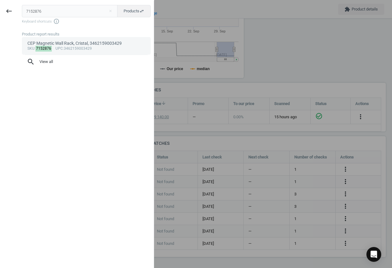
type input "7152876"
click at [82, 51] on div "sku : 7152876 upc :3462159003429" at bounding box center [86, 48] width 118 height 5
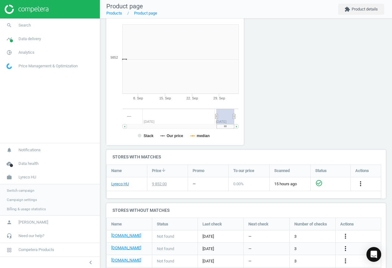
scroll to position [133, 145]
click at [347, 234] on icon "more_vert" at bounding box center [345, 235] width 7 height 7
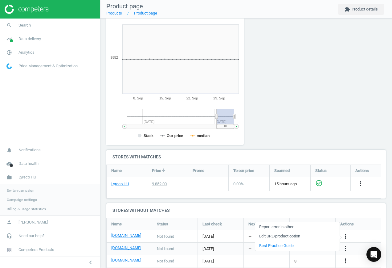
click at [306, 236] on link "Edit URL/product option" at bounding box center [297, 236] width 85 height 10
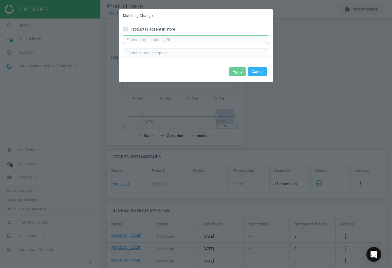
click at [155, 38] on input "text" at bounding box center [196, 39] width 146 height 9
paste input "[URL][DOMAIN_NAME]"
type input "[URL][DOMAIN_NAME]"
click at [237, 69] on button "Apply" at bounding box center [238, 71] width 16 height 9
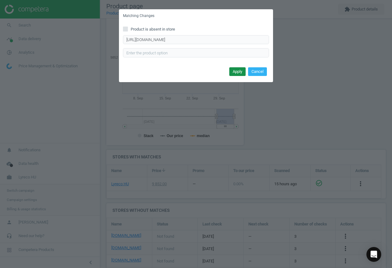
scroll to position [0, 0]
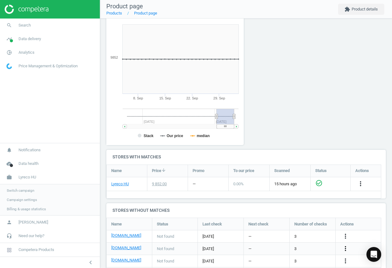
click at [345, 246] on icon "more_vert" at bounding box center [345, 248] width 7 height 7
click at [288, 248] on link "Edit URL/product option" at bounding box center [297, 249] width 85 height 10
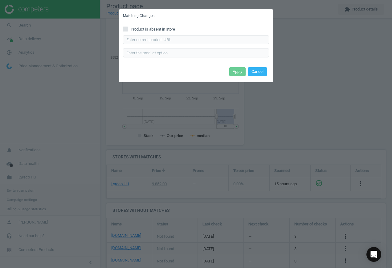
click at [136, 28] on span "Product is absent in store" at bounding box center [153, 30] width 47 height 6
click at [128, 28] on input "Product is absent in store" at bounding box center [126, 29] width 4 height 4
checkbox input "true"
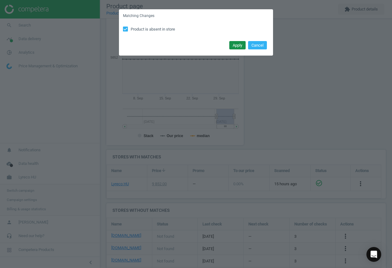
click at [236, 47] on button "Apply" at bounding box center [238, 45] width 16 height 9
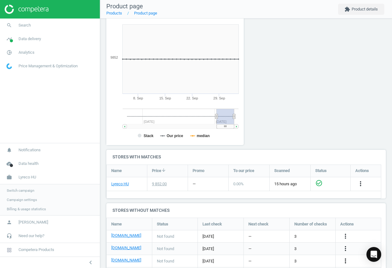
click at [347, 260] on icon "more_vert" at bounding box center [345, 260] width 7 height 7
click at [288, 252] on link "Edit URL/product option" at bounding box center [297, 253] width 85 height 10
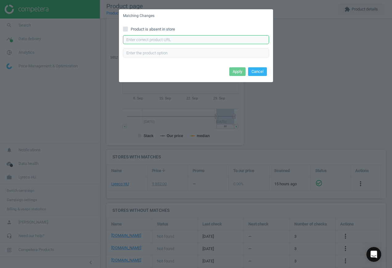
click at [162, 37] on input "text" at bounding box center [196, 39] width 146 height 9
paste input "[URL][DOMAIN_NAME]"
type input "[URL][DOMAIN_NAME]"
click at [241, 71] on button "Apply" at bounding box center [238, 71] width 16 height 9
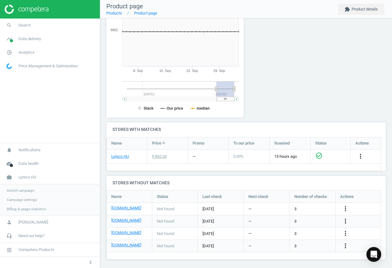
scroll to position [107, 0]
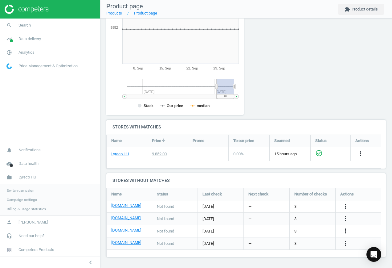
drag, startPoint x: 347, startPoint y: 241, endPoint x: 341, endPoint y: 240, distance: 6.2
click at [347, 241] on icon "more_vert" at bounding box center [345, 242] width 7 height 7
click at [291, 243] on link "Edit URL/product option" at bounding box center [297, 244] width 85 height 10
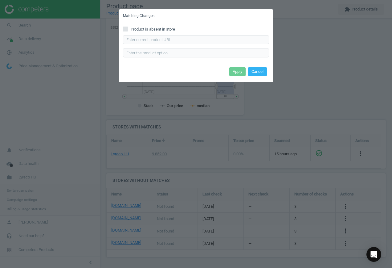
click at [135, 30] on span "Product is absent in store" at bounding box center [153, 30] width 47 height 6
click at [128, 30] on input "Product is absent in store" at bounding box center [126, 29] width 4 height 4
checkbox input "true"
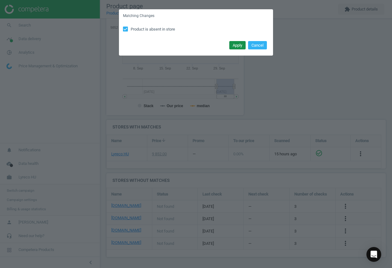
click at [240, 44] on button "Apply" at bounding box center [238, 45] width 16 height 9
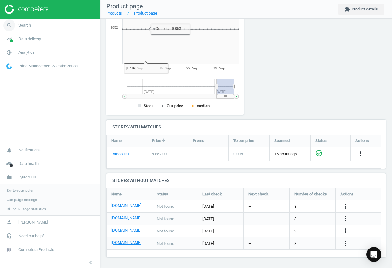
click at [26, 24] on span "Search" at bounding box center [25, 26] width 12 height 6
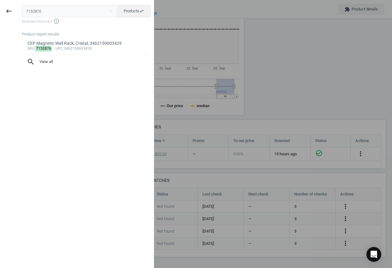
drag, startPoint x: 47, startPoint y: 7, endPoint x: -4, endPoint y: 6, distance: 50.6
click at [0, 6] on html "Group 2 Created with Sketch. ic/cloud_download/grey600 Created with Sketch. gra…" at bounding box center [196, 134] width 392 height 268
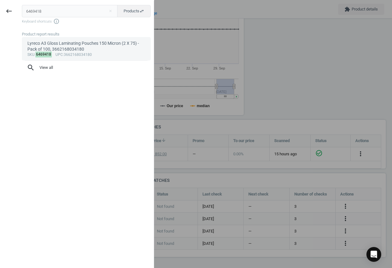
type input "6469418"
click at [83, 52] on div "Lyreco A3 Gloss Laminating Pouches 150 Micron (2 X 75) - Pack of 100, 366216803…" at bounding box center [86, 46] width 118 height 12
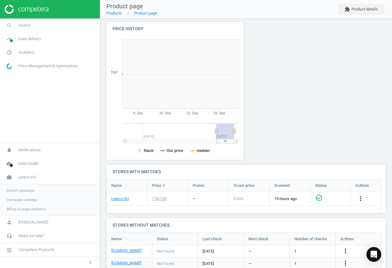
scroll to position [133, 145]
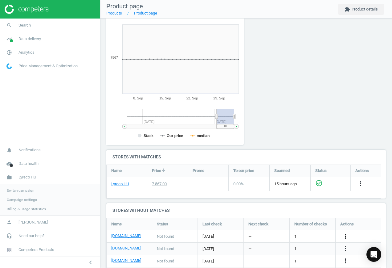
click at [345, 236] on icon "more_vert" at bounding box center [345, 235] width 7 height 7
click at [307, 236] on link "Edit URL/product option" at bounding box center [297, 237] width 85 height 10
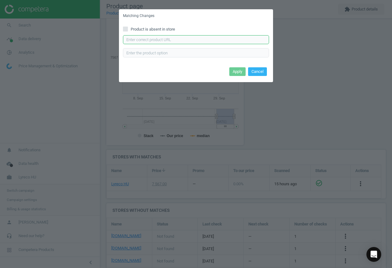
click at [180, 41] on input "text" at bounding box center [196, 39] width 146 height 9
paste input "[URL][DOMAIN_NAME]"
type input "[URL][DOMAIN_NAME]"
click at [236, 71] on button "Apply" at bounding box center [238, 71] width 16 height 9
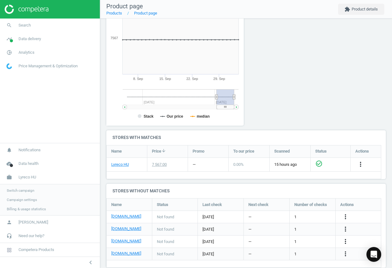
scroll to position [118, 0]
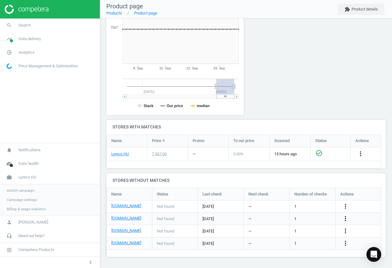
click at [346, 218] on icon "more_vert" at bounding box center [345, 218] width 7 height 7
click at [303, 219] on link "Edit URL/product option" at bounding box center [297, 219] width 85 height 10
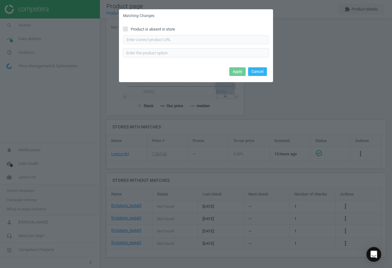
click at [156, 28] on span "Product is absent in store" at bounding box center [153, 30] width 47 height 6
click at [128, 28] on input "Product is absent in store" at bounding box center [126, 29] width 4 height 4
checkbox input "true"
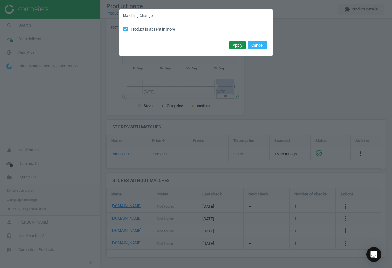
click at [241, 49] on button "Apply" at bounding box center [238, 45] width 16 height 9
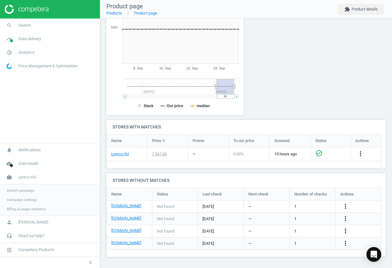
click at [346, 231] on icon "more_vert" at bounding box center [345, 230] width 7 height 7
drag, startPoint x: 318, startPoint y: 232, endPoint x: 314, endPoint y: 232, distance: 4.0
click at [315, 232] on link "Edit URL/product option" at bounding box center [297, 231] width 85 height 10
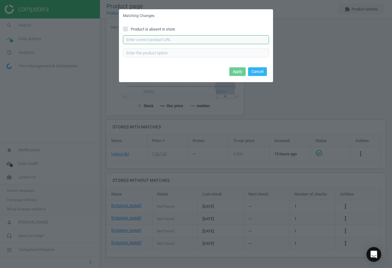
click at [168, 38] on input "text" at bounding box center [196, 39] width 146 height 9
paste input "[URL][DOMAIN_NAME]"
type input "[URL][DOMAIN_NAME]"
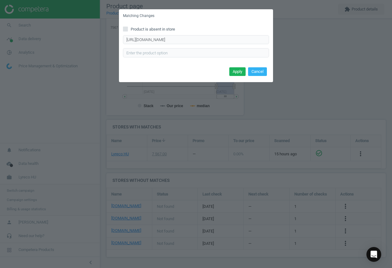
click at [228, 69] on div "Apply Cancel" at bounding box center [196, 73] width 154 height 17
click at [234, 70] on button "Apply" at bounding box center [238, 71] width 16 height 9
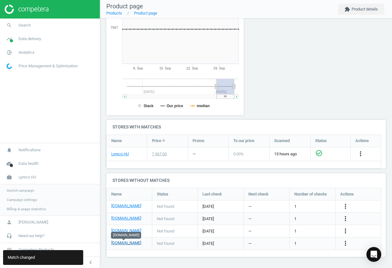
click at [123, 244] on link "[DOMAIN_NAME]" at bounding box center [126, 243] width 30 height 6
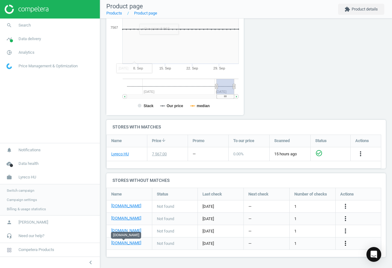
click at [349, 240] on icon "more_vert" at bounding box center [345, 242] width 7 height 7
click at [289, 241] on link "Edit URL/product option" at bounding box center [297, 244] width 85 height 10
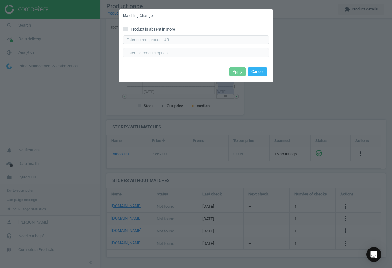
click at [149, 29] on span "Product is absent in store" at bounding box center [153, 30] width 47 height 6
click at [128, 29] on input "Product is absent in store" at bounding box center [126, 29] width 4 height 4
checkbox input "true"
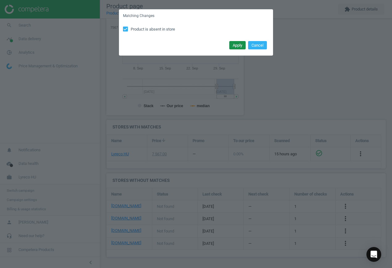
click at [238, 44] on button "Apply" at bounding box center [238, 45] width 16 height 9
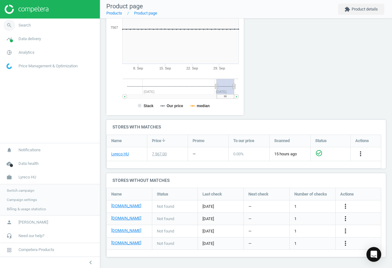
click at [18, 28] on span "search" at bounding box center [9, 26] width 19 height 14
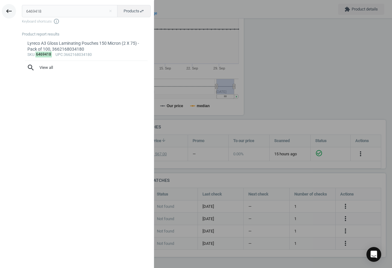
drag, startPoint x: 57, startPoint y: 11, endPoint x: 3, endPoint y: 10, distance: 54.3
click at [3, 10] on div "keyboard_backspace 6469418 close Products swap_horiz Keyboard shortcuts info_ou…" at bounding box center [77, 135] width 154 height 268
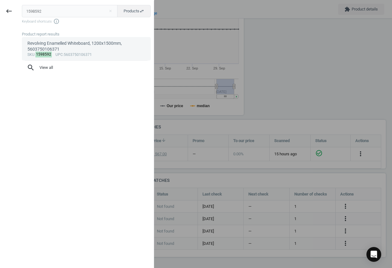
type input "1598592"
click at [69, 45] on div "Revolving Enamelled Whiteboard, 1200x1500mm, 5603750106371" at bounding box center [86, 46] width 118 height 12
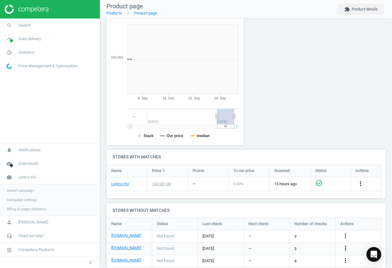
scroll to position [133, 145]
click at [346, 234] on icon "more_vert" at bounding box center [345, 235] width 7 height 7
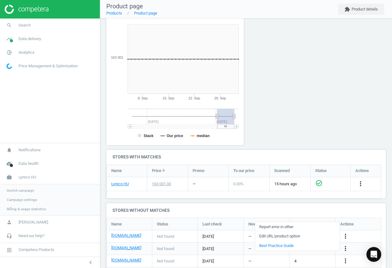
click at [318, 234] on link "Edit URL/product option" at bounding box center [297, 236] width 85 height 10
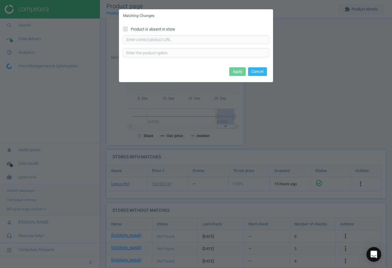
click at [161, 30] on span "Product is absent in store" at bounding box center [153, 30] width 47 height 6
click at [128, 30] on input "Product is absent in store" at bounding box center [126, 29] width 4 height 4
checkbox input "true"
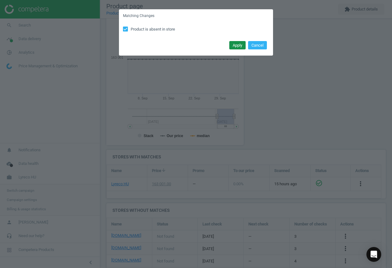
click at [236, 44] on button "Apply" at bounding box center [238, 45] width 16 height 9
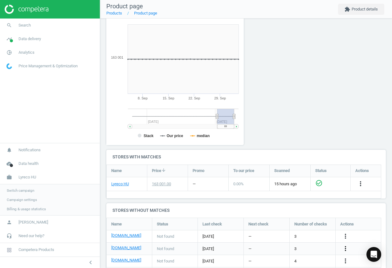
click at [346, 245] on icon "more_vert" at bounding box center [345, 248] width 7 height 7
click at [298, 245] on link "Edit URL/product option" at bounding box center [297, 249] width 85 height 10
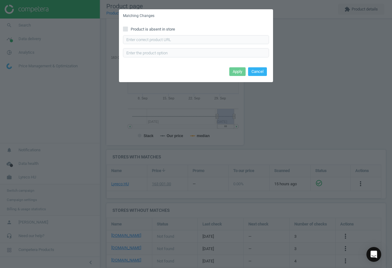
click at [131, 28] on span "Product is absent in store" at bounding box center [153, 30] width 47 height 6
click at [128, 28] on input "Product is absent in store" at bounding box center [126, 29] width 4 height 4
checkbox input "true"
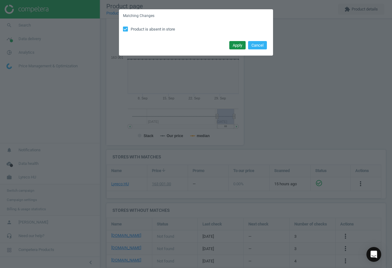
click at [236, 43] on button "Apply" at bounding box center [238, 45] width 16 height 9
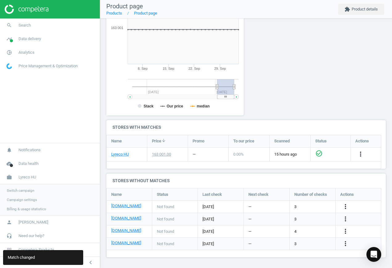
scroll to position [107, 0]
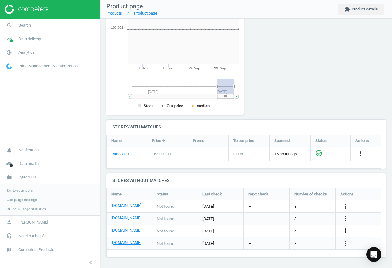
click at [346, 231] on icon "more_vert" at bounding box center [345, 230] width 7 height 7
click at [301, 230] on link "Edit URL/product option" at bounding box center [297, 231] width 85 height 10
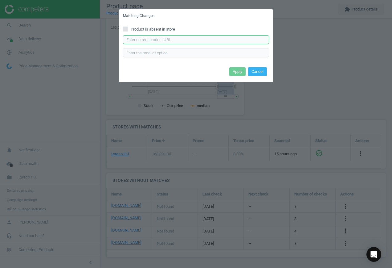
click at [168, 42] on input "text" at bounding box center [196, 39] width 146 height 9
paste input "[URL][DOMAIN_NAME]"
type input "[URL][DOMAIN_NAME]"
click at [239, 73] on button "Apply" at bounding box center [238, 71] width 16 height 9
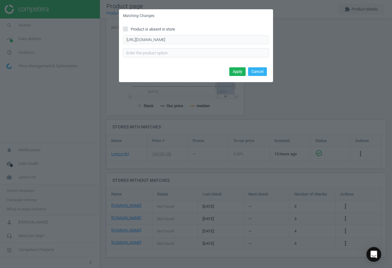
scroll to position [0, 0]
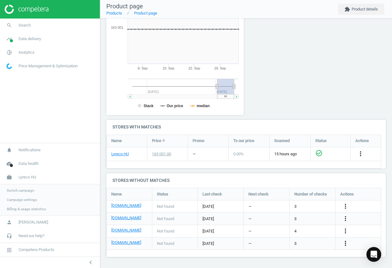
click at [346, 244] on icon "more_vert" at bounding box center [345, 242] width 7 height 7
click at [301, 241] on link "Edit URL/product option" at bounding box center [297, 244] width 85 height 10
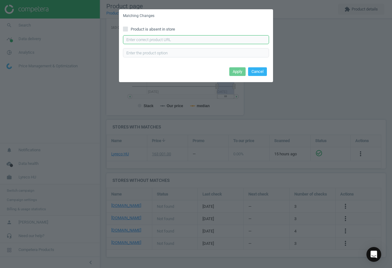
click at [189, 39] on input "text" at bounding box center [196, 39] width 146 height 9
paste input "[URL][DOMAIN_NAME]"
type input "[URL][DOMAIN_NAME]"
click at [236, 70] on button "Apply" at bounding box center [238, 71] width 16 height 9
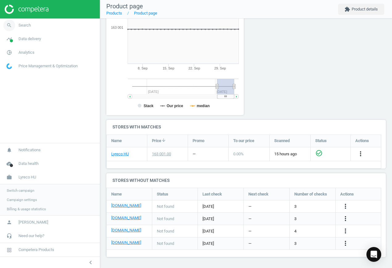
click at [30, 26] on link "search Search" at bounding box center [50, 26] width 100 height 14
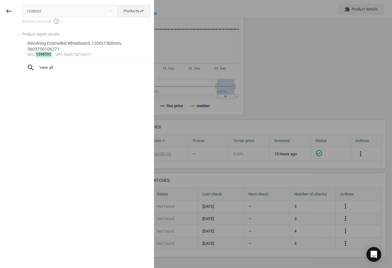
drag, startPoint x: 56, startPoint y: 12, endPoint x: -12, endPoint y: 4, distance: 68.6
click at [0, 4] on html "Group 2 Created with Sketch. ic/cloud_download/grey600 Created with Sketch. gra…" at bounding box center [196, 134] width 392 height 268
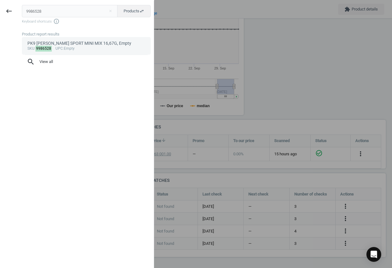
type input "9986528"
click at [69, 48] on div "sku : 9986528 upc :Empty" at bounding box center [86, 48] width 118 height 5
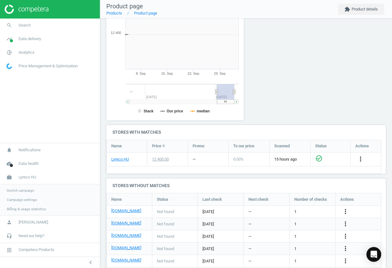
scroll to position [133, 145]
click at [345, 211] on icon "more_vert" at bounding box center [345, 211] width 7 height 7
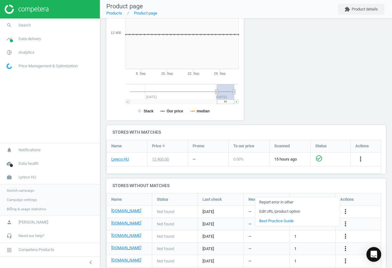
click at [291, 210] on link "Edit URL/product option" at bounding box center [297, 212] width 85 height 10
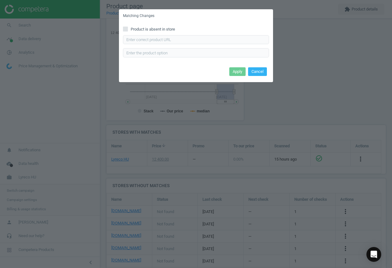
click at [149, 27] on span "Product is absent in store" at bounding box center [153, 30] width 47 height 6
click at [128, 27] on input "Product is absent in store" at bounding box center [126, 29] width 4 height 4
checkbox input "true"
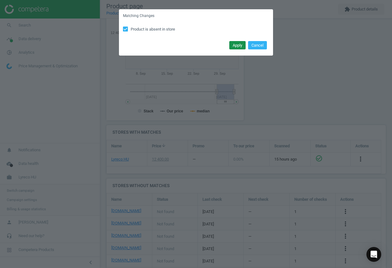
click at [235, 47] on button "Apply" at bounding box center [238, 45] width 16 height 9
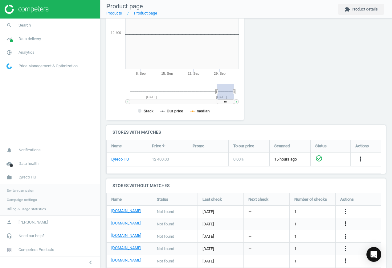
click at [346, 222] on icon "more_vert" at bounding box center [345, 223] width 7 height 7
click at [310, 224] on link "Edit URL/product option" at bounding box center [297, 224] width 85 height 10
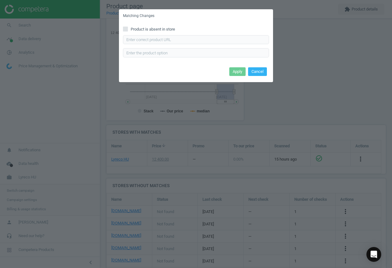
click at [139, 27] on span "Product is absent in store" at bounding box center [153, 30] width 47 height 6
click at [128, 27] on input "Product is absent in store" at bounding box center [126, 29] width 4 height 4
checkbox input "true"
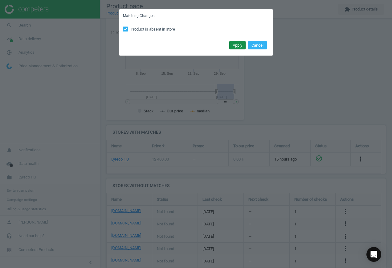
click at [233, 46] on button "Apply" at bounding box center [238, 45] width 16 height 9
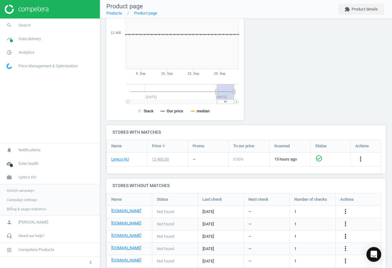
click at [344, 234] on icon "more_vert" at bounding box center [345, 235] width 7 height 7
click at [304, 235] on link "Edit URL/product option" at bounding box center [297, 236] width 85 height 10
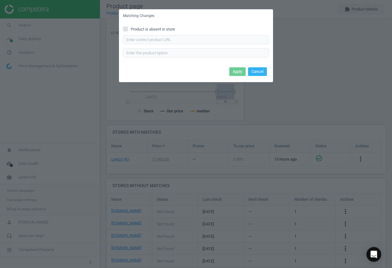
click at [133, 29] on span "Product is absent in store" at bounding box center [153, 30] width 47 height 6
click at [128, 29] on input "Product is absent in store" at bounding box center [126, 29] width 4 height 4
checkbox input "true"
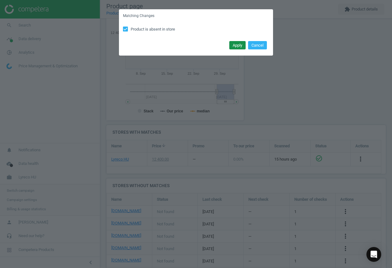
click at [239, 44] on button "Apply" at bounding box center [238, 45] width 16 height 9
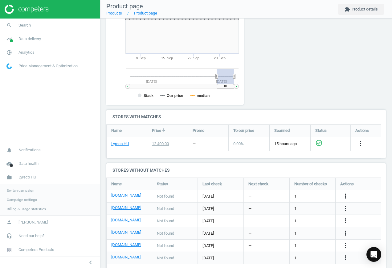
scroll to position [132, 0]
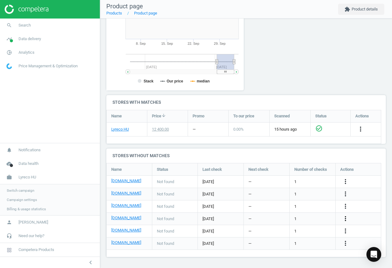
click at [346, 218] on icon "more_vert" at bounding box center [345, 218] width 7 height 7
click at [309, 217] on link "Edit URL/product option" at bounding box center [297, 219] width 85 height 10
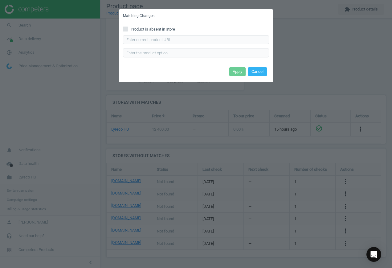
click at [150, 27] on span "Product is absent in store" at bounding box center [153, 30] width 47 height 6
click at [128, 27] on input "Product is absent in store" at bounding box center [126, 29] width 4 height 4
checkbox input "true"
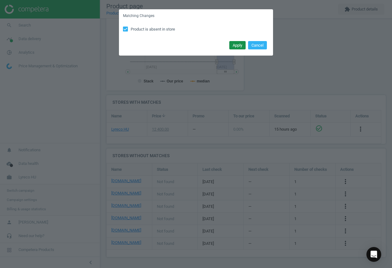
click at [239, 46] on button "Apply" at bounding box center [238, 45] width 16 height 9
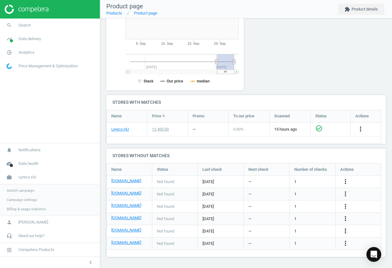
click at [343, 231] on icon "more_vert" at bounding box center [345, 230] width 7 height 7
click at [291, 230] on link "Edit URL/product option" at bounding box center [297, 231] width 85 height 10
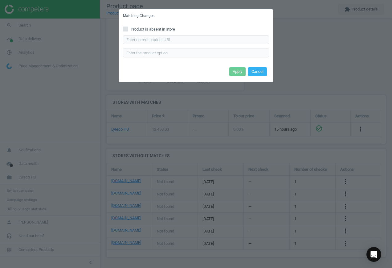
click at [152, 27] on span "Product is absent in store" at bounding box center [153, 30] width 47 height 6
click at [128, 27] on input "Product is absent in store" at bounding box center [126, 29] width 4 height 4
checkbox input "true"
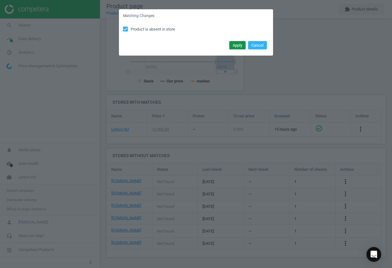
click at [232, 46] on button "Apply" at bounding box center [238, 45] width 16 height 9
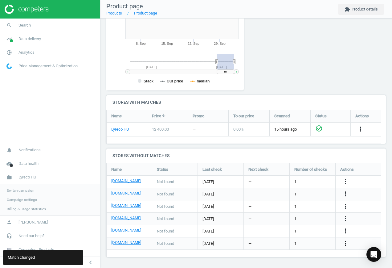
click at [344, 242] on icon "more_vert" at bounding box center [345, 242] width 7 height 7
click at [294, 234] on link "Report error in other" at bounding box center [297, 234] width 85 height 10
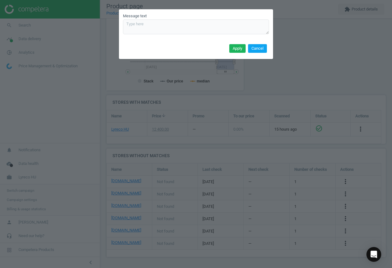
click at [252, 50] on button "Cancel" at bounding box center [257, 48] width 19 height 9
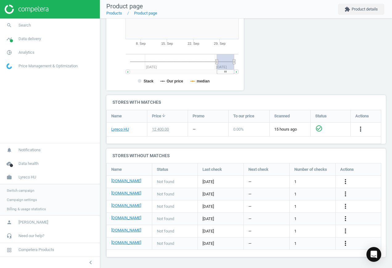
click at [347, 244] on icon "more_vert" at bounding box center [345, 242] width 7 height 7
click at [293, 242] on link "Edit URL/product option" at bounding box center [297, 244] width 85 height 10
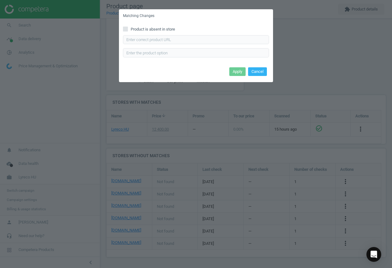
click at [133, 26] on div "Product is absent in store Enter correct product url" at bounding box center [196, 44] width 154 height 43
click at [140, 28] on span "Product is absent in store" at bounding box center [153, 30] width 47 height 6
click at [128, 28] on input "Product is absent in store" at bounding box center [126, 29] width 4 height 4
checkbox input "true"
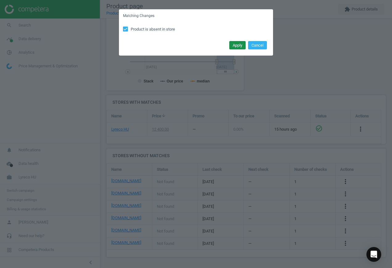
click at [234, 44] on button "Apply" at bounding box center [238, 45] width 16 height 9
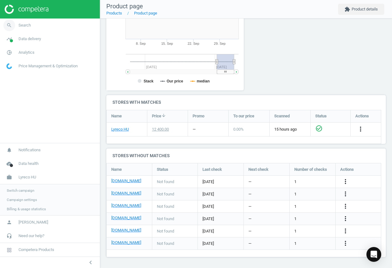
click at [35, 27] on link "search Search" at bounding box center [50, 26] width 100 height 14
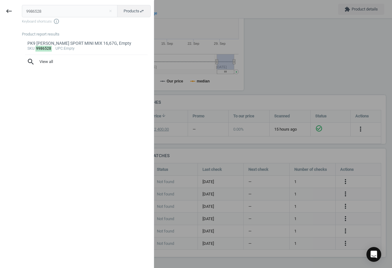
drag, startPoint x: 41, startPoint y: 10, endPoint x: -8, endPoint y: 7, distance: 49.1
click at [0, 7] on html "Group 2 Created with Sketch. ic/cloud_download/grey600 Created with Sketch. gra…" at bounding box center [196, 134] width 392 height 268
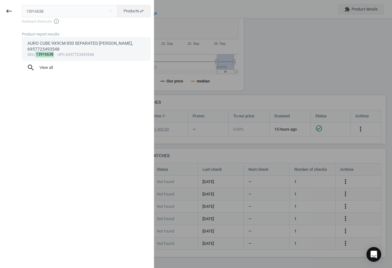
type input "13916638"
click at [59, 46] on div "AURO CUBE 9X9CM 850 SEPARATED [PERSON_NAME], 6957723493548" at bounding box center [86, 46] width 118 height 12
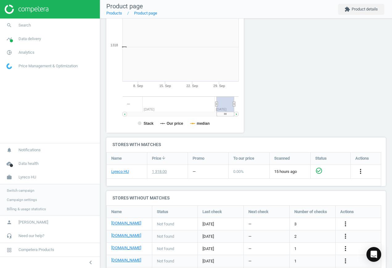
scroll to position [133, 145]
click at [345, 223] on icon "more_vert" at bounding box center [345, 223] width 7 height 7
click at [306, 223] on link "Edit URL/product option" at bounding box center [297, 224] width 85 height 10
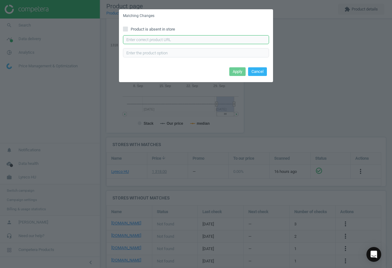
click at [164, 37] on input "text" at bounding box center [196, 39] width 146 height 9
paste input "[URL][DOMAIN_NAME][PERSON_NAME]"
type input "[URL][DOMAIN_NAME][PERSON_NAME]"
drag, startPoint x: 236, startPoint y: 67, endPoint x: 236, endPoint y: 72, distance: 4.4
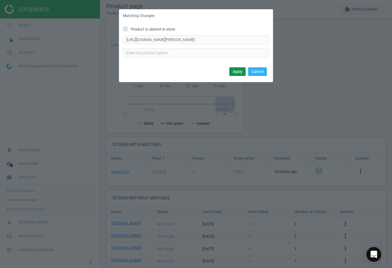
click at [236, 71] on button "Apply" at bounding box center [238, 71] width 16 height 9
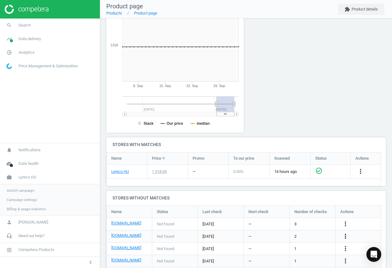
drag, startPoint x: 344, startPoint y: 234, endPoint x: 347, endPoint y: 235, distance: 3.5
click at [344, 234] on icon "more_vert" at bounding box center [345, 235] width 7 height 7
click at [316, 231] on link "Report error in other" at bounding box center [297, 227] width 85 height 10
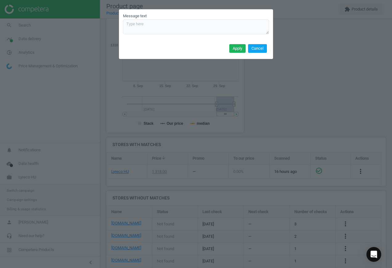
click at [263, 51] on button "Cancel" at bounding box center [257, 48] width 19 height 9
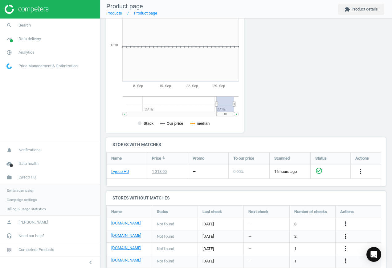
click at [346, 233] on icon "more_vert" at bounding box center [345, 235] width 7 height 7
click at [285, 234] on link "Edit URL/product option" at bounding box center [297, 236] width 85 height 10
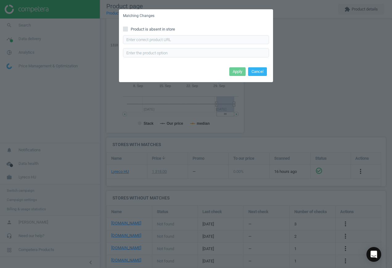
click at [180, 32] on label "Product is absent in store" at bounding box center [196, 30] width 146 height 6
click at [128, 31] on input "Product is absent in store" at bounding box center [126, 29] width 4 height 4
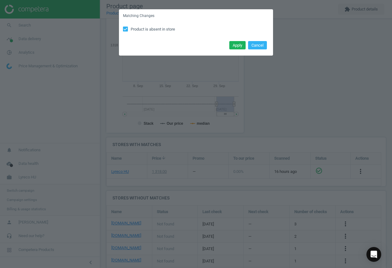
click at [143, 27] on span "Product is absent in store" at bounding box center [153, 30] width 47 height 6
click at [128, 27] on input "Product is absent in store" at bounding box center [126, 29] width 4 height 4
checkbox input "false"
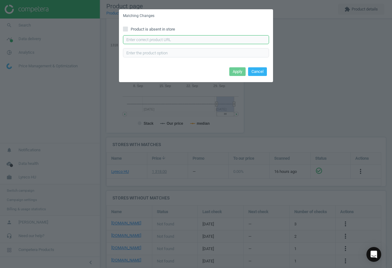
click at [161, 39] on input "text" at bounding box center [196, 39] width 146 height 9
paste input "[URL][DOMAIN_NAME][PERSON_NAME]"
type input "[URL][DOMAIN_NAME][PERSON_NAME]"
click at [233, 70] on button "Apply" at bounding box center [238, 71] width 16 height 9
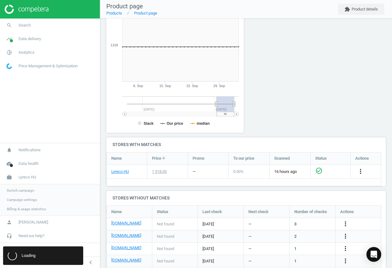
scroll to position [0, 0]
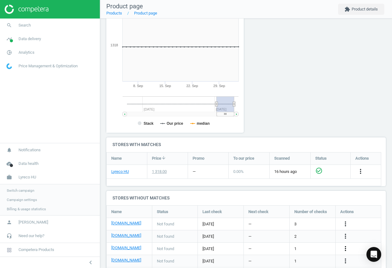
click at [347, 250] on icon "more_vert" at bounding box center [345, 248] width 7 height 7
click at [312, 248] on link "Edit URL/product option" at bounding box center [297, 249] width 85 height 10
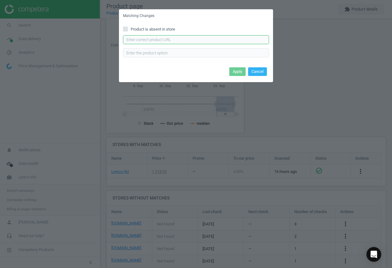
click at [174, 39] on input "text" at bounding box center [196, 39] width 146 height 9
paste input "[URL][DOMAIN_NAME][PERSON_NAME]"
type input "[URL][DOMAIN_NAME][PERSON_NAME]"
click at [238, 73] on button "Apply" at bounding box center [238, 71] width 16 height 9
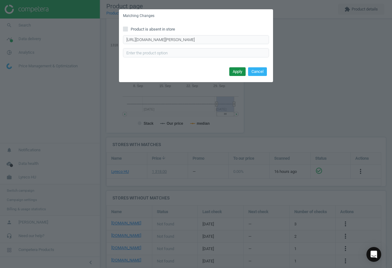
scroll to position [0, 0]
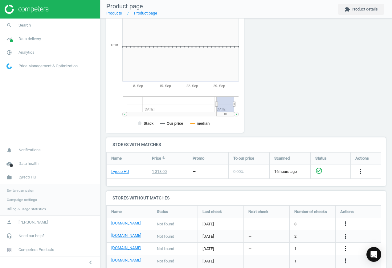
click at [347, 249] on icon "more_vert" at bounding box center [345, 248] width 7 height 7
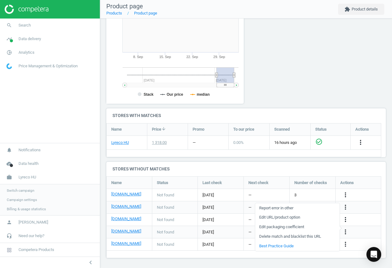
scroll to position [120, 0]
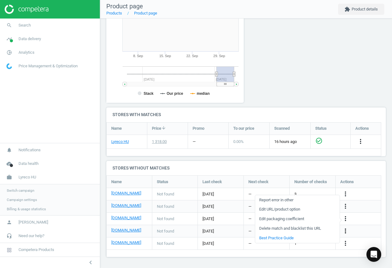
click at [347, 231] on icon "more_vert" at bounding box center [345, 230] width 7 height 7
click at [320, 231] on link "Edit URL/product option" at bounding box center [297, 231] width 85 height 10
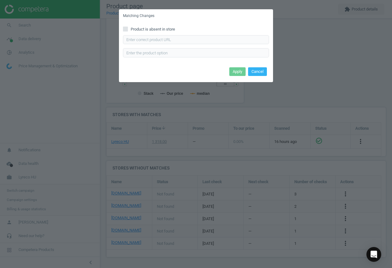
click at [216, 45] on div "Enter correct product url" at bounding box center [196, 46] width 146 height 22
click at [214, 40] on input "text" at bounding box center [196, 39] width 146 height 9
paste input "[URL][DOMAIN_NAME]"
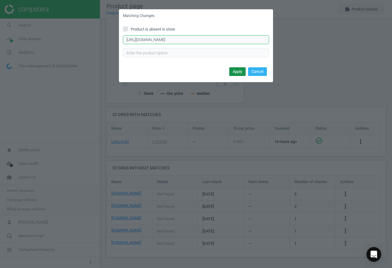
scroll to position [0, 112]
type input "[URL][DOMAIN_NAME]"
click at [241, 74] on button "Apply" at bounding box center [238, 71] width 16 height 9
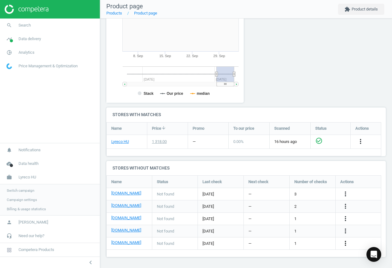
click at [345, 242] on icon "more_vert" at bounding box center [345, 242] width 7 height 7
click at [289, 241] on link "Edit URL/product option" at bounding box center [297, 244] width 85 height 10
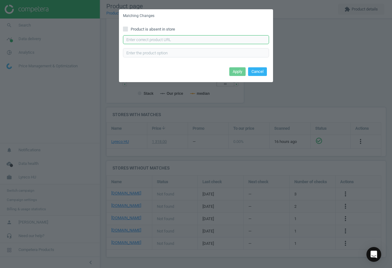
drag, startPoint x: 158, startPoint y: 37, endPoint x: 165, endPoint y: 39, distance: 7.7
click at [158, 37] on input "text" at bounding box center [196, 39] width 146 height 9
paste input "[URL][DOMAIN_NAME][PERSON_NAME]"
type input "[URL][DOMAIN_NAME][PERSON_NAME]"
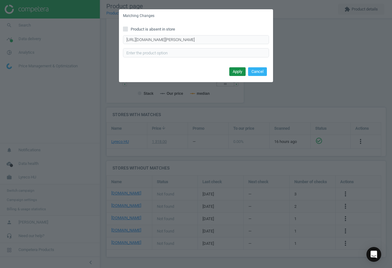
click at [236, 71] on button "Apply" at bounding box center [238, 71] width 16 height 9
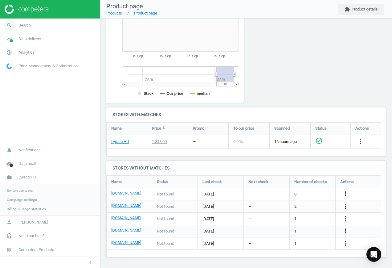
click at [26, 28] on span "Search" at bounding box center [25, 26] width 12 height 6
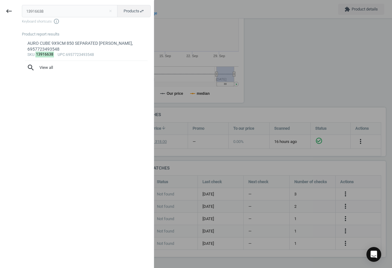
drag, startPoint x: 51, startPoint y: 14, endPoint x: 2, endPoint y: 6, distance: 50.2
click at [9, 7] on div "keyboard_backspace 13916638 close Products swap_horiz Keyboard shortcuts info_o…" at bounding box center [77, 135] width 154 height 268
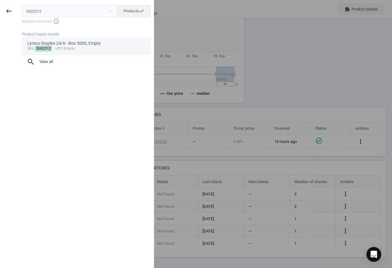
type input "5002512"
click at [69, 43] on div "Lyreco Staples 24/6 - Box 5000, Empty" at bounding box center [86, 43] width 118 height 6
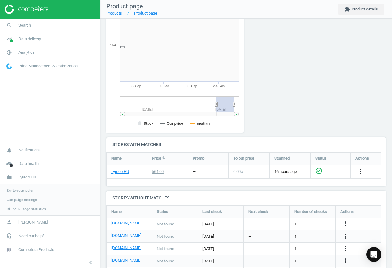
scroll to position [133, 145]
drag, startPoint x: 346, startPoint y: 223, endPoint x: 342, endPoint y: 223, distance: 3.4
click at [346, 223] on icon "more_vert" at bounding box center [345, 223] width 7 height 7
click at [306, 224] on link "Edit URL/product option" at bounding box center [297, 224] width 85 height 10
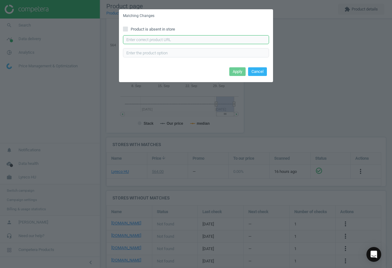
click at [179, 36] on input "text" at bounding box center [196, 39] width 146 height 9
paste input "[URL][DOMAIN_NAME]"
type input "[URL][DOMAIN_NAME]"
click at [239, 71] on button "Apply" at bounding box center [238, 71] width 16 height 9
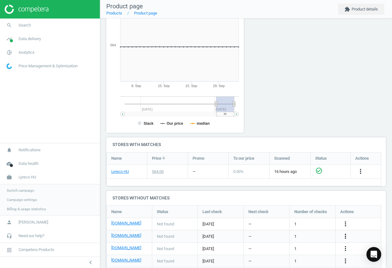
click at [346, 236] on icon "more_vert" at bounding box center [345, 235] width 7 height 7
click at [310, 233] on link "Edit URL/product option" at bounding box center [297, 236] width 85 height 10
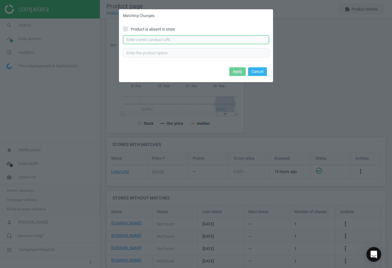
click at [185, 44] on input "text" at bounding box center [196, 39] width 146 height 9
paste input "[URL][DOMAIN_NAME]"
type input "[URL][DOMAIN_NAME]"
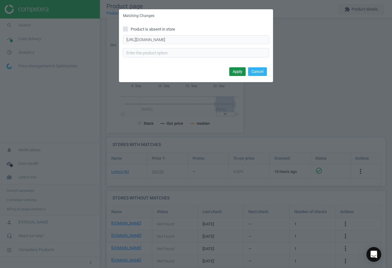
click at [235, 72] on button "Apply" at bounding box center [238, 71] width 16 height 9
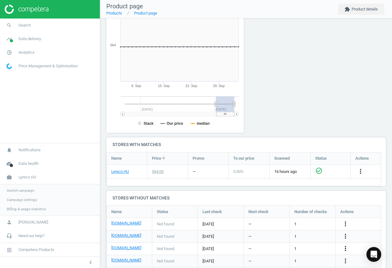
click at [345, 249] on icon "more_vert" at bounding box center [345, 248] width 7 height 7
click at [306, 245] on link "Edit URL/product option" at bounding box center [297, 249] width 85 height 10
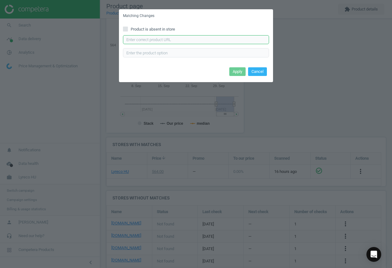
click at [152, 44] on input "text" at bounding box center [196, 39] width 146 height 9
paste input "[URL][DOMAIN_NAME]"
type input "[URL][DOMAIN_NAME]"
click at [237, 71] on button "Apply" at bounding box center [238, 71] width 16 height 9
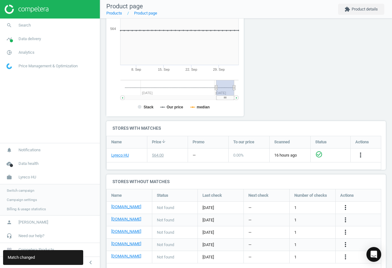
scroll to position [120, 0]
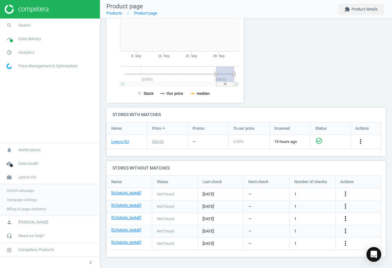
drag, startPoint x: 344, startPoint y: 219, endPoint x: 347, endPoint y: 218, distance: 3.1
click at [344, 219] on icon "more_vert" at bounding box center [345, 218] width 7 height 7
click at [345, 232] on icon "more_vert" at bounding box center [345, 230] width 7 height 7
click at [307, 230] on link "Edit URL/product option" at bounding box center [297, 231] width 85 height 10
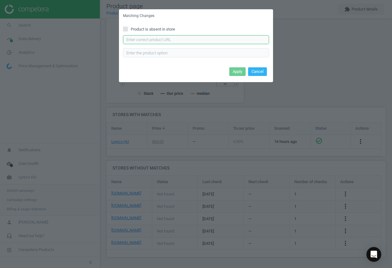
click at [205, 42] on input "text" at bounding box center [196, 39] width 146 height 9
paste input "[URL][DOMAIN_NAME]"
type input "[URL][DOMAIN_NAME]"
click at [241, 73] on button "Apply" at bounding box center [238, 71] width 16 height 9
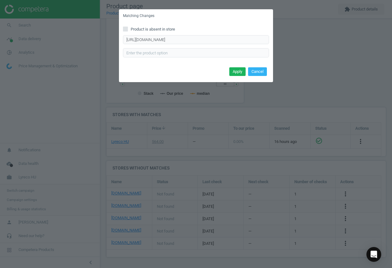
scroll to position [0, 0]
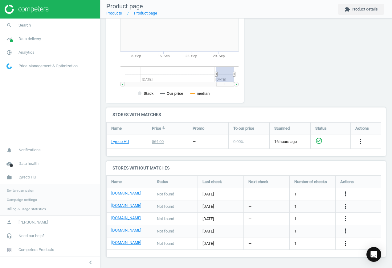
click at [347, 242] on icon "more_vert" at bounding box center [345, 242] width 7 height 7
click at [309, 241] on link "Edit URL/product option" at bounding box center [297, 244] width 85 height 10
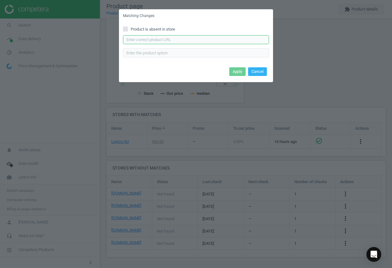
click at [186, 43] on input "text" at bounding box center [196, 39] width 146 height 9
paste input "[URL][DOMAIN_NAME]"
type input "[URL][DOMAIN_NAME]"
click at [236, 71] on button "Apply" at bounding box center [238, 71] width 16 height 9
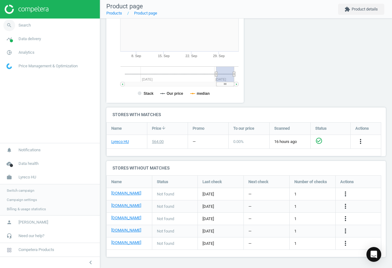
click at [23, 23] on span "Search" at bounding box center [25, 26] width 12 height 6
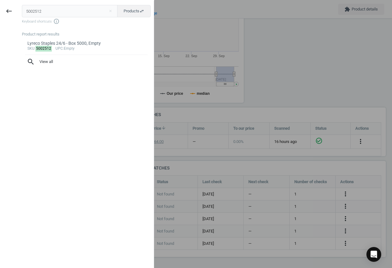
click at [45, 10] on input "5002512" at bounding box center [70, 11] width 96 height 12
drag, startPoint x: 45, startPoint y: 10, endPoint x: 6, endPoint y: 10, distance: 39.2
click at [6, 10] on div "keyboard_backspace 5002512 close Products swap_horiz Keyboard shortcuts info_ou…" at bounding box center [77, 135] width 154 height 268
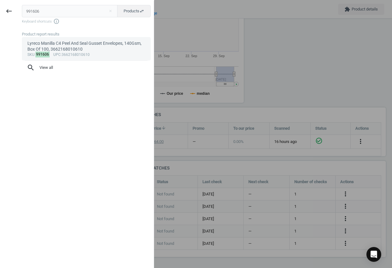
type input "991606"
click at [80, 49] on div "Lyreco Manilla C4 Peel And Seal Gusset Envelopes, 140Gsm, Box Of 100, 366216801…" at bounding box center [86, 46] width 118 height 12
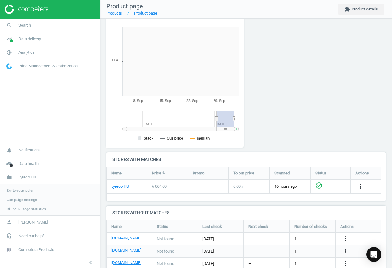
scroll to position [133, 145]
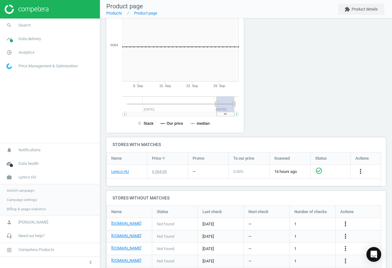
click at [347, 225] on icon "more_vert" at bounding box center [345, 223] width 7 height 7
click at [309, 223] on link "Edit URL/product option" at bounding box center [297, 224] width 85 height 10
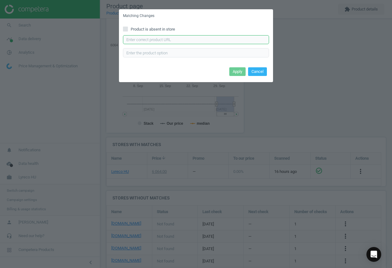
click at [156, 38] on input "text" at bounding box center [196, 39] width 146 height 9
paste input "[URL][DOMAIN_NAME]"
type input "[URL][DOMAIN_NAME]"
click at [234, 71] on button "Apply" at bounding box center [238, 71] width 16 height 9
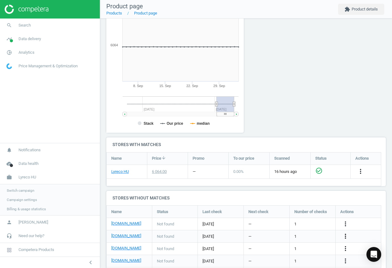
click at [346, 235] on icon "more_vert" at bounding box center [345, 235] width 7 height 7
click at [316, 235] on link "Edit URL/product option" at bounding box center [297, 237] width 85 height 10
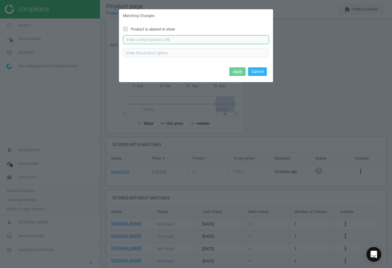
click at [229, 41] on input "text" at bounding box center [196, 39] width 146 height 9
paste
type input "[URL][DOMAIN_NAME]"
click at [239, 76] on div "Apply Cancel" at bounding box center [196, 73] width 154 height 17
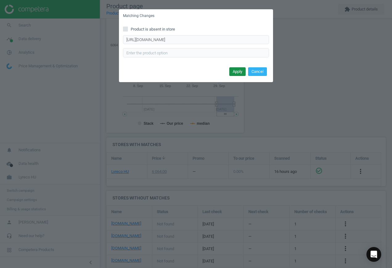
scroll to position [0, 0]
click at [236, 69] on button "Apply" at bounding box center [238, 71] width 16 height 9
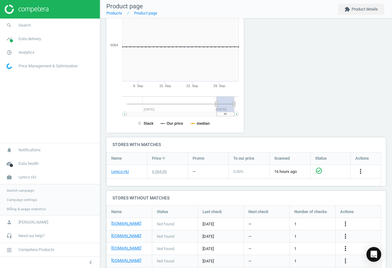
click at [349, 247] on icon "more_vert" at bounding box center [345, 248] width 7 height 7
click at [304, 246] on link "Edit URL/product option" at bounding box center [297, 249] width 85 height 10
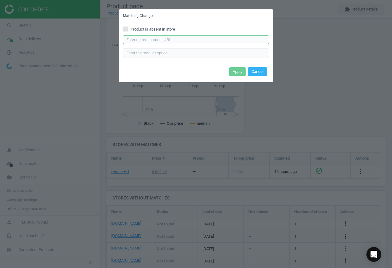
click at [195, 36] on input "text" at bounding box center [196, 39] width 146 height 9
type input "[URL][DOMAIN_NAME][PERSON_NAME]"
click at [236, 71] on button "Apply" at bounding box center [238, 71] width 16 height 9
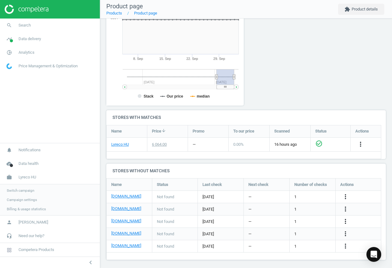
scroll to position [130, 0]
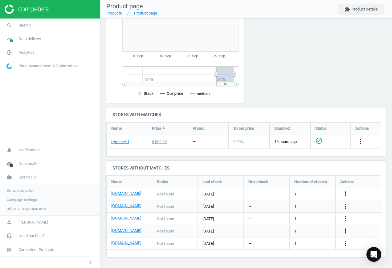
click at [347, 230] on icon "more_vert" at bounding box center [345, 230] width 7 height 7
click at [280, 231] on link "Edit URL/product option" at bounding box center [297, 231] width 85 height 10
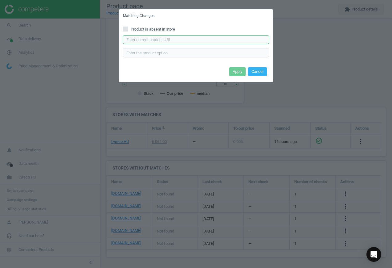
click at [185, 40] on input "text" at bounding box center [196, 39] width 146 height 9
type input "[URL][DOMAIN_NAME]"
click at [238, 72] on button "Apply" at bounding box center [238, 71] width 16 height 9
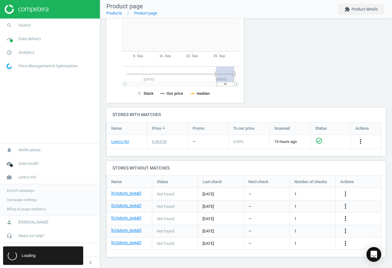
scroll to position [0, 0]
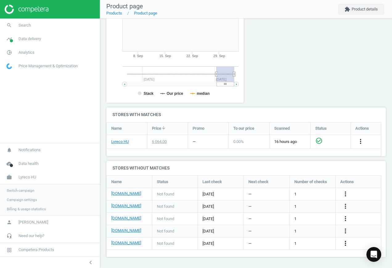
click at [345, 240] on icon "more_vert" at bounding box center [345, 242] width 7 height 7
click at [299, 237] on link "Report error in other" at bounding box center [297, 234] width 85 height 10
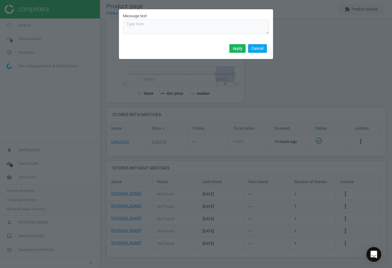
click at [258, 51] on button "Cancel" at bounding box center [257, 48] width 19 height 9
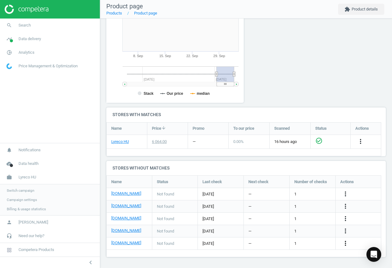
click at [346, 240] on icon "more_vert" at bounding box center [345, 242] width 7 height 7
click at [307, 241] on link "Edit URL/product option" at bounding box center [297, 244] width 85 height 10
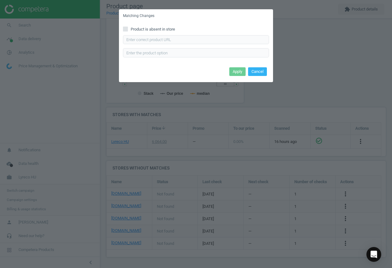
click at [186, 32] on div "Product is absent in store Enter correct product url" at bounding box center [196, 44] width 154 height 43
click at [197, 43] on input "text" at bounding box center [196, 39] width 146 height 9
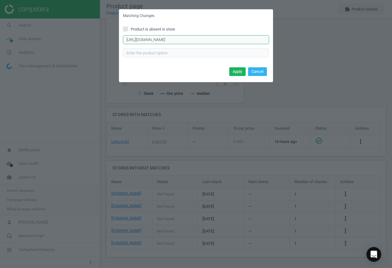
scroll to position [0, 36]
type input "[URL][DOMAIN_NAME]"
click at [235, 70] on button "Apply" at bounding box center [238, 71] width 16 height 9
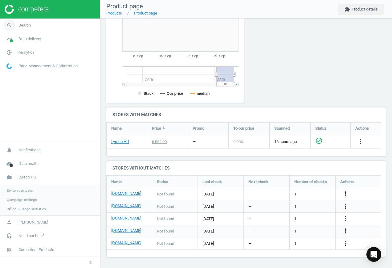
click at [26, 22] on link "search Search" at bounding box center [50, 26] width 100 height 14
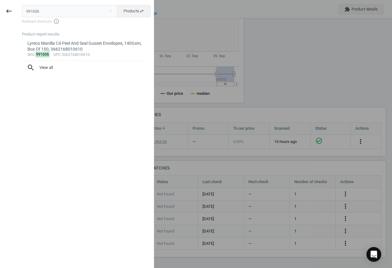
drag, startPoint x: 39, startPoint y: 11, endPoint x: -23, endPoint y: 6, distance: 63.2
click at [0, 6] on html "Group 2 Created with Sketch. ic/cloud_download/grey600 Created with Sketch. gra…" at bounding box center [196, 134] width 392 height 268
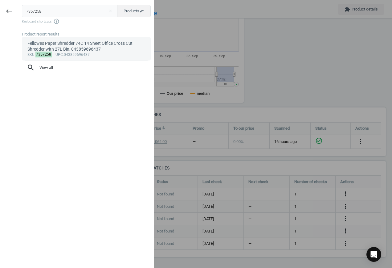
type input "7357258"
click at [65, 48] on div "Fellowes Paper Shredder 74C 14 Sheet Office Cross Cut Shredder with 27L Bin, 04…" at bounding box center [86, 46] width 118 height 12
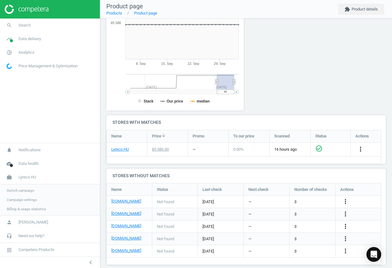
scroll to position [130, 0]
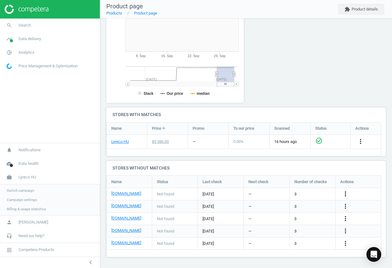
click at [345, 194] on icon "more_vert" at bounding box center [345, 193] width 7 height 7
click at [346, 207] on icon "more_vert" at bounding box center [345, 205] width 7 height 7
click at [287, 205] on link "Edit URL/product option" at bounding box center [297, 207] width 85 height 10
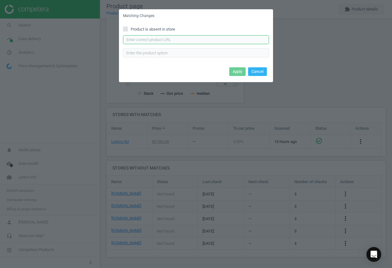
click at [178, 40] on input "text" at bounding box center [196, 39] width 146 height 9
type input "[URL][DOMAIN_NAME]"
click at [239, 71] on button "Apply" at bounding box center [238, 71] width 16 height 9
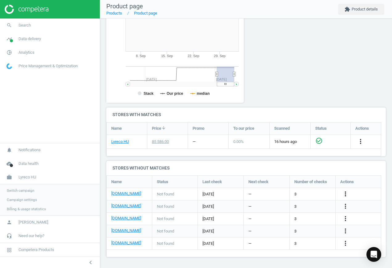
click at [345, 195] on icon "more_vert" at bounding box center [345, 193] width 7 height 7
click at [305, 194] on link "Edit URL/product option" at bounding box center [297, 194] width 85 height 10
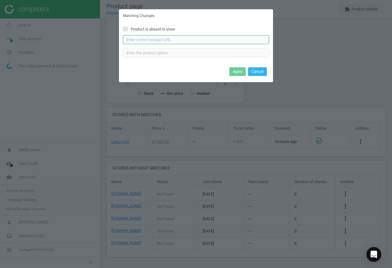
click at [189, 39] on input "text" at bounding box center [196, 39] width 146 height 9
type input "[URL][DOMAIN_NAME]"
click at [235, 71] on button "Apply" at bounding box center [238, 71] width 16 height 9
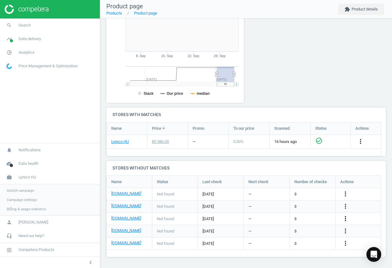
click at [346, 220] on icon "more_vert" at bounding box center [345, 218] width 7 height 7
click at [305, 220] on link "Edit URL/product option" at bounding box center [297, 219] width 85 height 10
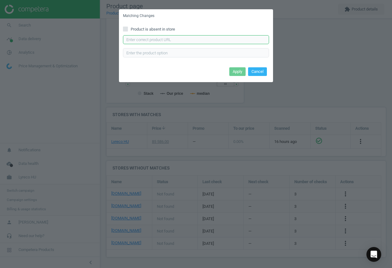
click at [174, 41] on input "text" at bounding box center [196, 39] width 146 height 9
type input "[URL][DOMAIN_NAME]"
click at [240, 69] on button "Apply" at bounding box center [238, 71] width 16 height 9
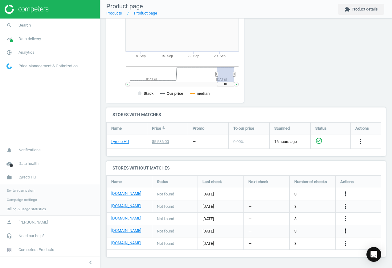
click at [348, 231] on icon "more_vert" at bounding box center [345, 230] width 7 height 7
click at [308, 229] on link "Edit URL/product option" at bounding box center [297, 231] width 85 height 10
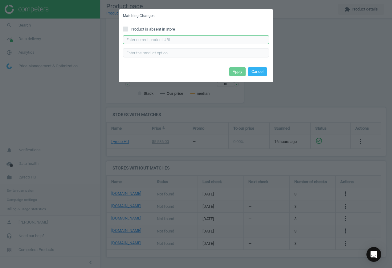
click at [210, 39] on input "text" at bounding box center [196, 39] width 146 height 9
type input "[URL][DOMAIN_NAME]"
click at [235, 69] on button "Apply" at bounding box center [238, 71] width 16 height 9
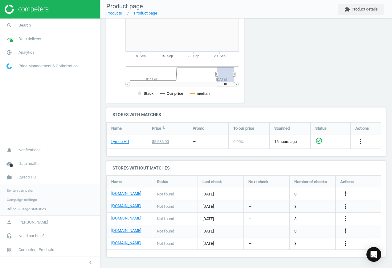
click at [344, 244] on icon "more_vert" at bounding box center [345, 242] width 7 height 7
click at [303, 244] on link "Edit URL/product option" at bounding box center [297, 244] width 85 height 10
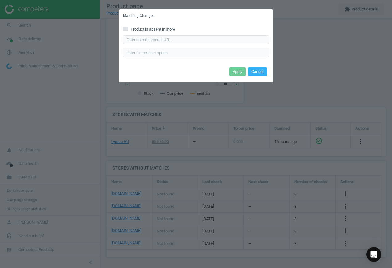
click at [124, 27] on input "Product is absent in store" at bounding box center [126, 29] width 4 height 4
checkbox input "true"
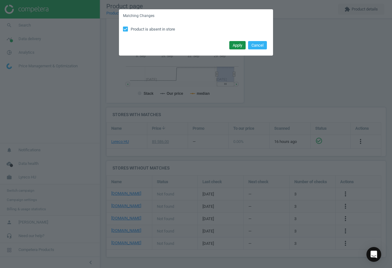
click at [233, 45] on button "Apply" at bounding box center [238, 45] width 16 height 9
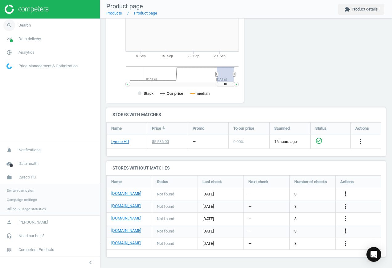
click at [23, 25] on span "Search" at bounding box center [25, 26] width 12 height 6
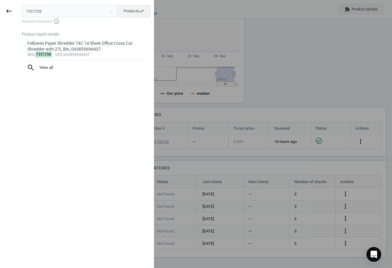
drag, startPoint x: 47, startPoint y: 12, endPoint x: -122, endPoint y: -5, distance: 169.3
click at [0, 0] on html "Group 2 Created with Sketch. ic/cloud_download/grey600 Created with Sketch. gra…" at bounding box center [196, 134] width 392 height 268
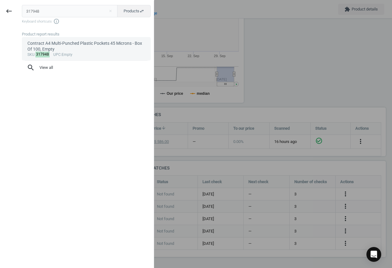
type input "317948"
click at [73, 48] on div "Contract A4 Multi-Punched Plastic Pockets 45 Microns - Box Of 100, Empty" at bounding box center [86, 46] width 118 height 12
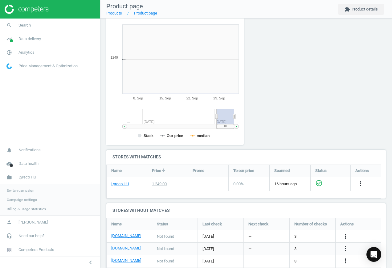
scroll to position [133, 145]
drag, startPoint x: 346, startPoint y: 237, endPoint x: 342, endPoint y: 237, distance: 4.0
click at [346, 237] on icon "more_vert" at bounding box center [345, 235] width 7 height 7
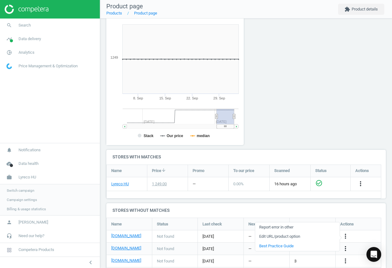
click at [306, 233] on link "Edit URL/product option" at bounding box center [297, 237] width 85 height 10
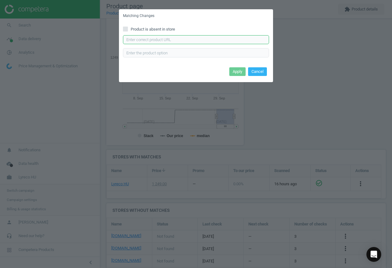
click at [198, 43] on input "text" at bounding box center [196, 39] width 146 height 9
type input "[URL][DOMAIN_NAME]"
click at [230, 73] on button "Apply" at bounding box center [238, 71] width 16 height 9
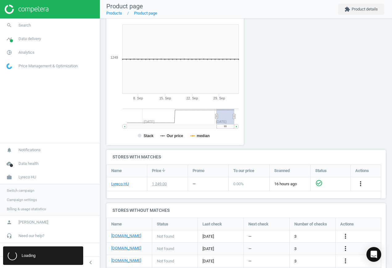
scroll to position [0, 0]
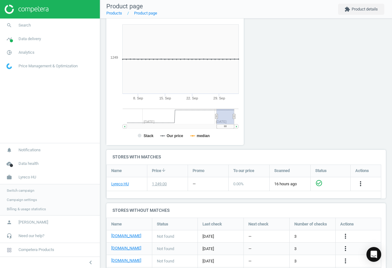
drag, startPoint x: 347, startPoint y: 247, endPoint x: 340, endPoint y: 247, distance: 7.1
click at [347, 247] on icon "more_vert" at bounding box center [345, 248] width 7 height 7
click at [297, 248] on link "Edit URL/product option" at bounding box center [297, 249] width 85 height 10
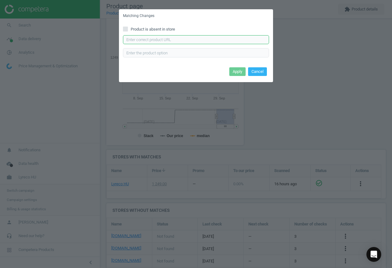
click at [172, 41] on input "text" at bounding box center [196, 39] width 146 height 9
type input "[URL][DOMAIN_NAME]"
click at [239, 71] on button "Apply" at bounding box center [238, 71] width 16 height 9
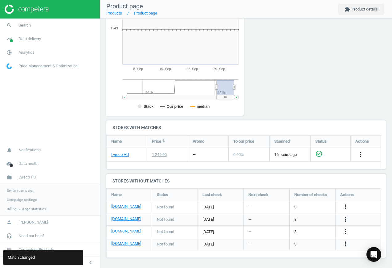
scroll to position [118, 0]
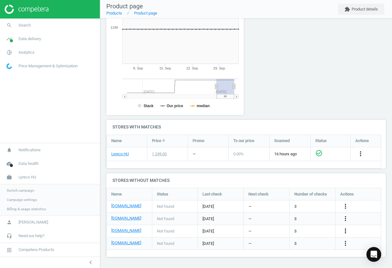
click at [346, 230] on icon "more_vert" at bounding box center [345, 230] width 7 height 7
click at [301, 231] on link "Edit URL/product option" at bounding box center [297, 231] width 85 height 10
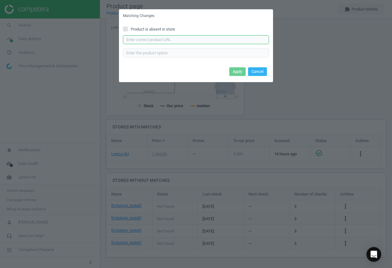
drag, startPoint x: 174, startPoint y: 38, endPoint x: 180, endPoint y: 40, distance: 6.0
click at [174, 38] on input "text" at bounding box center [196, 39] width 146 height 9
type input "[URL][DOMAIN_NAME]"
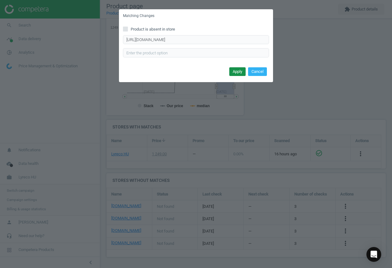
click at [238, 71] on button "Apply" at bounding box center [238, 71] width 16 height 9
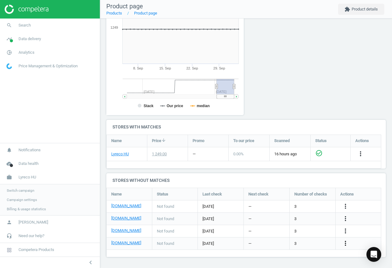
click at [346, 244] on icon "more_vert" at bounding box center [345, 242] width 7 height 7
click at [294, 242] on link "Edit URL/product option" at bounding box center [297, 244] width 85 height 10
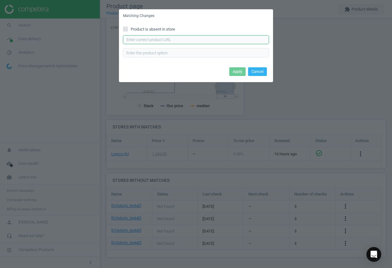
click at [164, 39] on input "text" at bounding box center [196, 39] width 146 height 9
type input "[URL][DOMAIN_NAME]"
click at [233, 72] on button "Apply" at bounding box center [238, 71] width 16 height 9
